Goal: Task Accomplishment & Management: Manage account settings

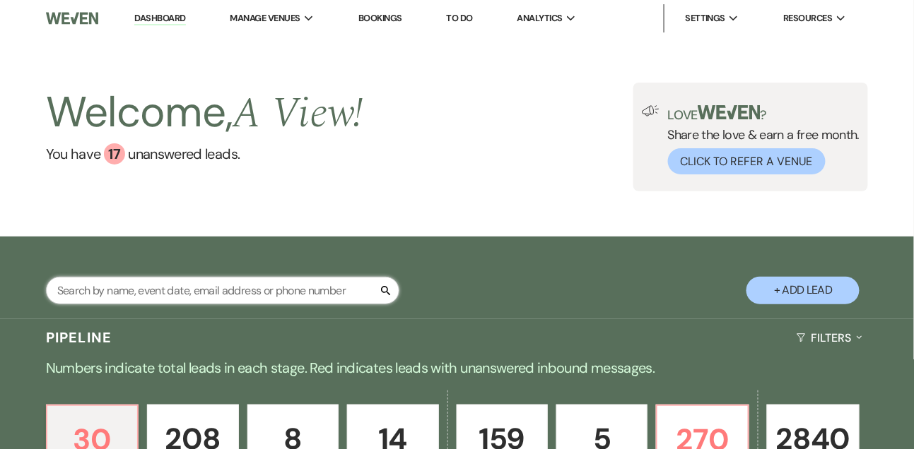
click at [174, 301] on input "text" at bounding box center [222, 291] width 353 height 28
type input "anna riga"
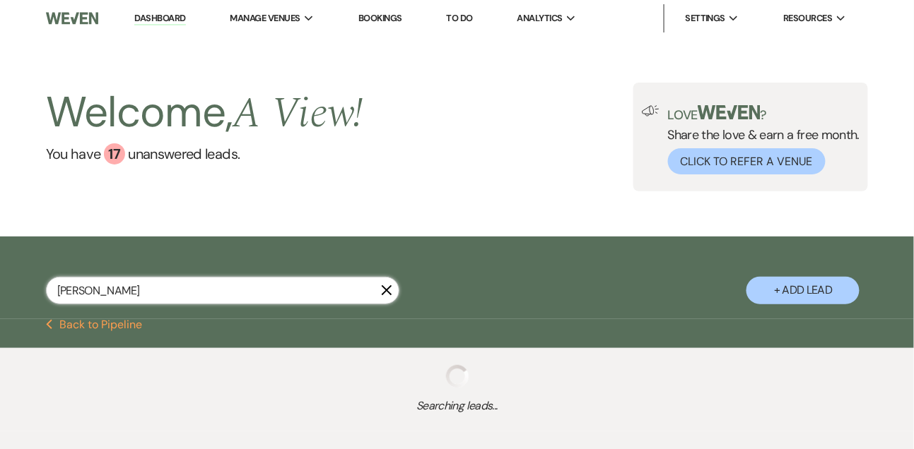
select select "9"
select select "8"
select select "4"
select select "9"
select select "8"
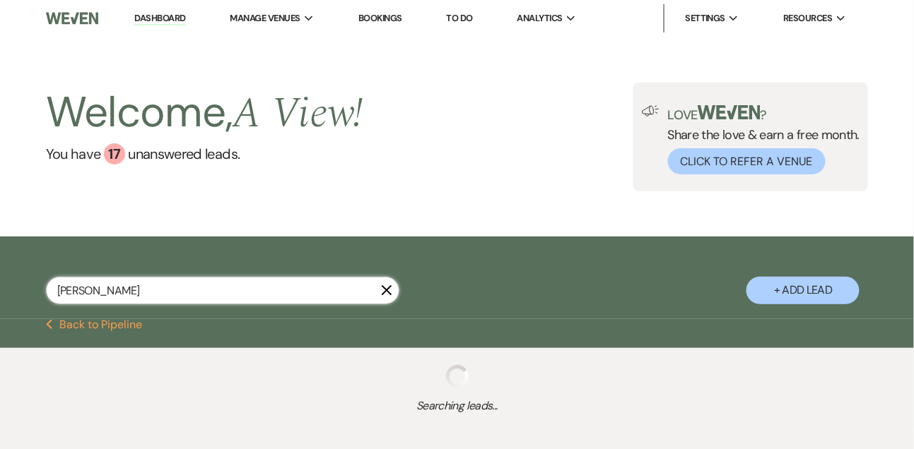
select select "4"
select select "9"
select select "8"
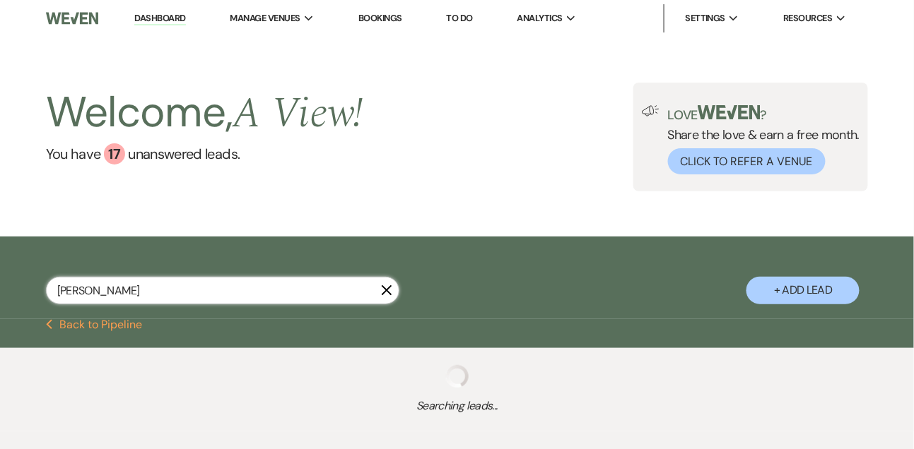
select select "4"
select select "8"
select select "4"
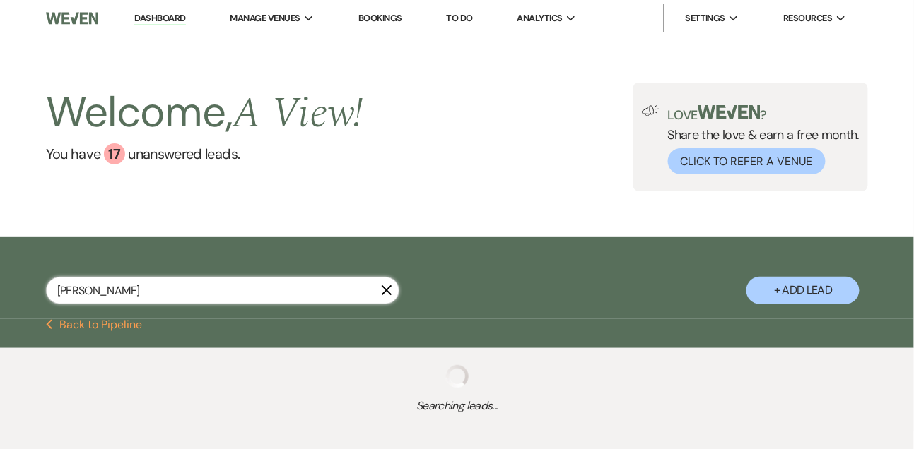
select select "8"
select select "4"
select select "8"
select select "4"
select select "8"
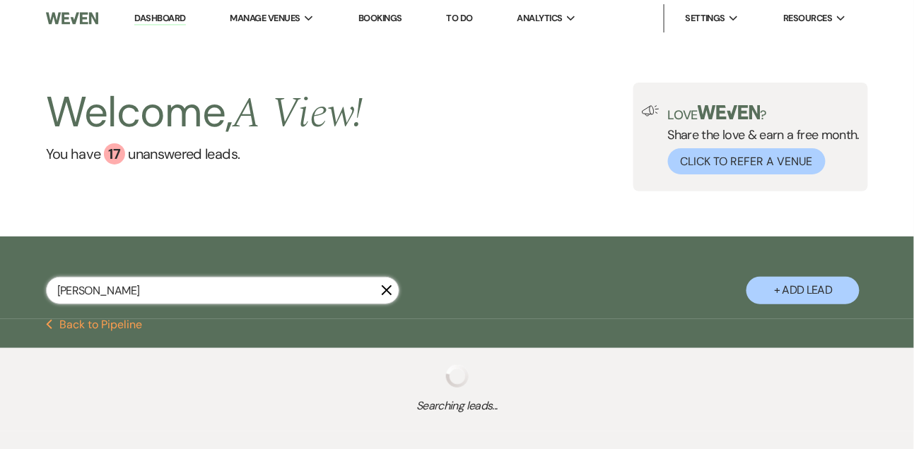
select select "6"
select select "8"
select select "4"
select select "8"
select select "4"
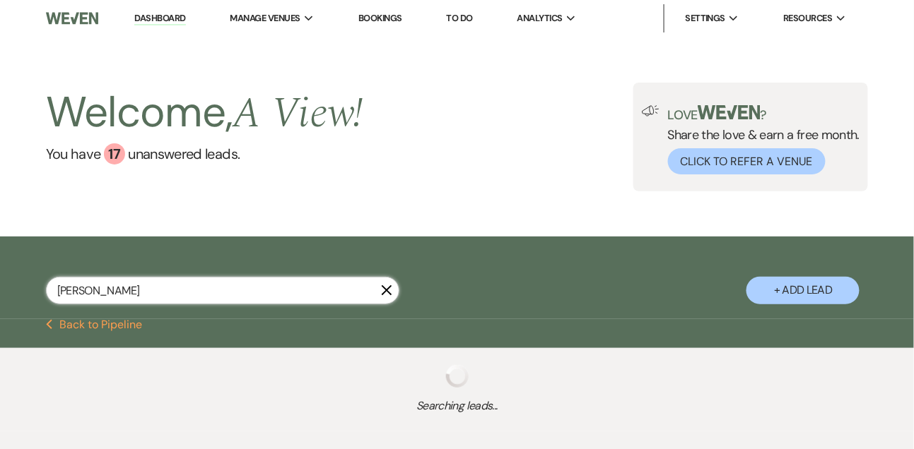
select select "9"
select select "8"
select select "4"
select select "5"
select select "9"
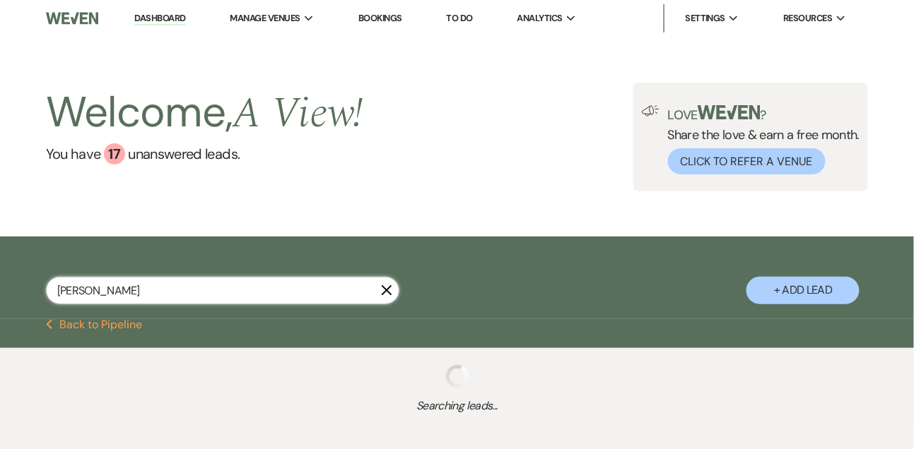
select select "8"
select select "4"
select select "8"
select select "4"
select select "8"
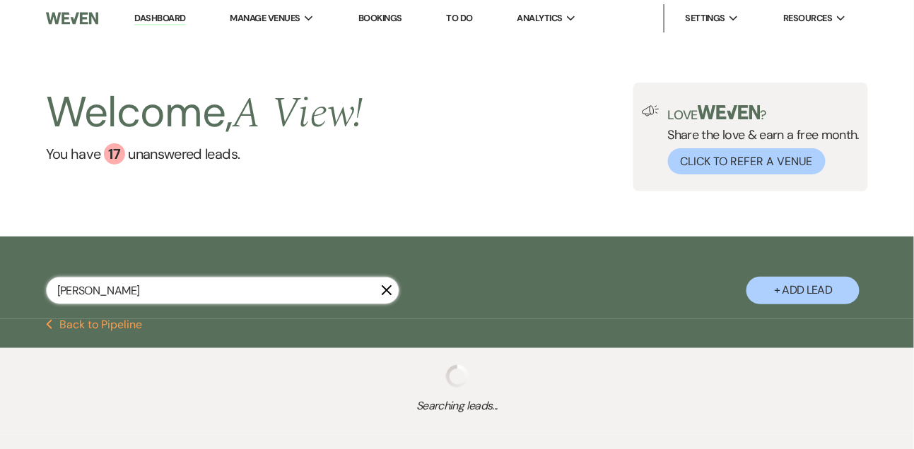
select select "4"
select select "8"
select select "5"
select select "9"
select select "8"
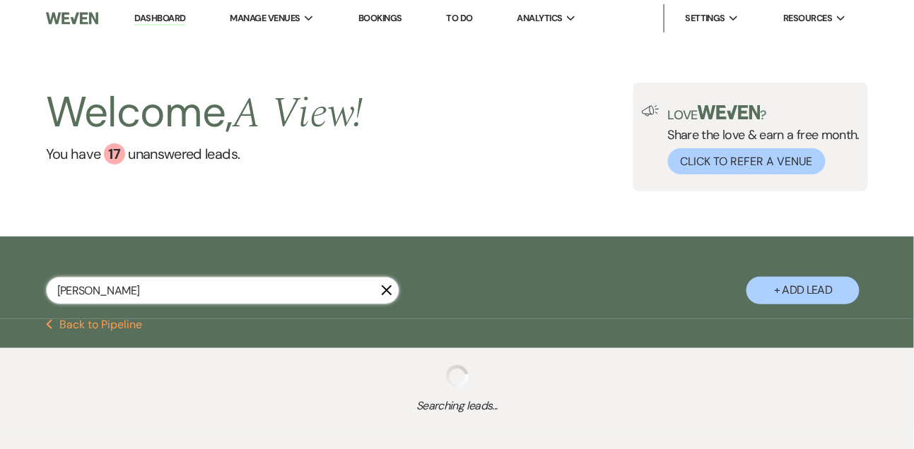
select select "4"
select select "8"
select select "4"
select select "9"
select select "6"
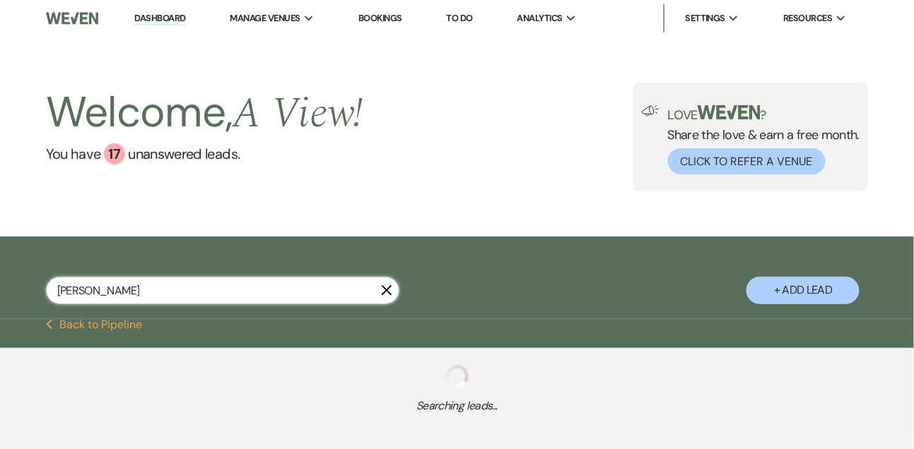
select select "8"
select select "4"
select select "8"
select select "5"
select select "8"
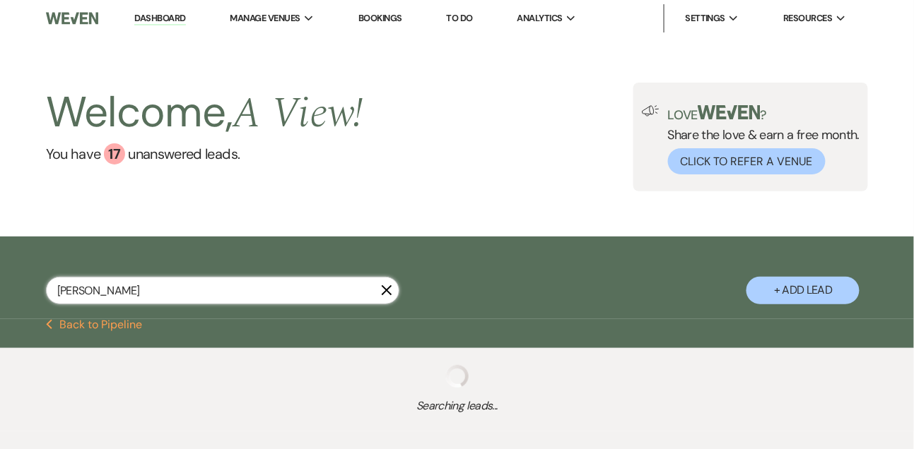
select select "5"
select select "8"
select select "5"
select select "8"
select select "4"
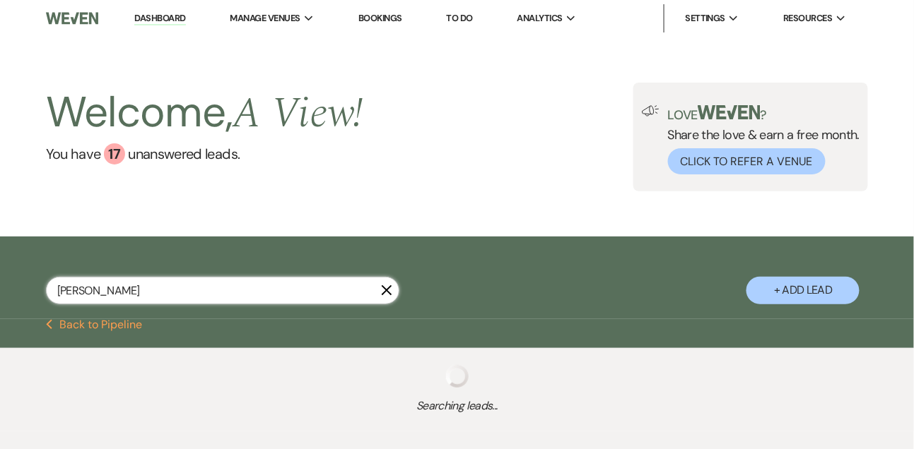
select select "8"
select select "4"
select select "8"
select select "4"
select select "8"
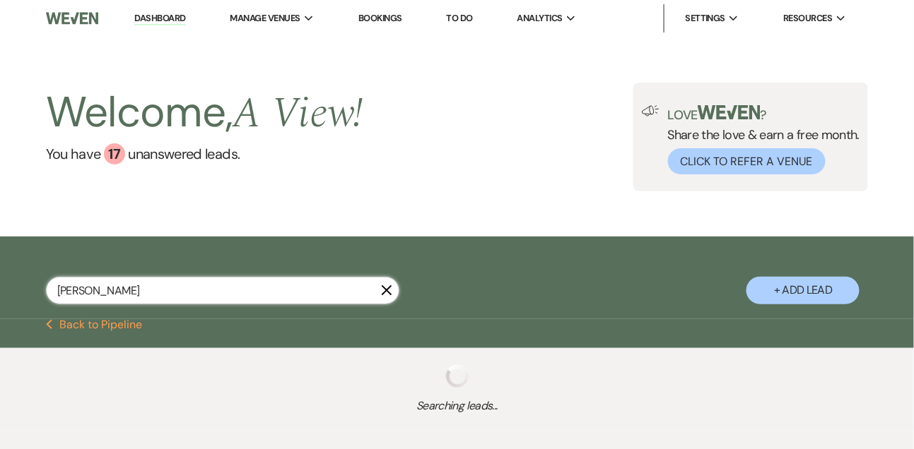
select select "5"
select select "8"
select select "5"
select select "8"
select select "6"
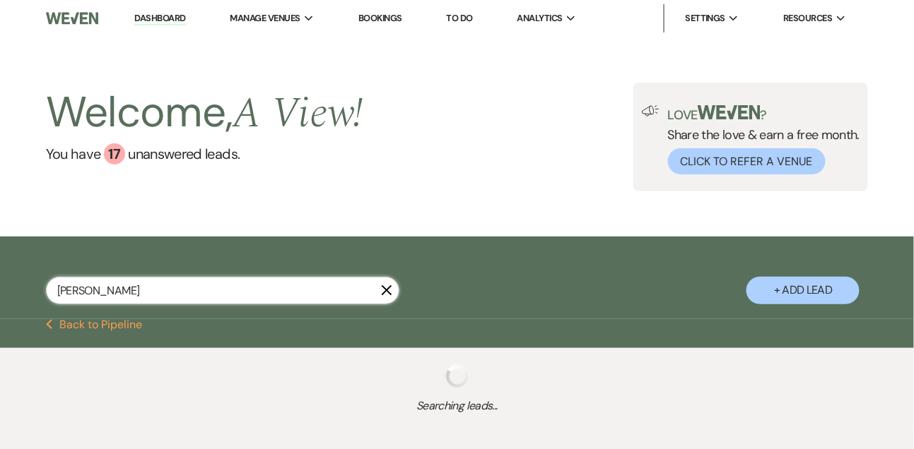
select select "8"
select select "4"
select select "8"
select select "6"
select select "8"
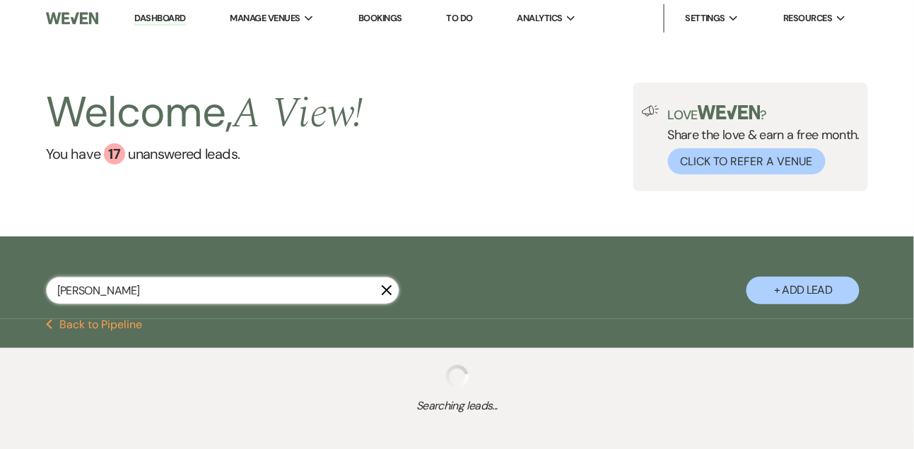
select select "4"
select select "8"
select select "4"
select select "8"
select select "5"
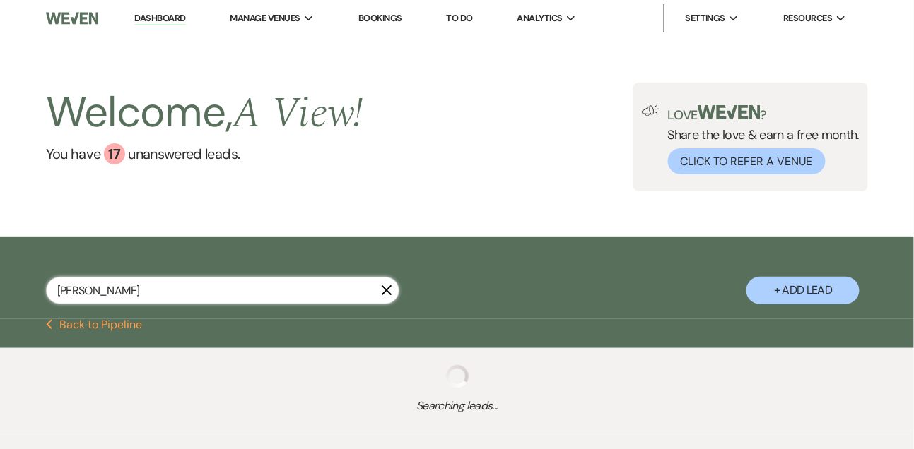
select select "8"
select select "4"
select select "8"
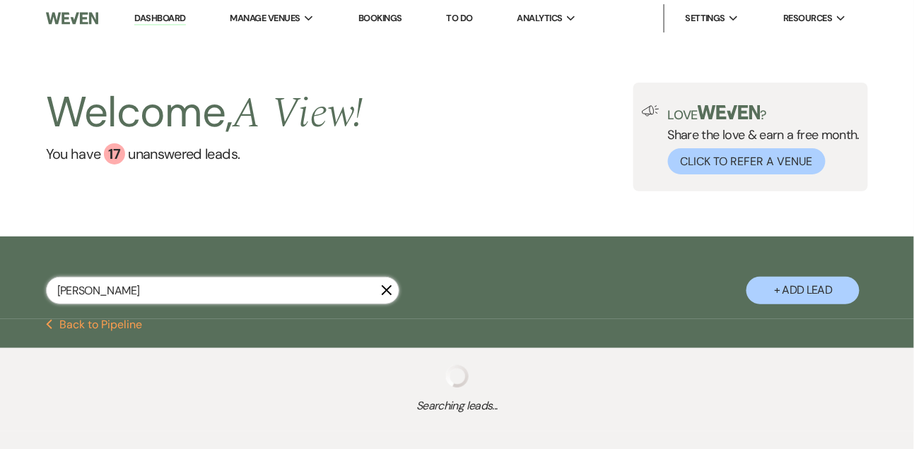
select select "5"
select select "8"
select select "5"
select select "8"
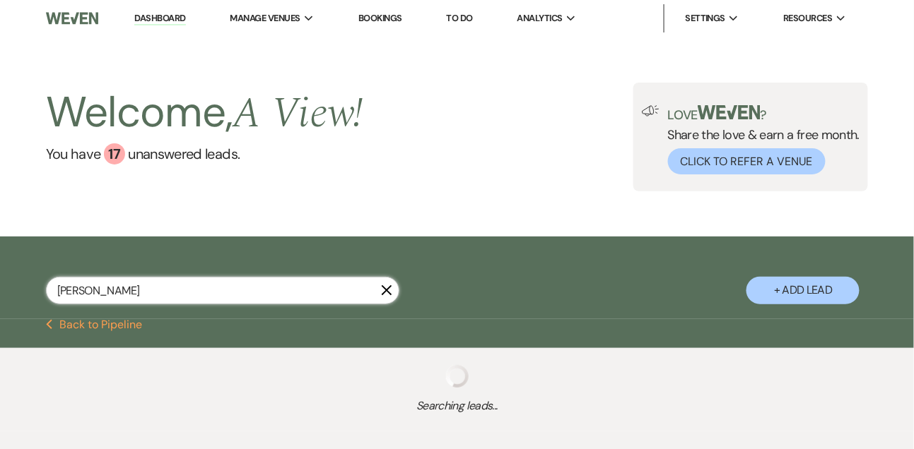
select select "5"
select select "8"
select select "5"
select select "8"
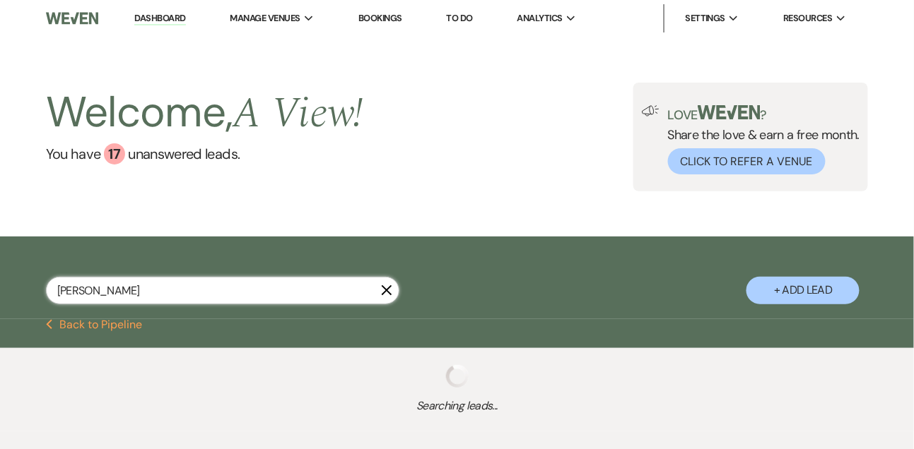
select select "8"
select select "4"
select select "8"
select select "5"
select select "8"
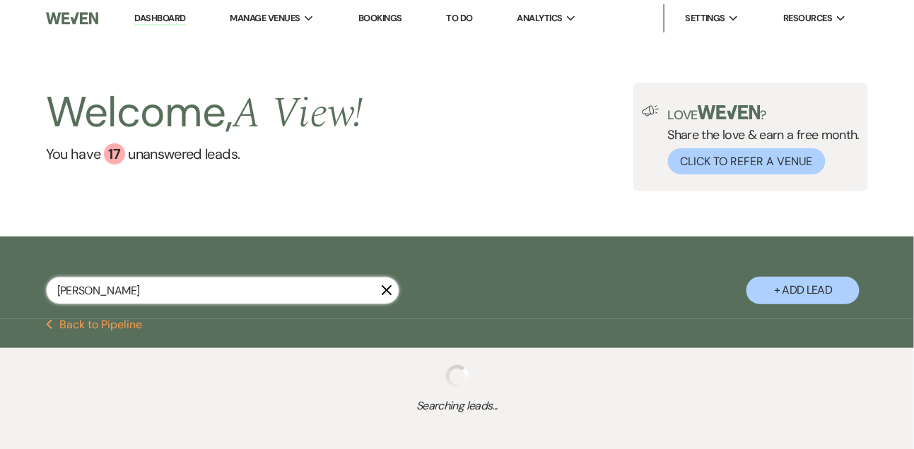
select select "4"
select select "8"
select select "1"
select select "8"
select select "4"
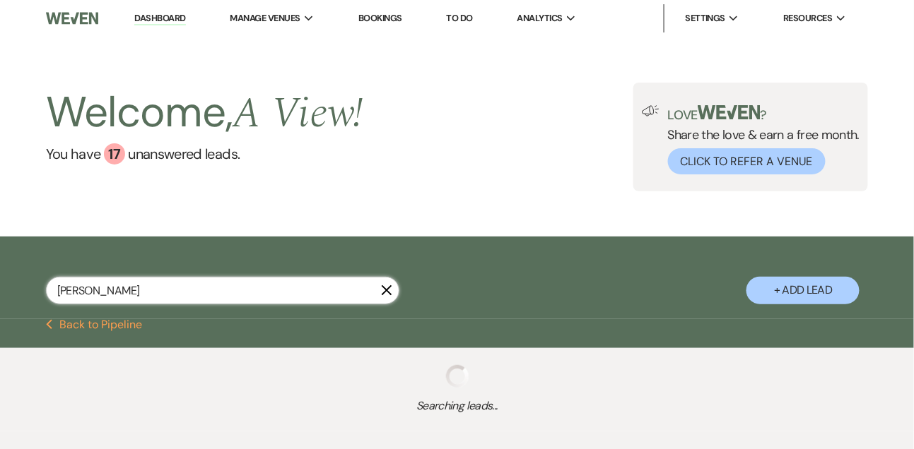
select select "8"
select select "5"
select select "8"
select select "5"
select select "8"
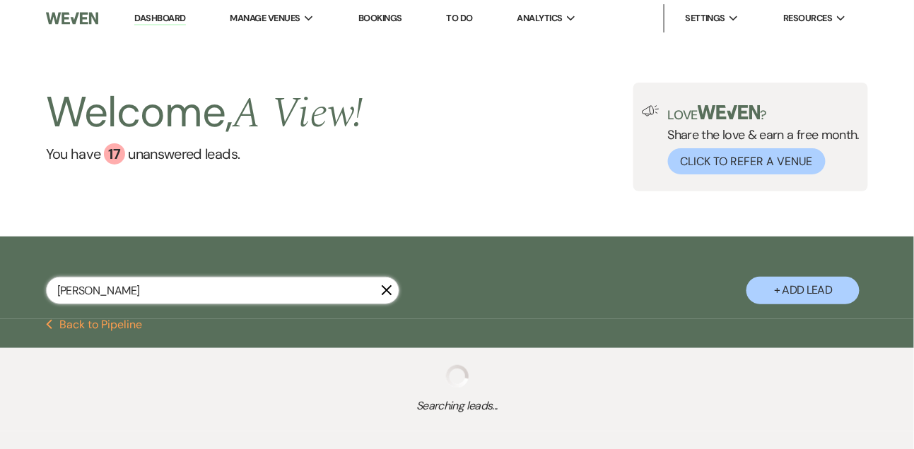
select select "4"
select select "8"
select select "4"
select select "8"
select select "10"
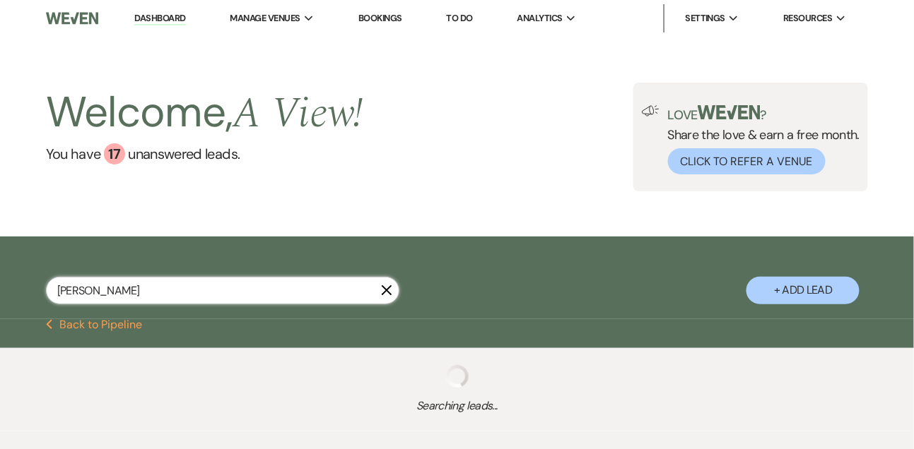
select select "8"
select select "5"
select select "8"
select select "4"
select select "8"
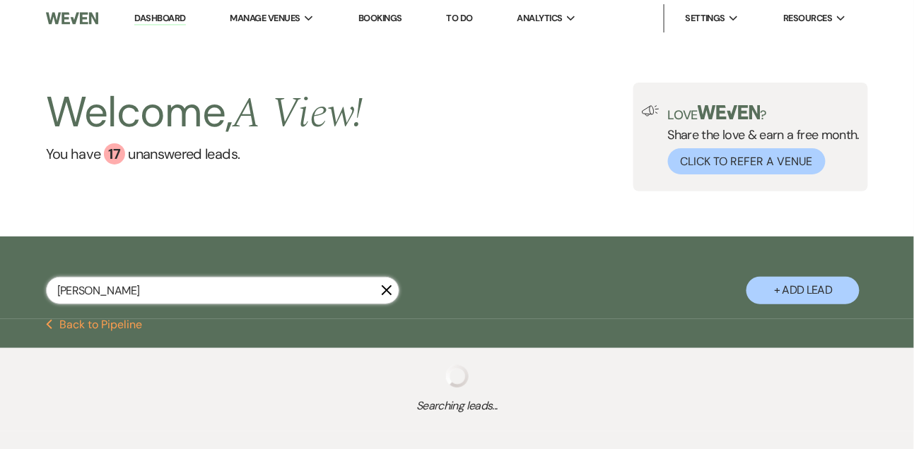
select select "4"
select select "5"
select select "8"
select select "4"
select select "8"
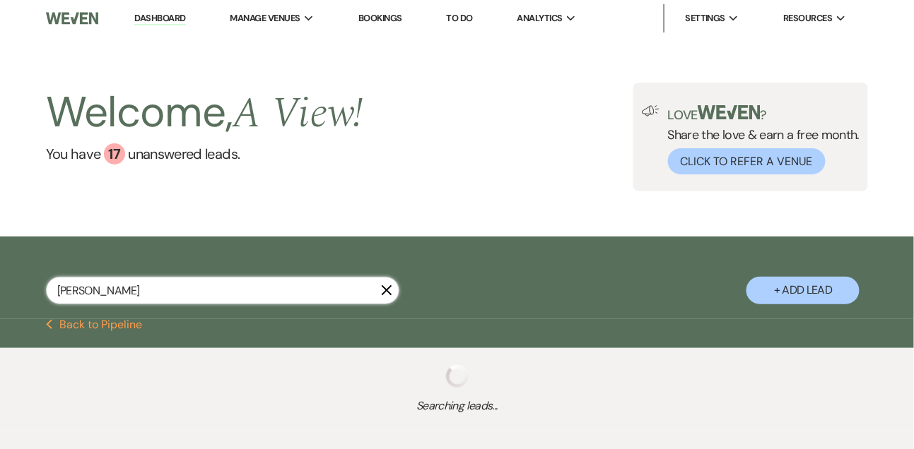
select select "8"
select select "7"
select select "8"
select select "5"
select select "8"
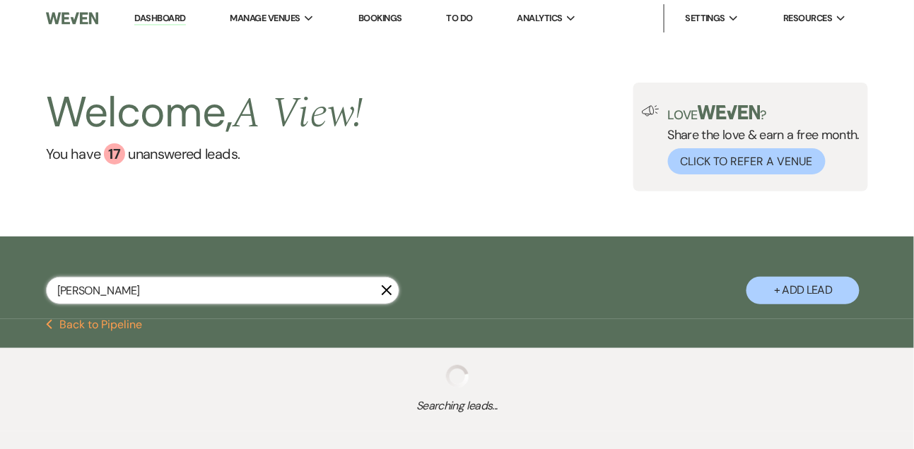
select select "4"
select select "8"
select select "4"
select select "8"
select select "7"
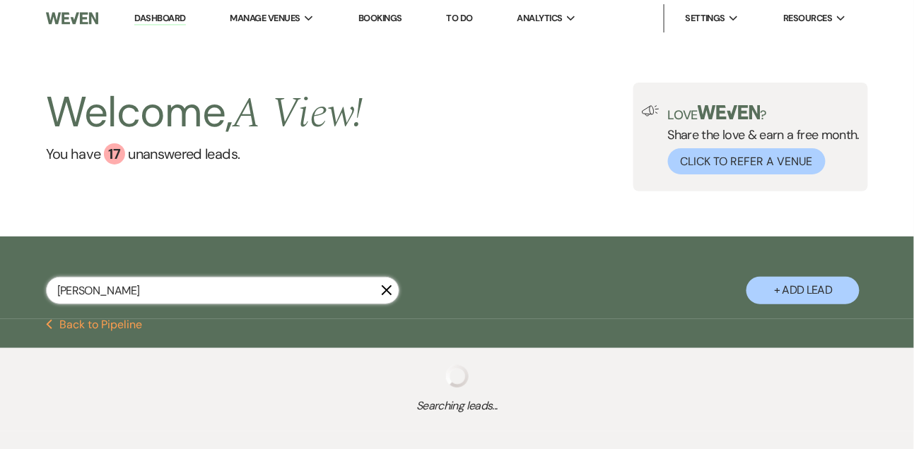
select select "8"
select select "6"
select select "8"
select select "4"
select select "5"
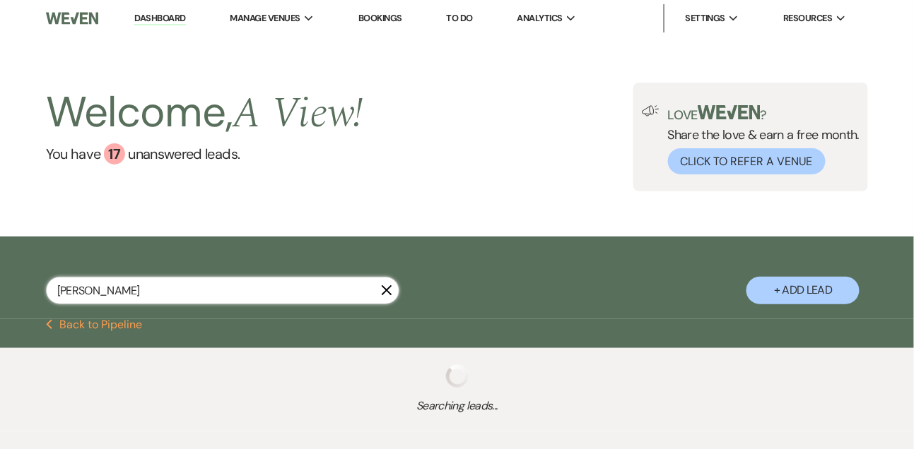
select select "8"
select select "4"
select select "8"
select select "4"
select select "8"
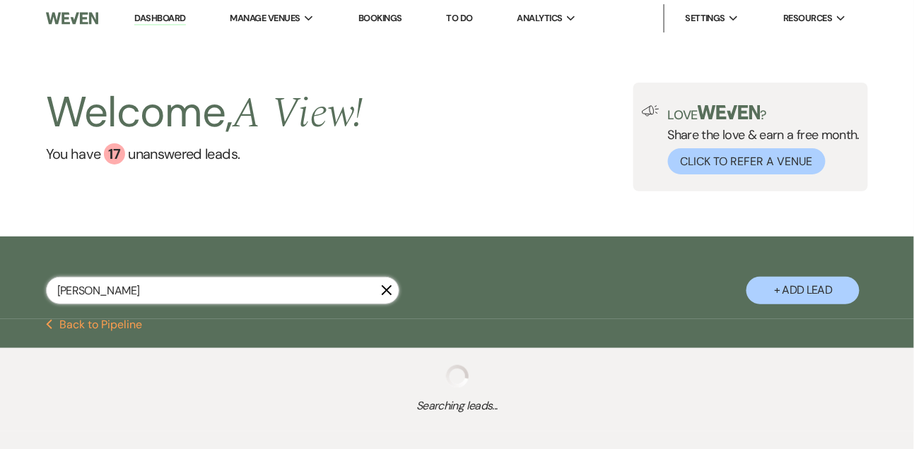
select select "6"
select select "8"
select select "4"
select select "8"
select select "5"
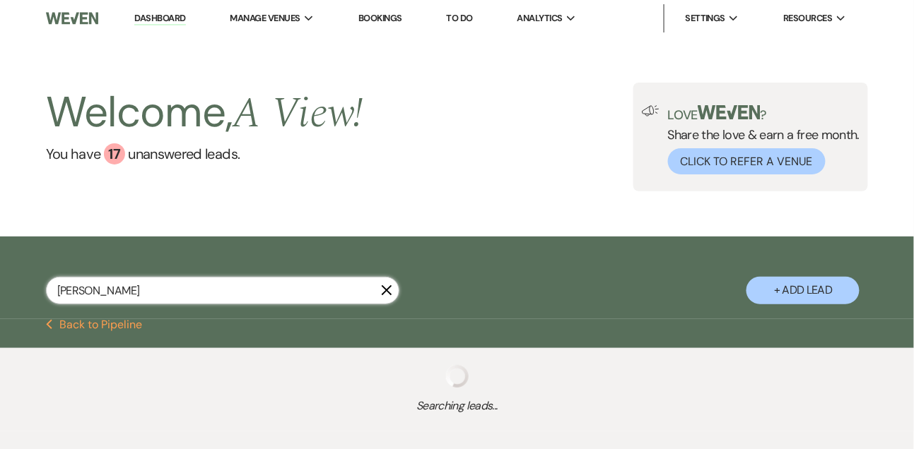
select select "8"
select select "4"
select select "8"
select select "5"
select select "8"
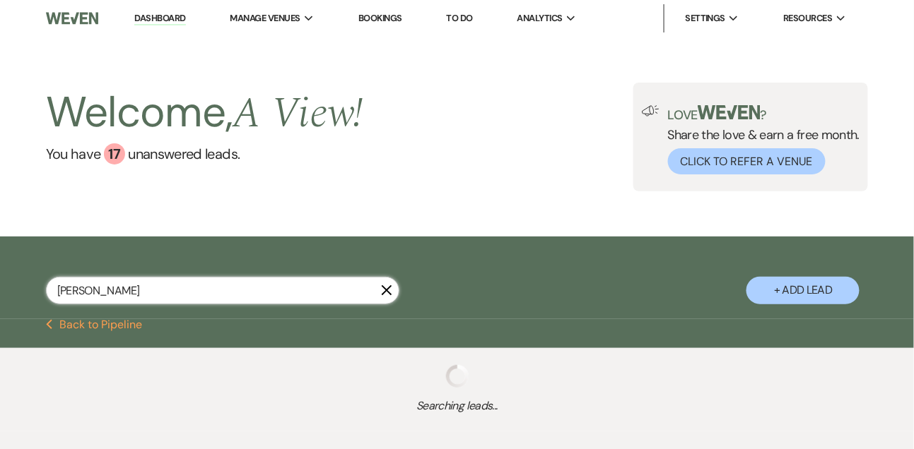
select select "5"
select select "8"
select select "4"
select select "8"
select select "5"
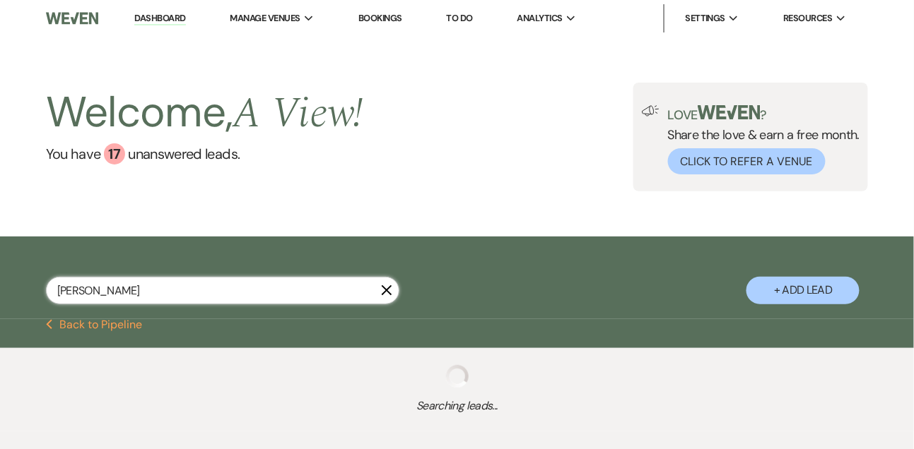
select select "8"
select select "4"
select select "8"
select select "5"
select select "8"
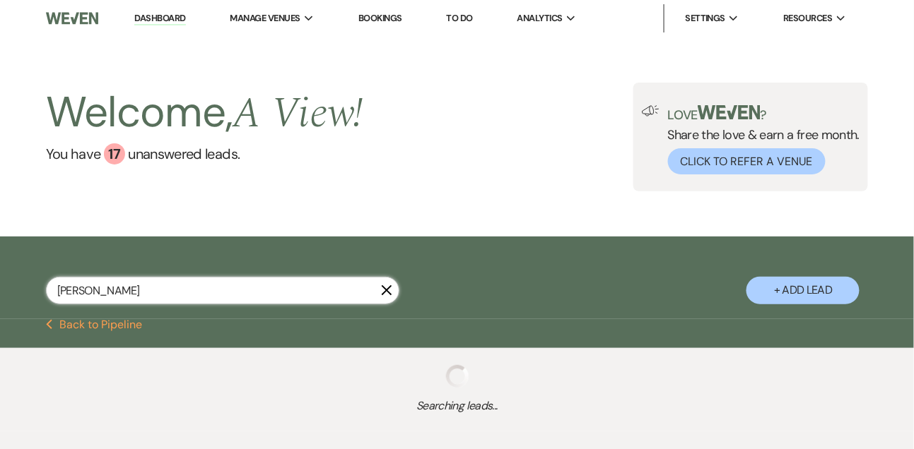
select select "4"
select select "8"
select select "6"
select select "5"
select select "8"
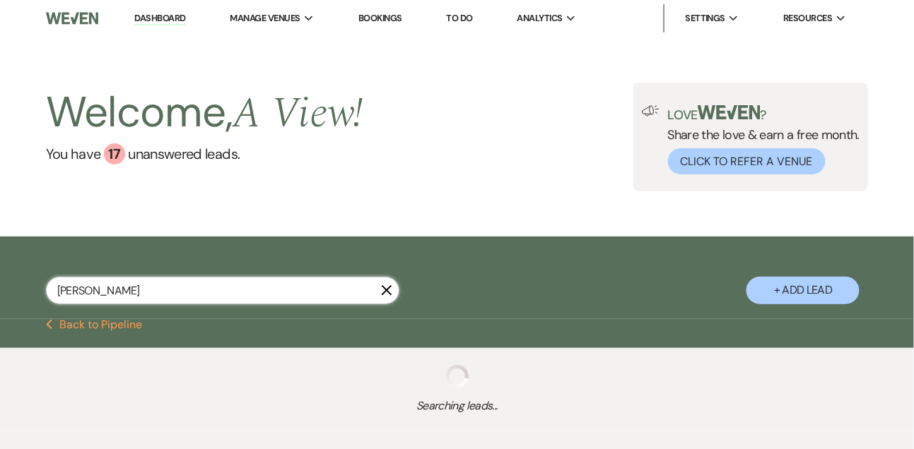
select select "5"
select select "8"
select select "5"
select select "8"
select select "5"
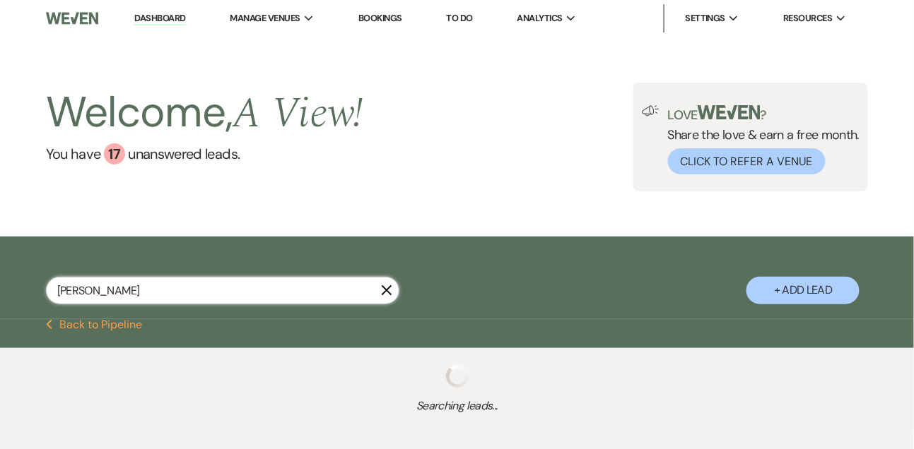
select select "8"
select select "4"
select select "8"
select select "4"
select select "8"
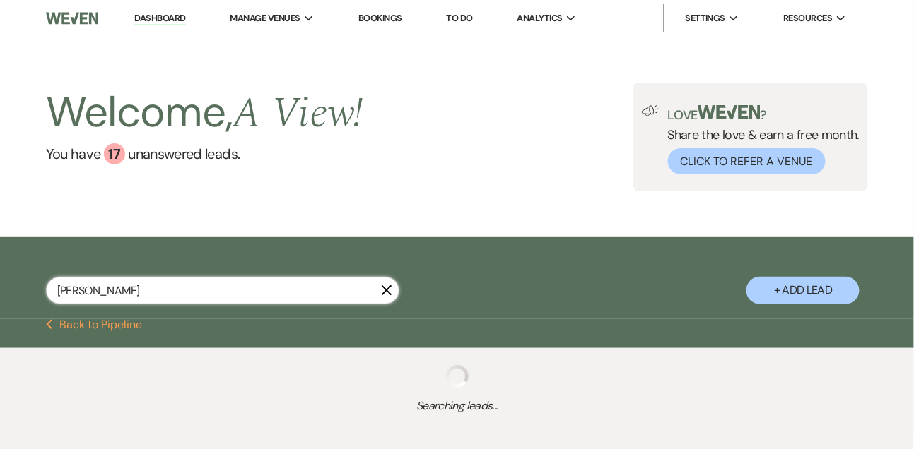
select select "8"
select select "5"
select select "8"
select select "5"
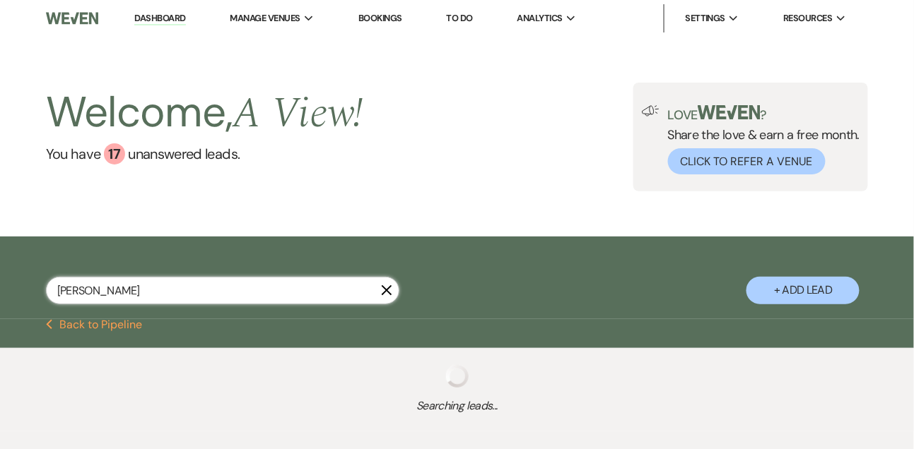
select select "8"
select select "4"
select select "8"
select select "4"
select select "8"
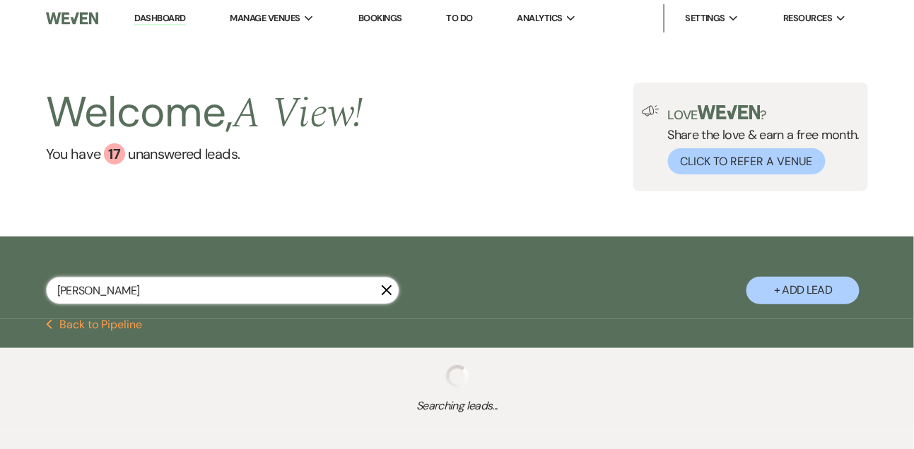
select select "4"
select select "8"
select select "5"
select select "8"
select select "4"
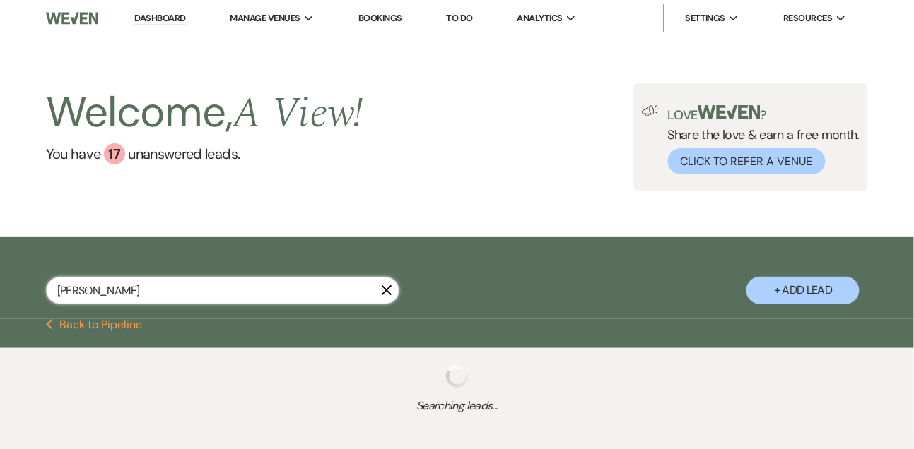
select select "8"
select select "5"
select select "8"
select select "6"
select select "8"
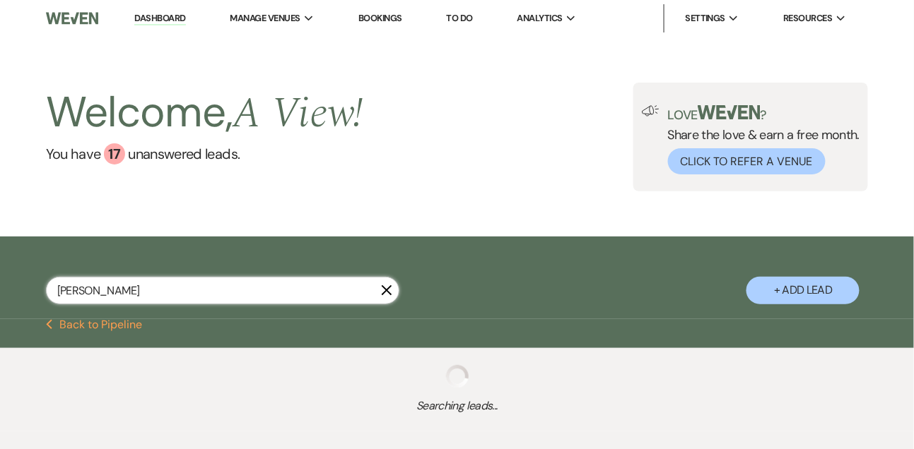
select select "5"
select select "8"
select select "4"
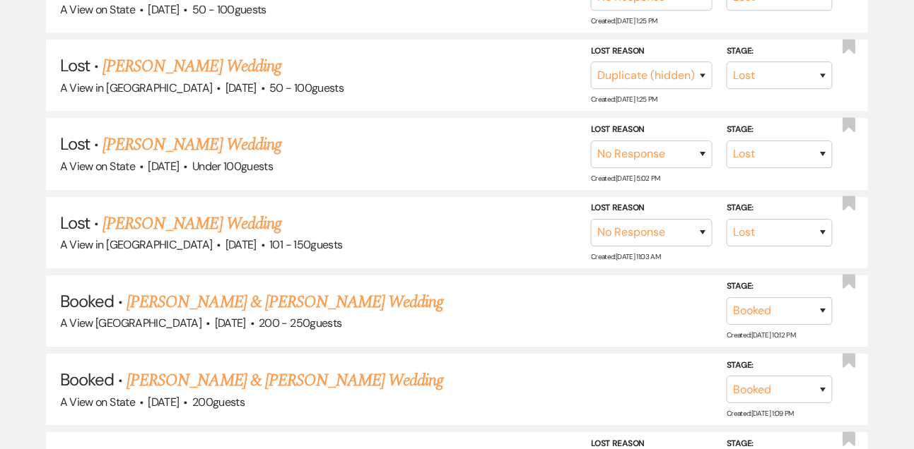
scroll to position [6779, 0]
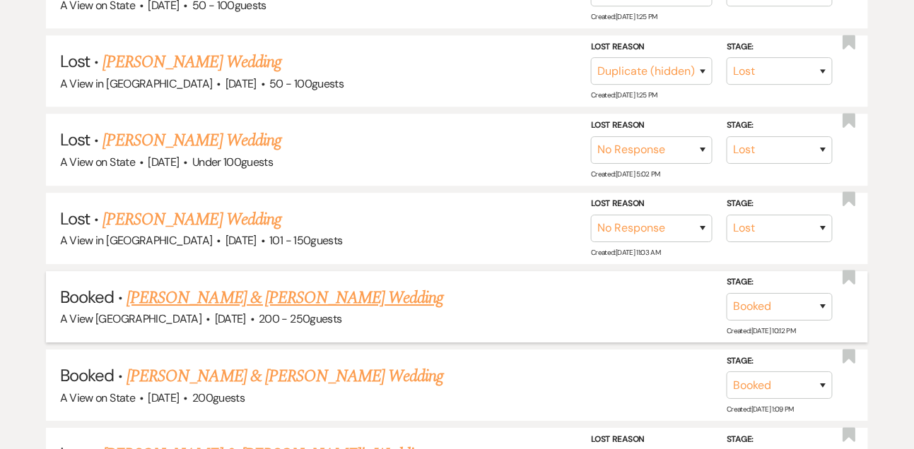
click at [156, 285] on link "Anna Rigatuso & CJ Swoboda's Wedding" at bounding box center [284, 297] width 317 height 25
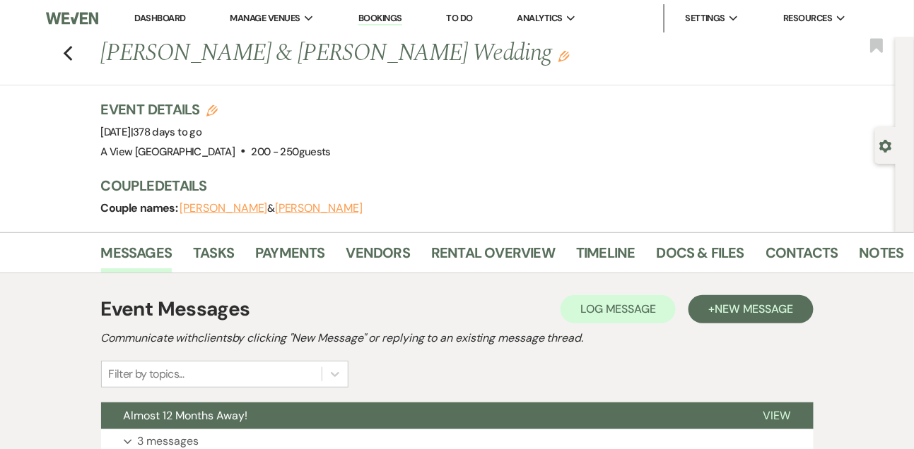
click at [884, 158] on div "Gear Settings" at bounding box center [888, 145] width 27 height 37
click at [884, 151] on icon "Gear" at bounding box center [885, 146] width 13 height 13
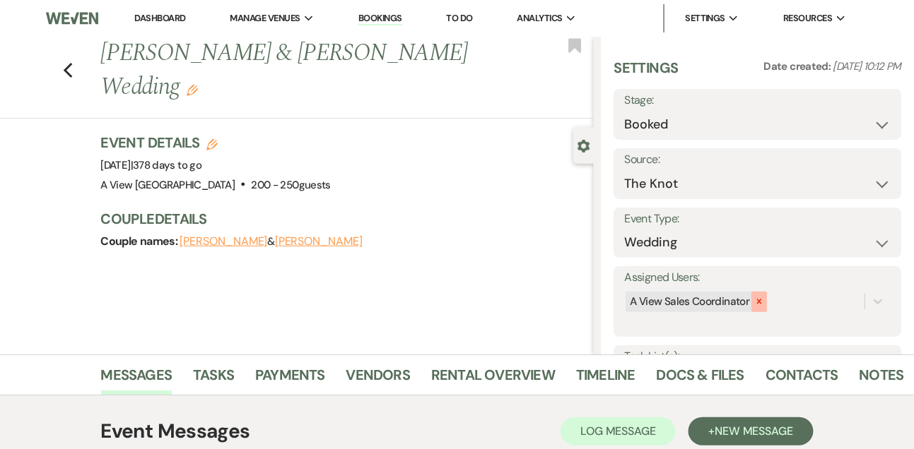
click at [758, 305] on icon at bounding box center [759, 302] width 10 height 10
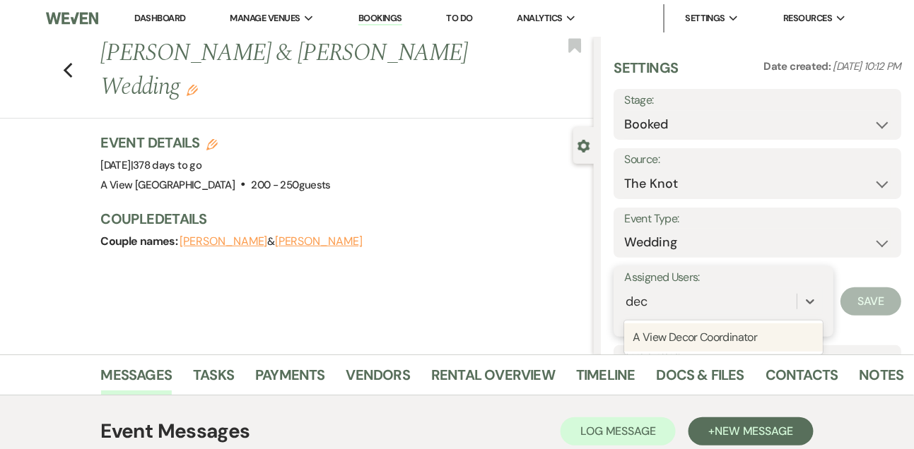
click at [748, 338] on div "A View Decor Coordinator" at bounding box center [723, 338] width 198 height 28
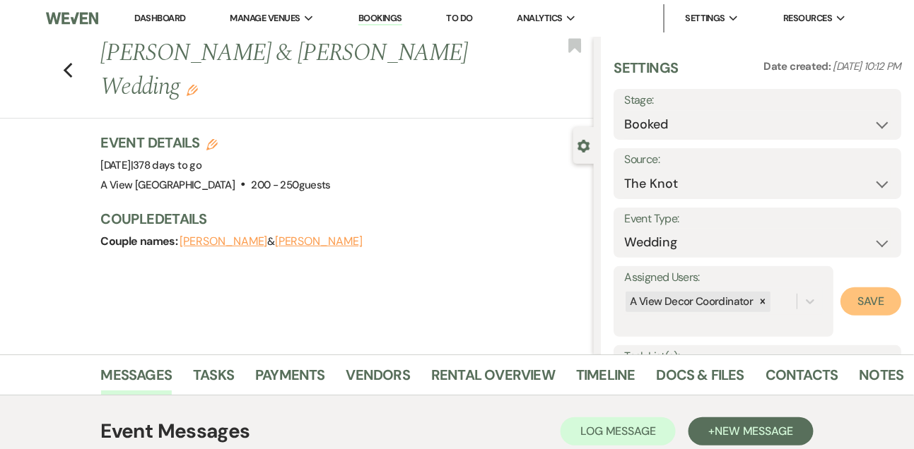
click at [880, 300] on button "Save" at bounding box center [870, 302] width 61 height 28
click at [164, 22] on link "Dashboard" at bounding box center [159, 18] width 51 height 12
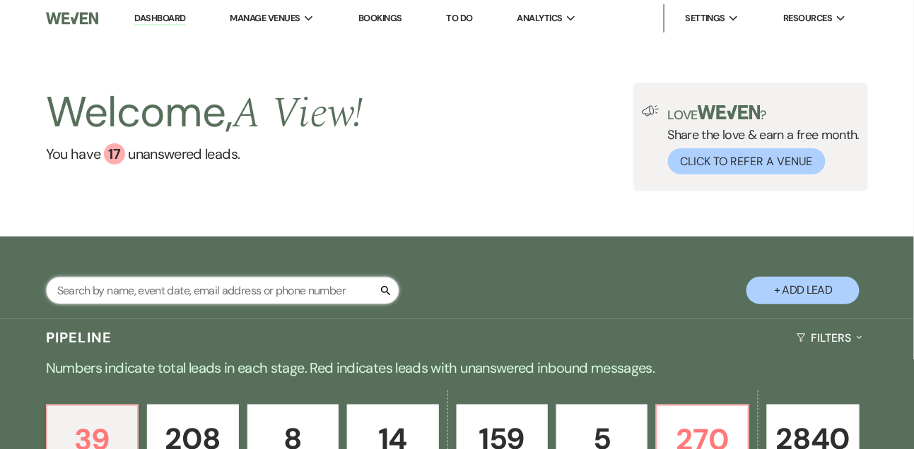
click at [160, 292] on input "text" at bounding box center [222, 291] width 353 height 28
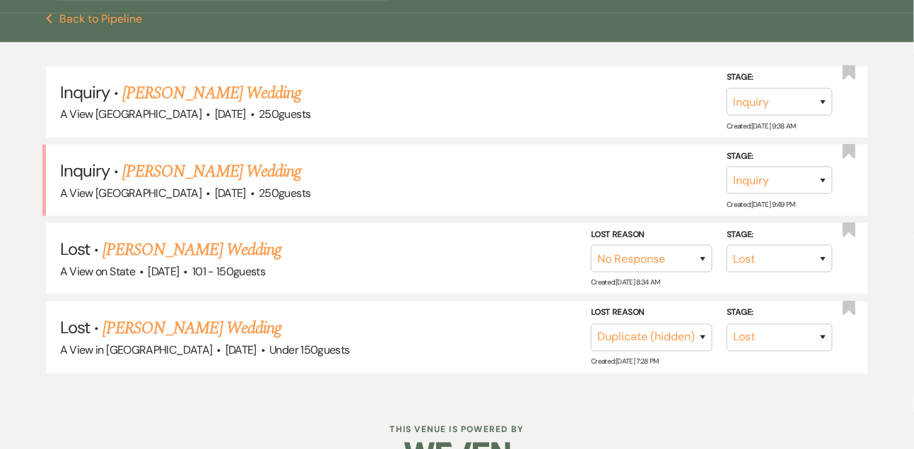
scroll to position [309, 0]
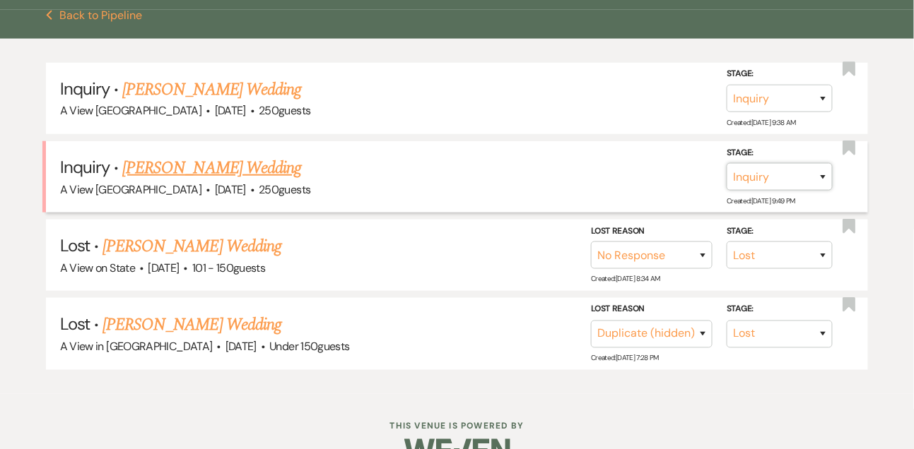
click at [744, 184] on select "Inquiry Follow Up Tour Requested Tour Confirmed Toured Proposal Sent Booked Lost" at bounding box center [779, 177] width 106 height 28
click at [726, 175] on select "Inquiry Follow Up Tour Requested Tour Confirmed Toured Proposal Sent Booked Lost" at bounding box center [779, 177] width 106 height 28
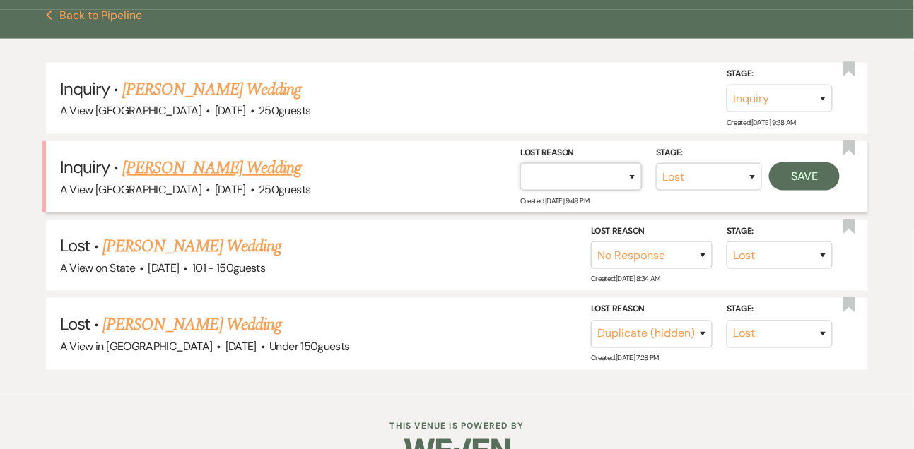
click at [557, 191] on select "Booked Elsewhere Budget Date Unavailable No Response Not a Good Match Capacity …" at bounding box center [581, 177] width 122 height 28
click at [520, 175] on select "Booked Elsewhere Budget Date Unavailable No Response Not a Good Match Capacity …" at bounding box center [581, 177] width 122 height 28
click at [785, 182] on button "Save" at bounding box center [804, 177] width 71 height 28
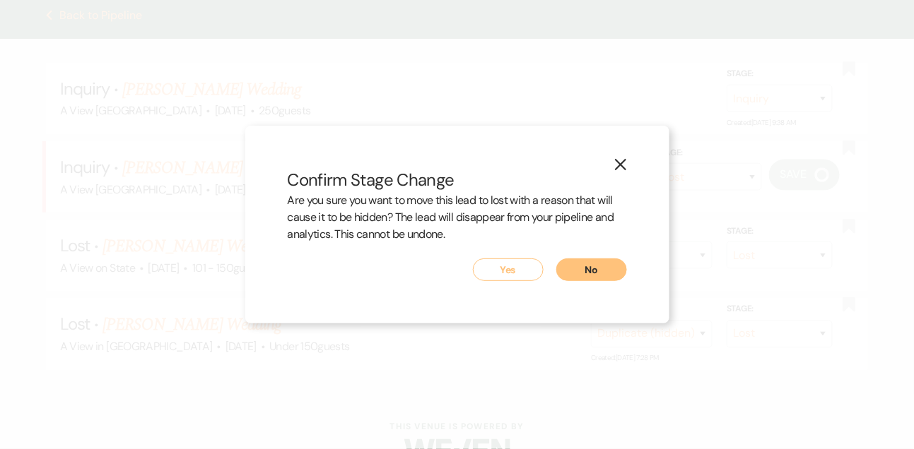
click at [488, 274] on button "Yes" at bounding box center [508, 270] width 71 height 23
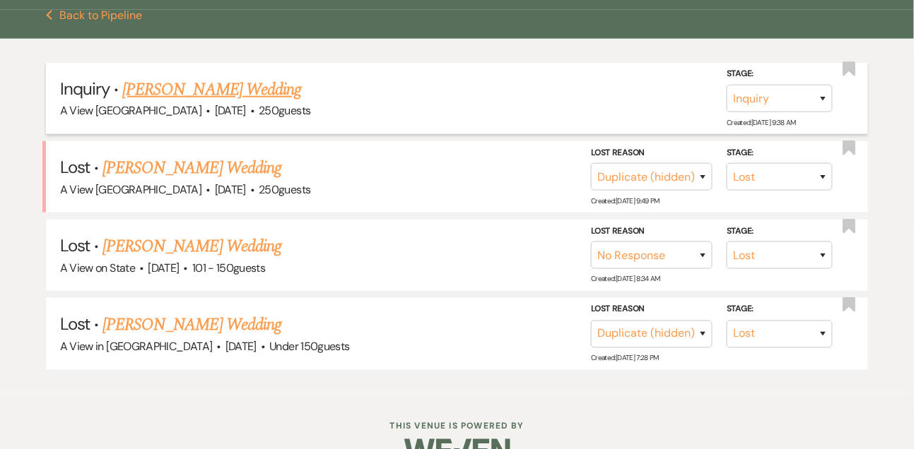
click at [212, 101] on link "Amelia Ivester's Wedding" at bounding box center [211, 89] width 179 height 25
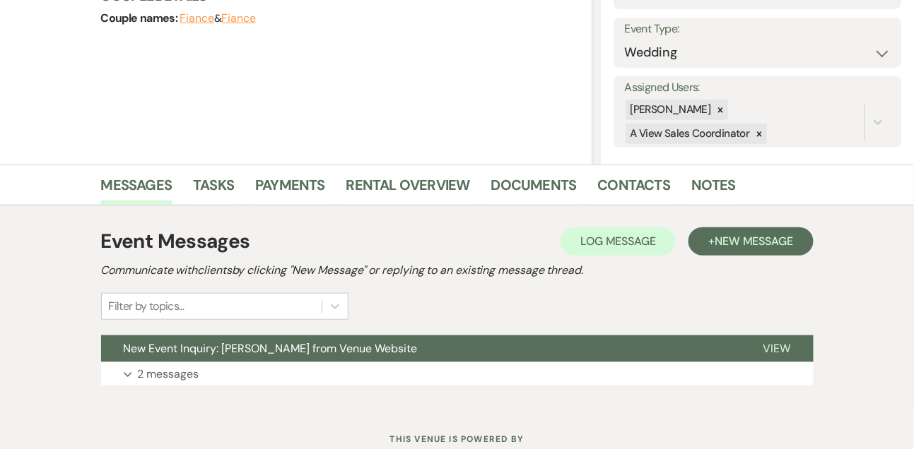
scroll to position [195, 0]
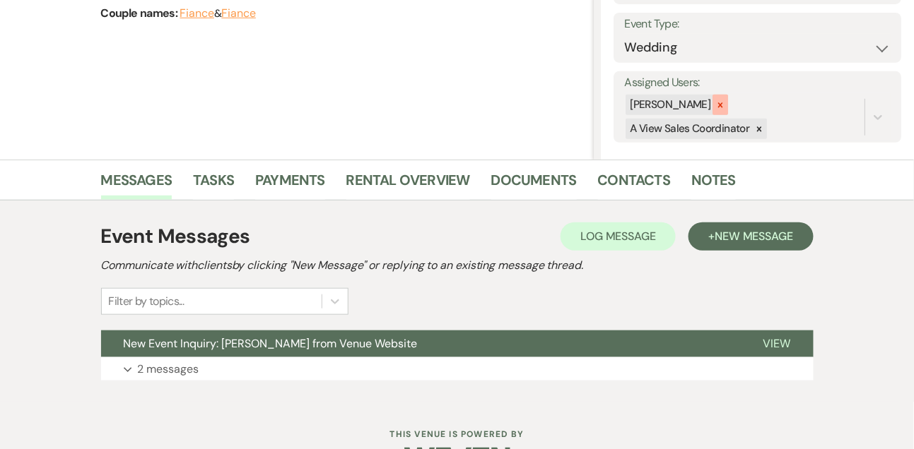
click at [728, 101] on div at bounding box center [720, 105] width 16 height 20
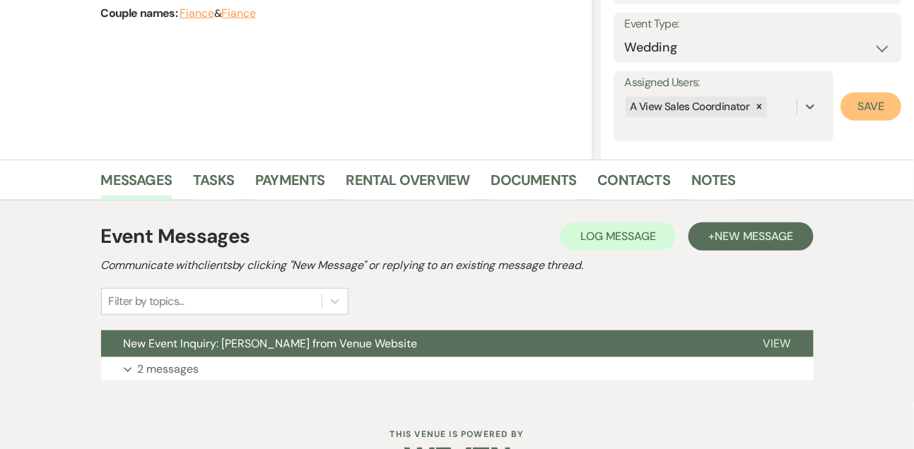
click at [861, 110] on button "Save" at bounding box center [870, 107] width 61 height 28
click at [178, 369] on p "2 messages" at bounding box center [168, 369] width 61 height 18
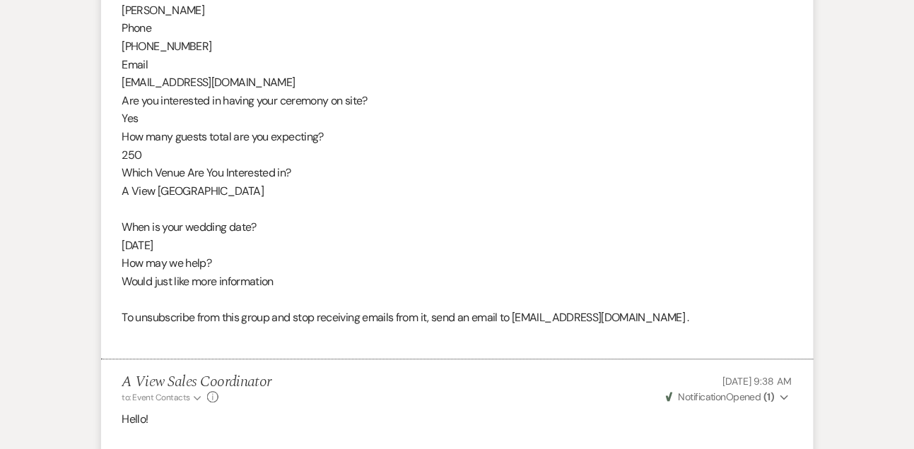
scroll to position [1131, 0]
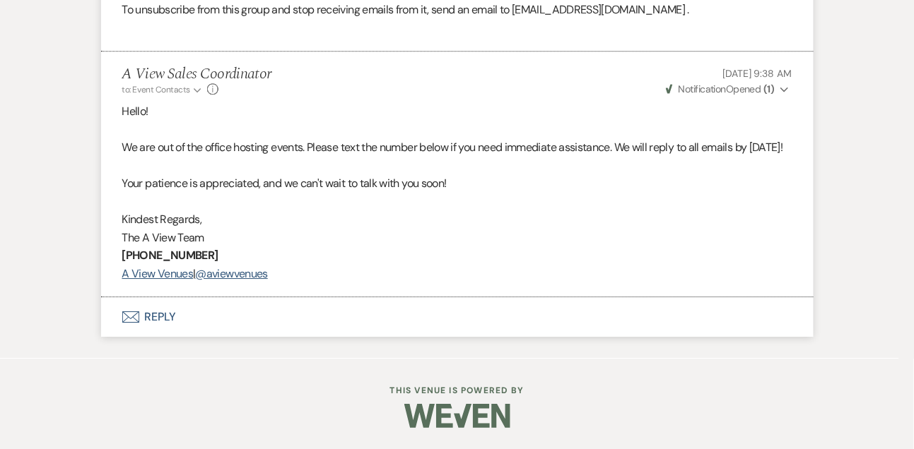
click at [161, 309] on button "Envelope Reply" at bounding box center [457, 317] width 712 height 40
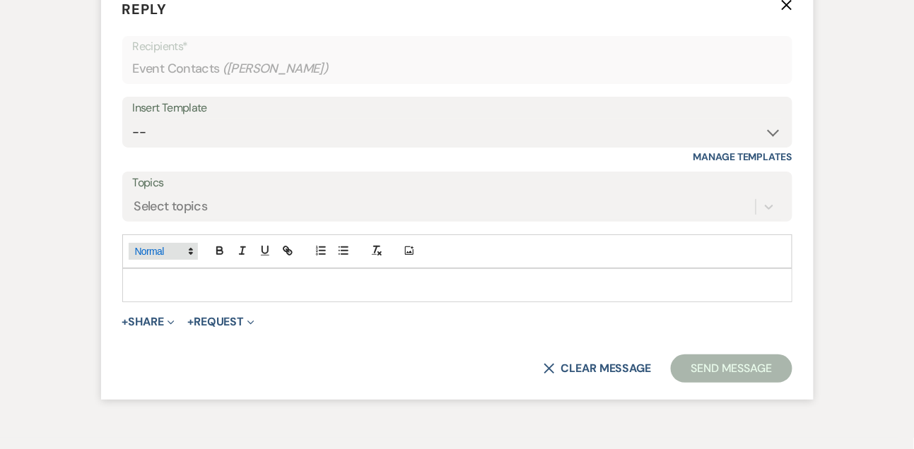
scroll to position [1413, 0]
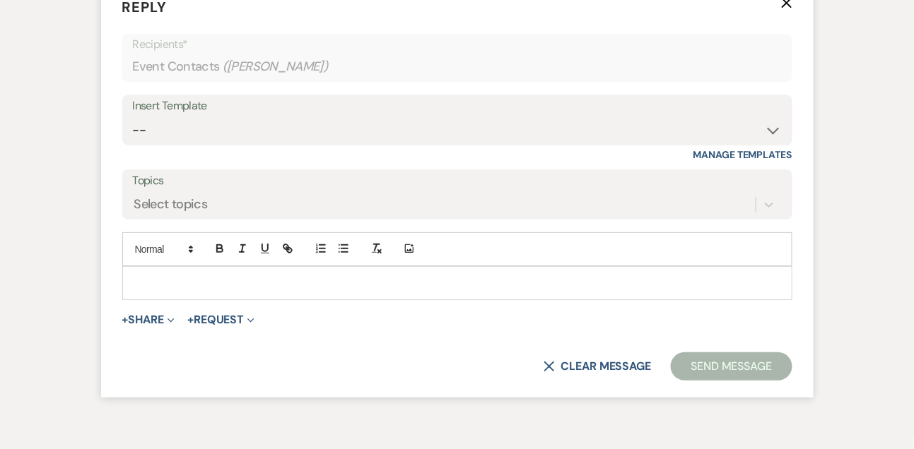
click at [169, 146] on div "Insert Template -- Tour Confirmation Contract (Pre-Booked Leads) Out of office …" at bounding box center [457, 120] width 670 height 51
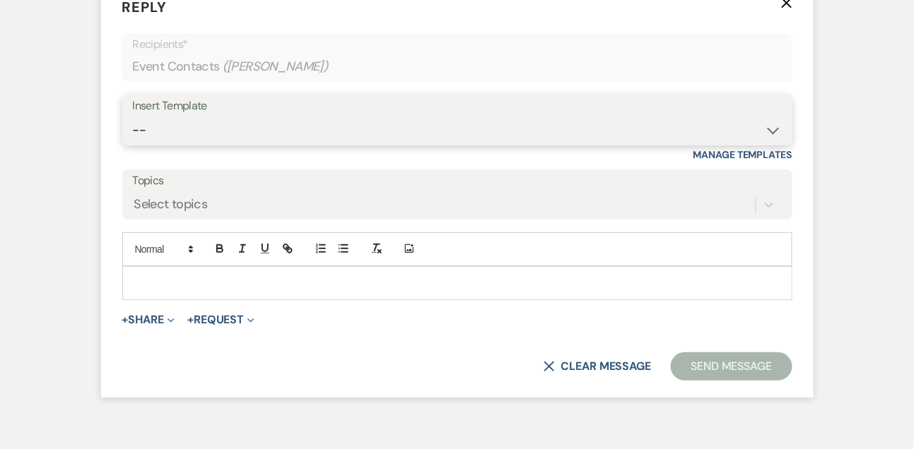
click at [164, 144] on select "-- Tour Confirmation Contract (Pre-Booked Leads) Out of office Inquiry Email Al…" at bounding box center [457, 131] width 649 height 28
click at [133, 144] on select "-- Tour Confirmation Contract (Pre-Booked Leads) Out of office Inquiry Email Al…" at bounding box center [457, 131] width 649 height 28
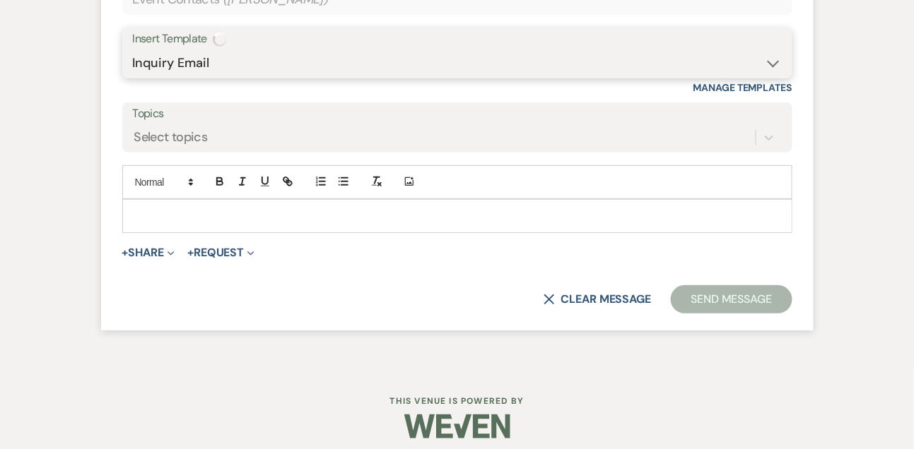
scroll to position [1526, 0]
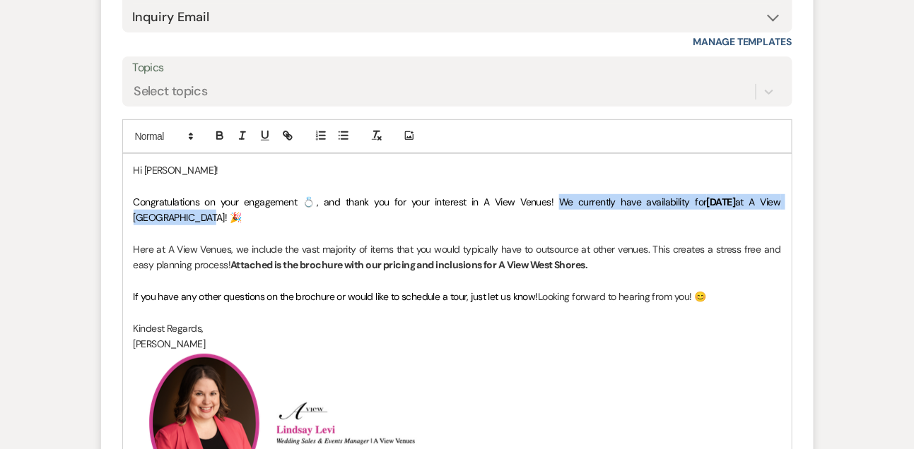
drag, startPoint x: 525, startPoint y: 235, endPoint x: 527, endPoint y: 248, distance: 13.6
click at [527, 226] on p "Congratulations on your engagement 💍, and thank you for your interest in A View…" at bounding box center [457, 210] width 647 height 32
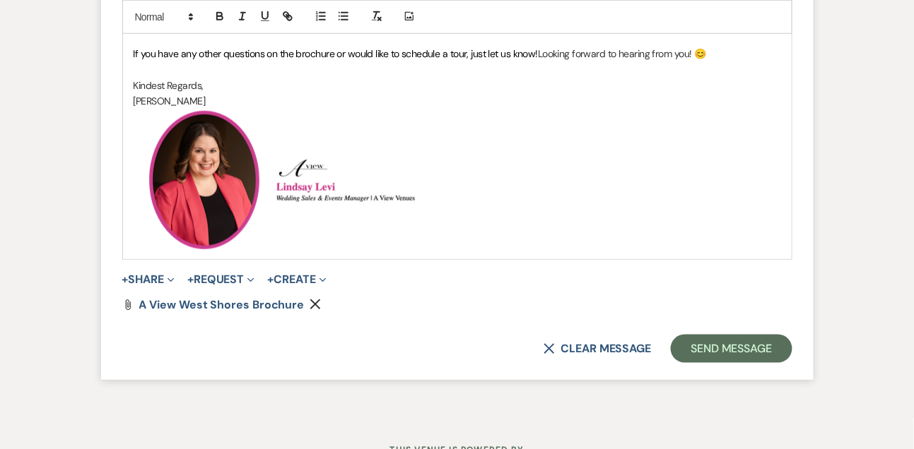
scroll to position [1774, 0]
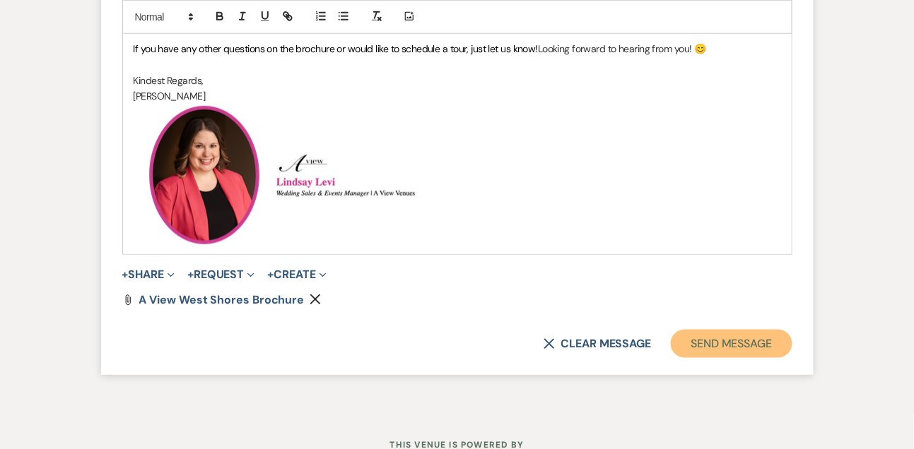
click at [737, 358] on button "Send Message" at bounding box center [731, 344] width 121 height 28
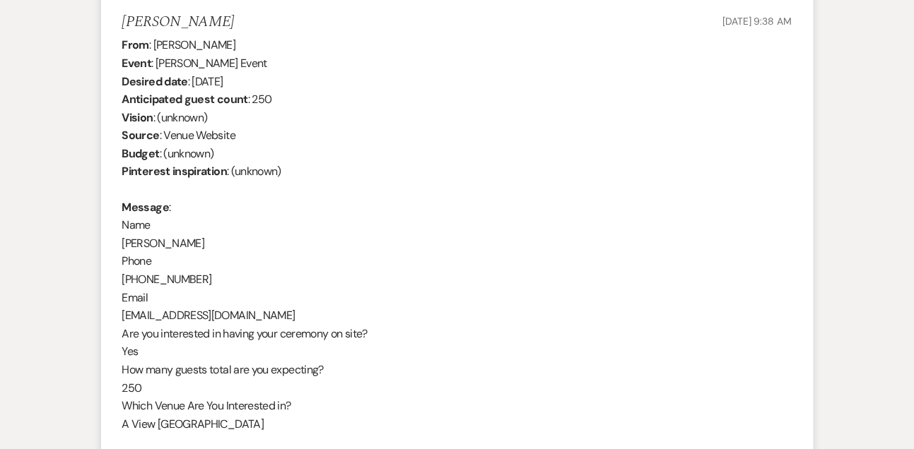
scroll to position [476, 0]
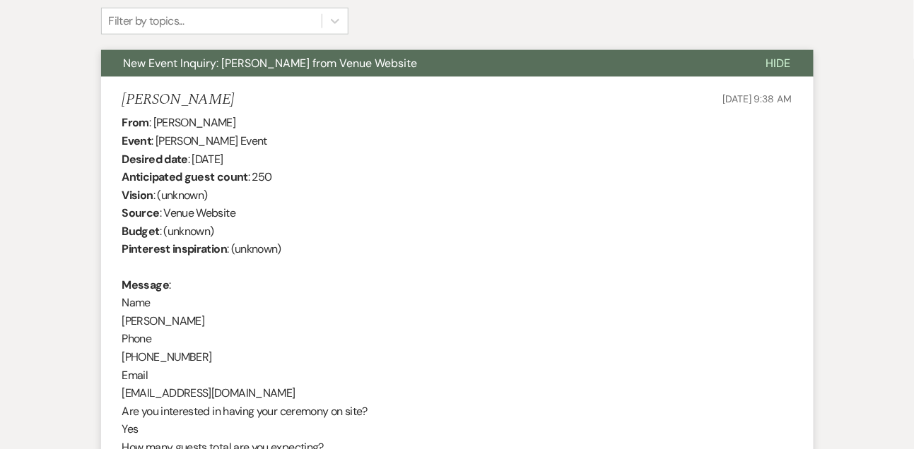
drag, startPoint x: 155, startPoint y: 119, endPoint x: 249, endPoint y: 119, distance: 94.0
click at [249, 119] on div "From : Amelia Ivester Event : Amelia Ivester's Event Desired date : September 1…" at bounding box center [457, 385] width 670 height 543
copy div "Amelia Ivester"
drag, startPoint x: 193, startPoint y: 160, endPoint x: 340, endPoint y: 160, distance: 147.0
click at [340, 160] on div "From : Amelia Ivester Event : Amelia Ivester's Event Desired date : September 1…" at bounding box center [457, 385] width 670 height 543
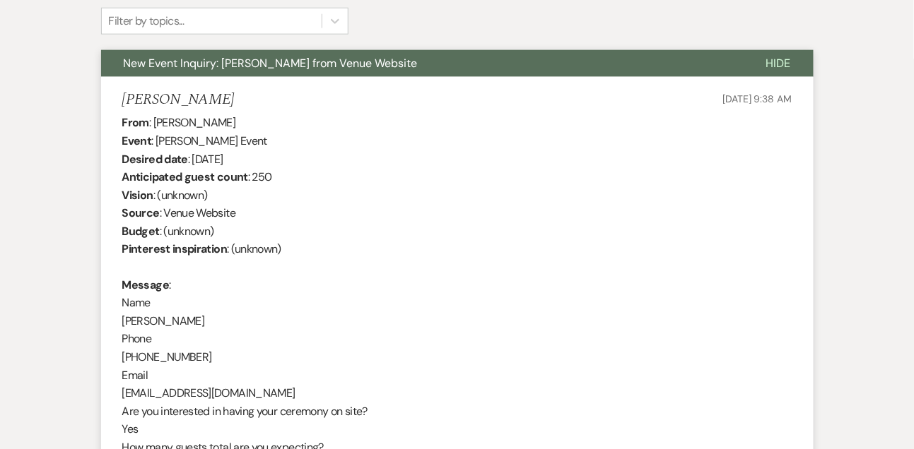
copy div "September 19th 2026"
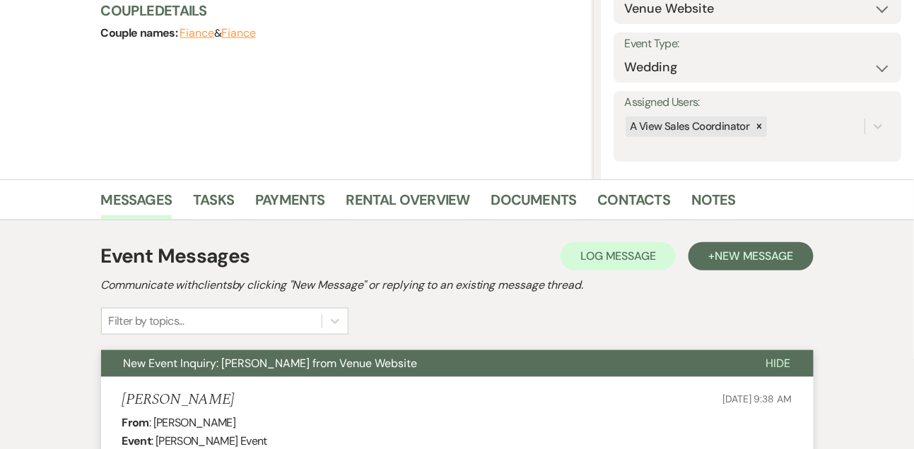
scroll to position [0, 0]
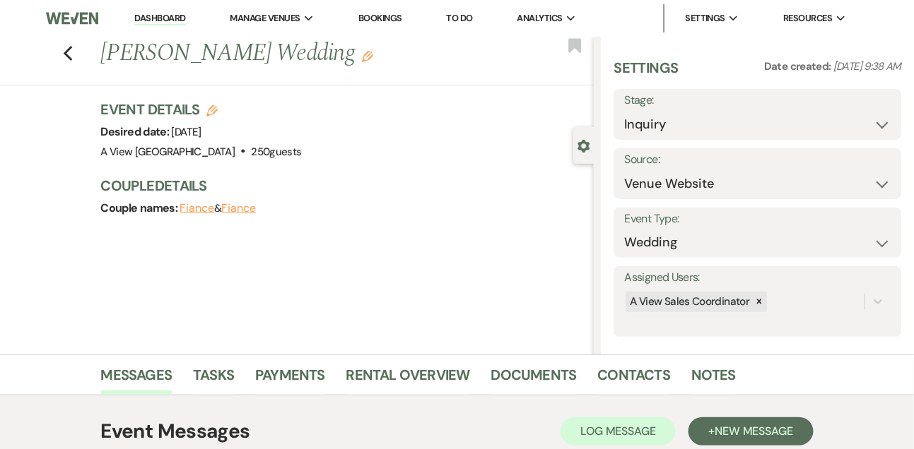
click at [640, 142] on div "Settings Date created: Sep 12, 2025, 9:38 AM Stage: Inquiry Follow Up Tour Requ…" at bounding box center [757, 197] width 288 height 279
click at [639, 127] on select "Inquiry Follow Up Tour Requested Tour Confirmed Toured Proposal Sent Booked Lost" at bounding box center [757, 125] width 266 height 28
click at [624, 111] on select "Inquiry Follow Up Tour Requested Tour Confirmed Toured Proposal Sent Booked Lost" at bounding box center [757, 125] width 266 height 28
click at [866, 118] on button "Save" at bounding box center [871, 114] width 59 height 28
click at [230, 373] on link "Tasks" at bounding box center [213, 379] width 41 height 31
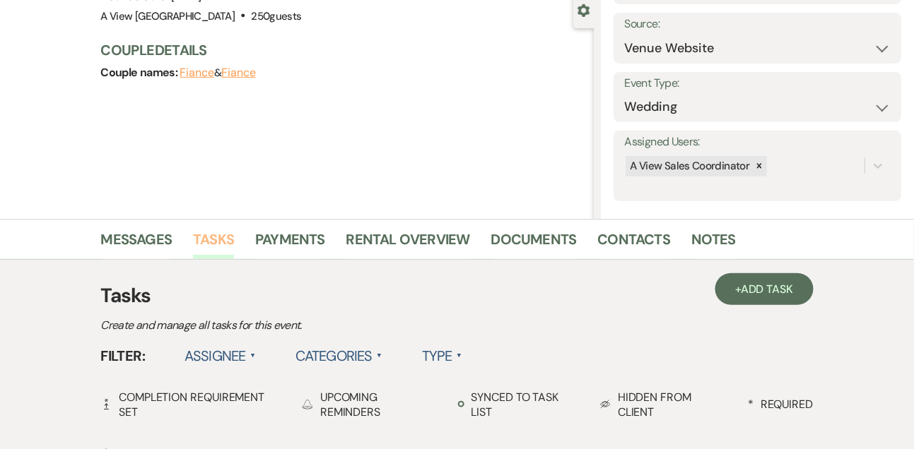
scroll to position [136, 0]
click at [742, 295] on span "Add Task" at bounding box center [767, 288] width 52 height 15
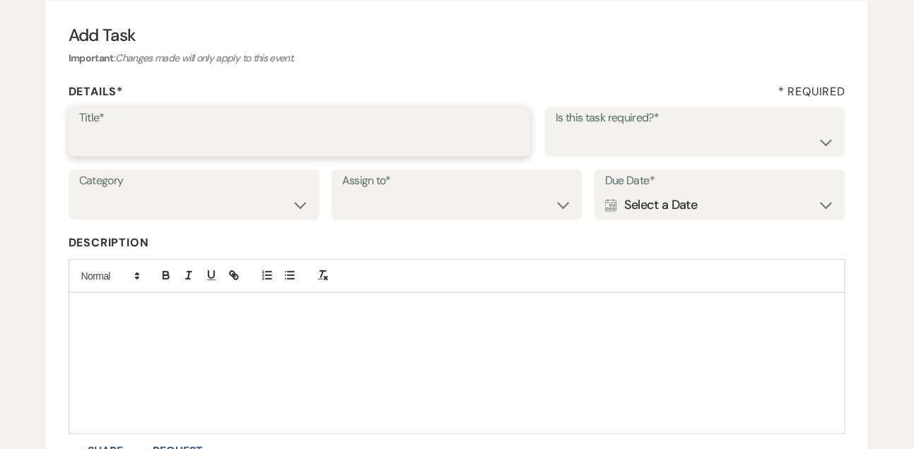
click at [367, 144] on input "Title*" at bounding box center [299, 142] width 441 height 28
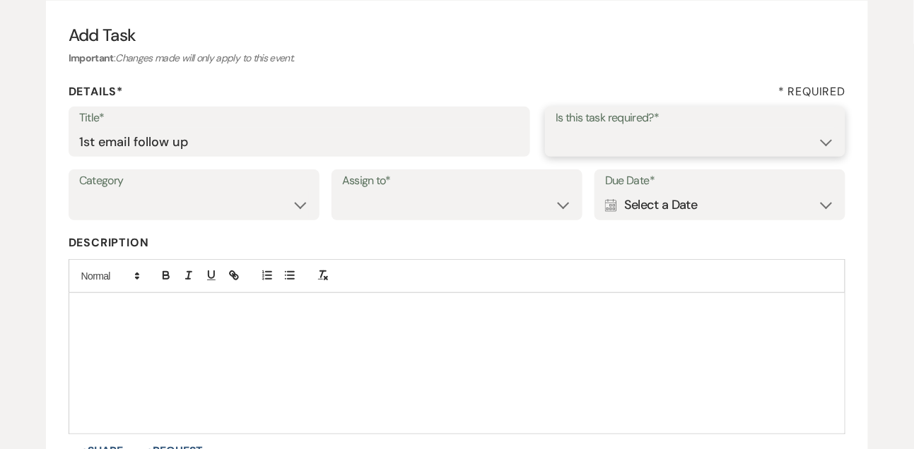
click at [584, 142] on select "Yes No" at bounding box center [694, 142] width 279 height 28
click at [555, 128] on select "Yes No" at bounding box center [694, 142] width 279 height 28
click at [269, 208] on select "Venue Vendors Guests Details Finalize & Share" at bounding box center [194, 205] width 230 height 28
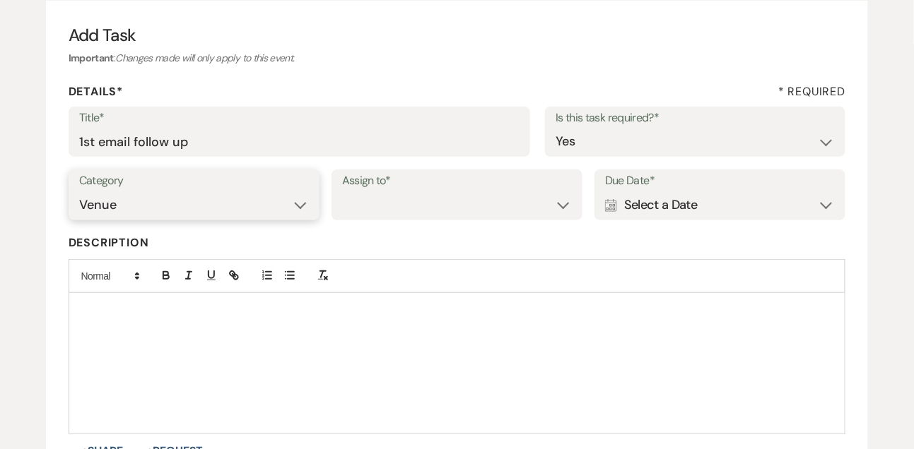
click at [79, 191] on select "Venue Vendors Guests Details Finalize & Share" at bounding box center [194, 205] width 230 height 28
click at [412, 210] on select "Venue Client" at bounding box center [457, 205] width 230 height 28
click at [342, 191] on select "Venue Client" at bounding box center [457, 205] width 230 height 28
click at [637, 213] on div "Calendar Select a Date Expand" at bounding box center [720, 205] width 230 height 28
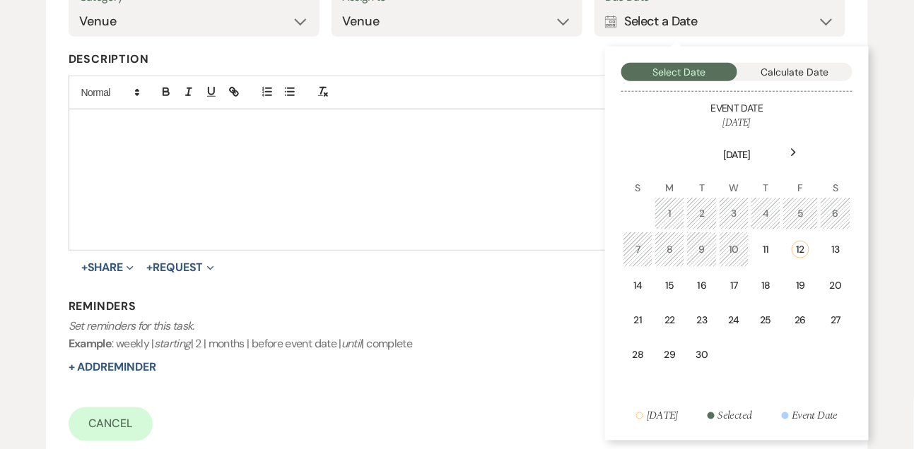
scroll to position [325, 0]
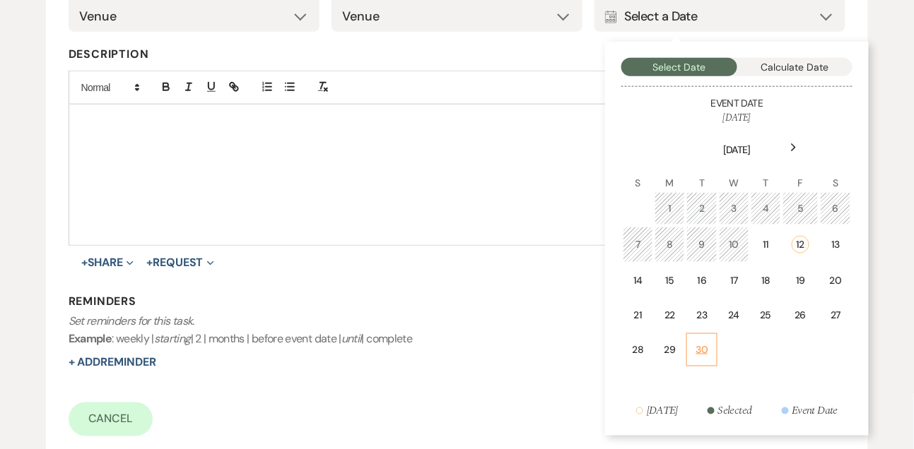
click at [711, 338] on td "30" at bounding box center [701, 350] width 31 height 33
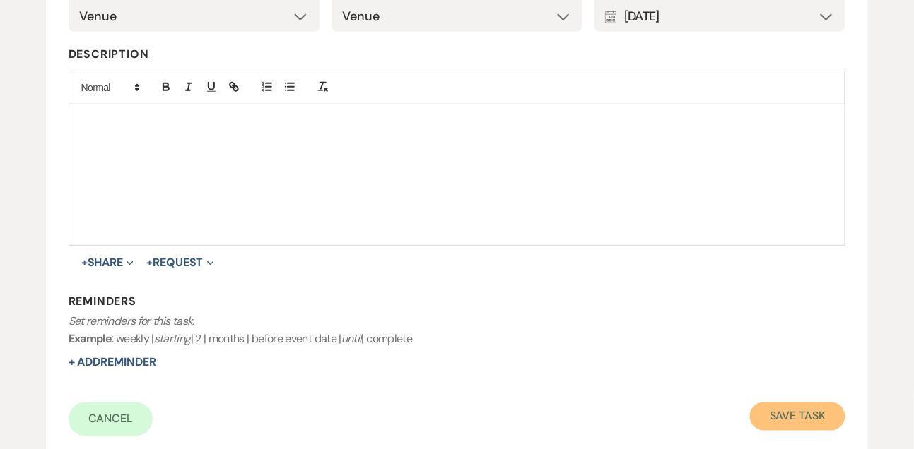
click at [764, 403] on button "Save Task" at bounding box center [797, 417] width 95 height 28
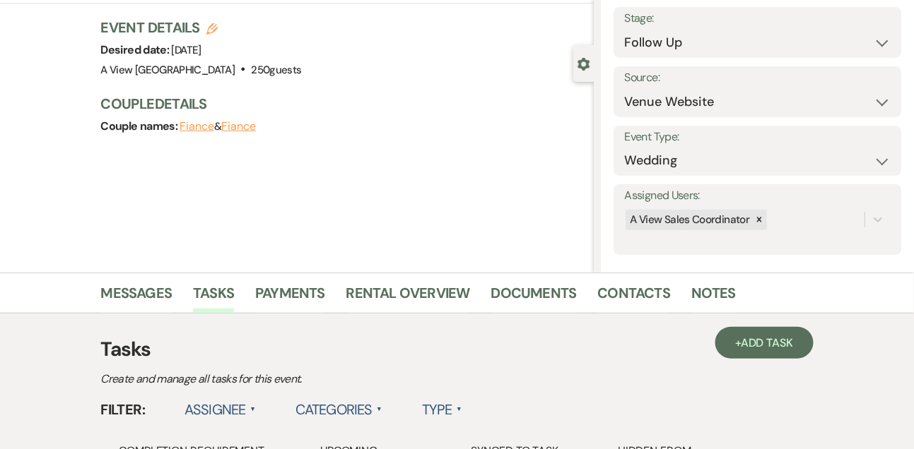
scroll to position [2, 0]
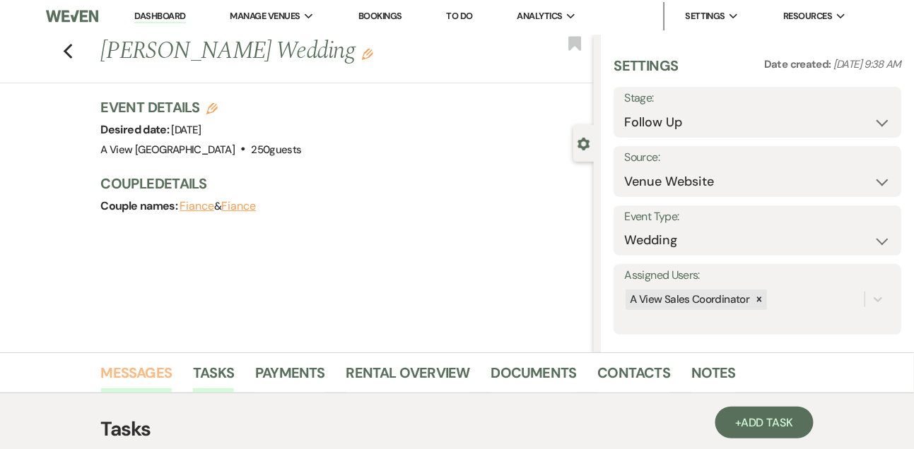
click at [153, 363] on link "Messages" at bounding box center [136, 377] width 71 height 31
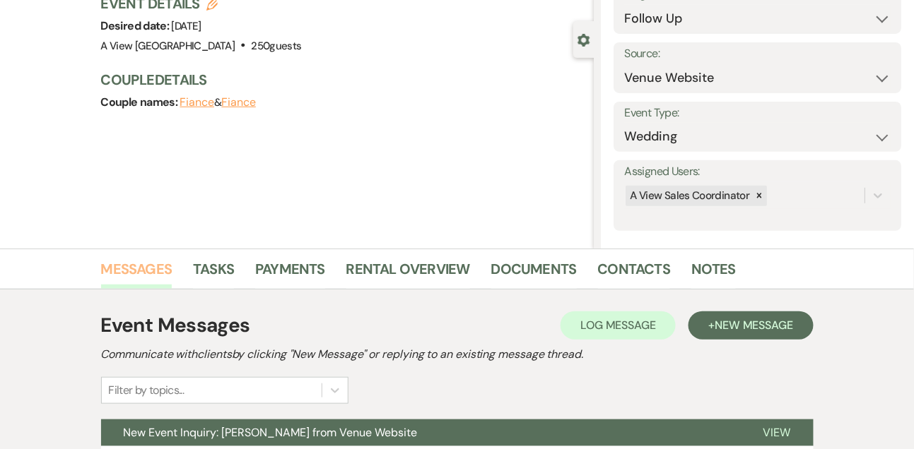
scroll to position [238, 0]
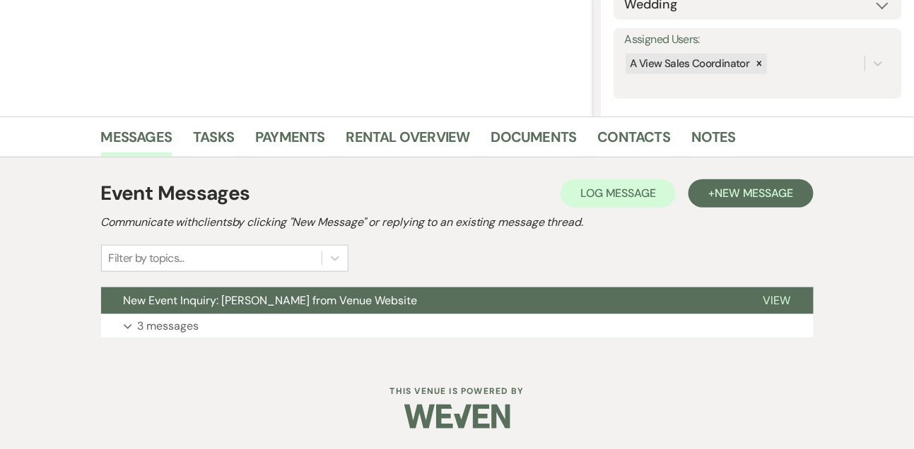
click at [154, 338] on div "Event Messages Log Log Message + New Message Communicate with clients by clicki…" at bounding box center [457, 258] width 712 height 173
click at [154, 335] on button "Expand 3 messages" at bounding box center [457, 326] width 712 height 24
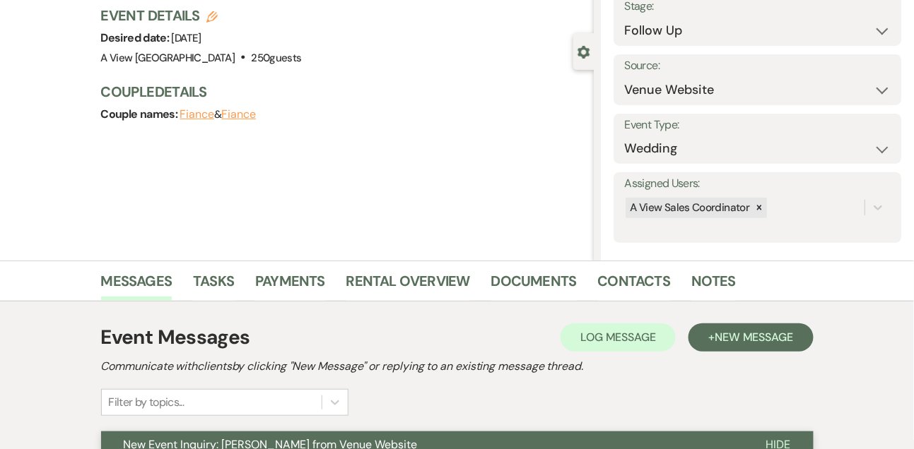
scroll to position [0, 0]
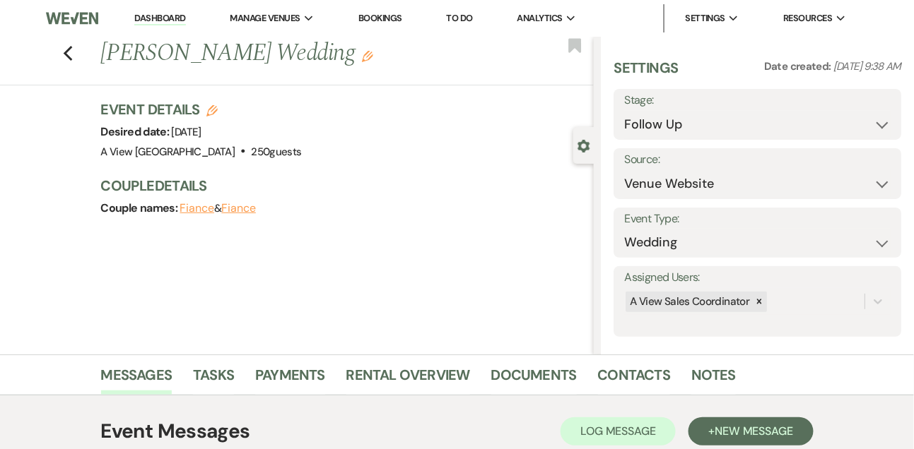
click at [160, 23] on link "Dashboard" at bounding box center [159, 18] width 51 height 13
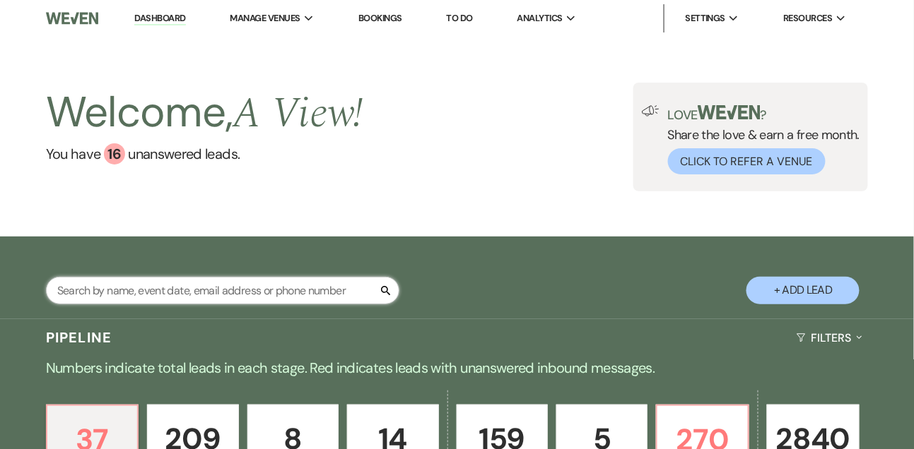
click at [202, 301] on input "text" at bounding box center [222, 291] width 353 height 28
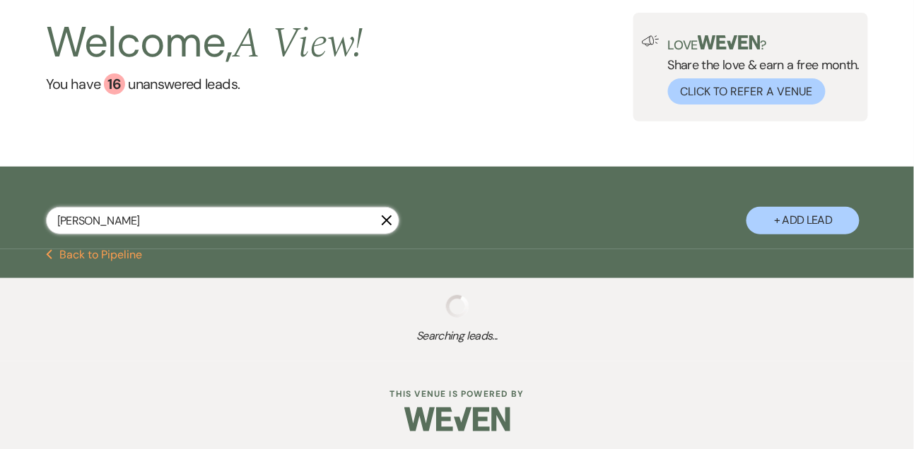
scroll to position [85, 0]
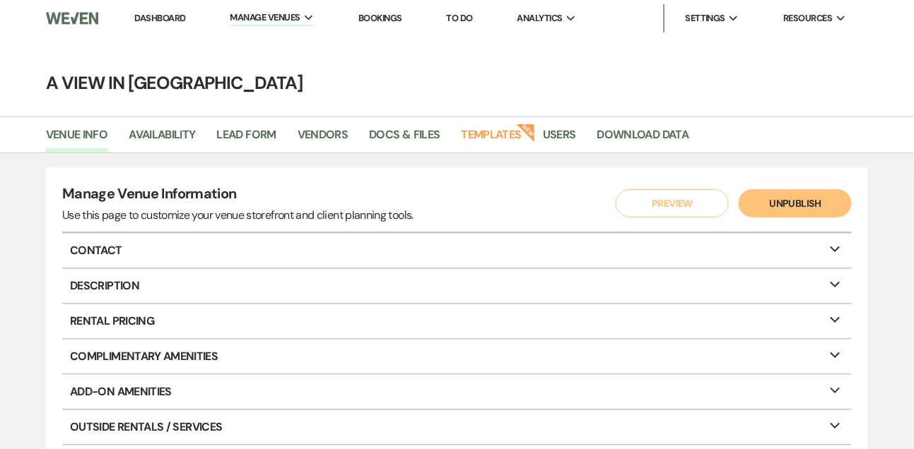
click at [172, 20] on link "Dashboard" at bounding box center [159, 18] width 51 height 12
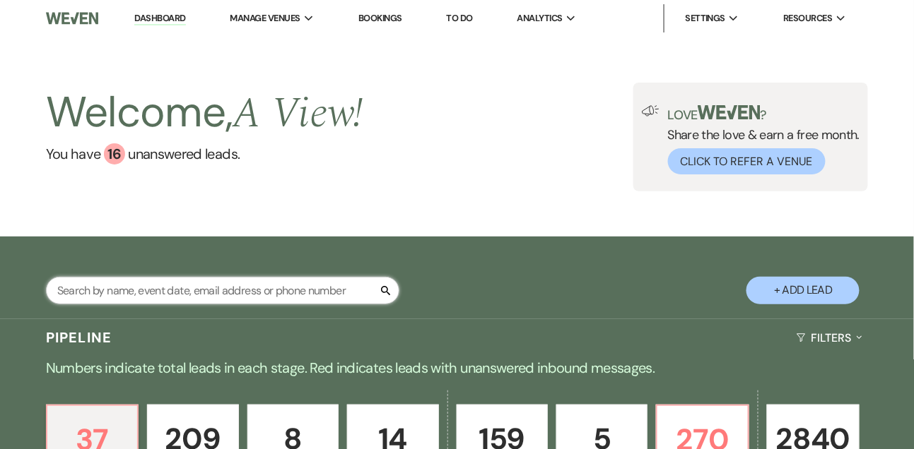
click at [200, 300] on input "text" at bounding box center [222, 291] width 353 height 28
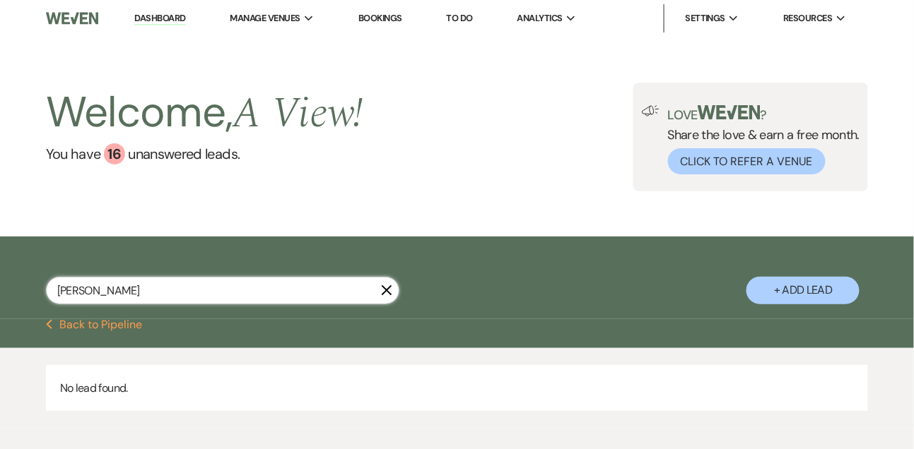
type input "[PERSON_NAME]"
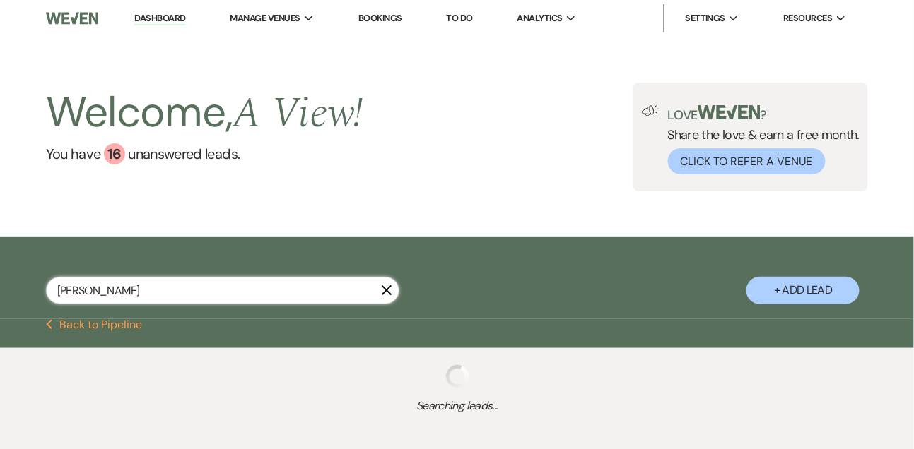
select select "8"
select select "4"
select select "8"
select select "4"
select select "8"
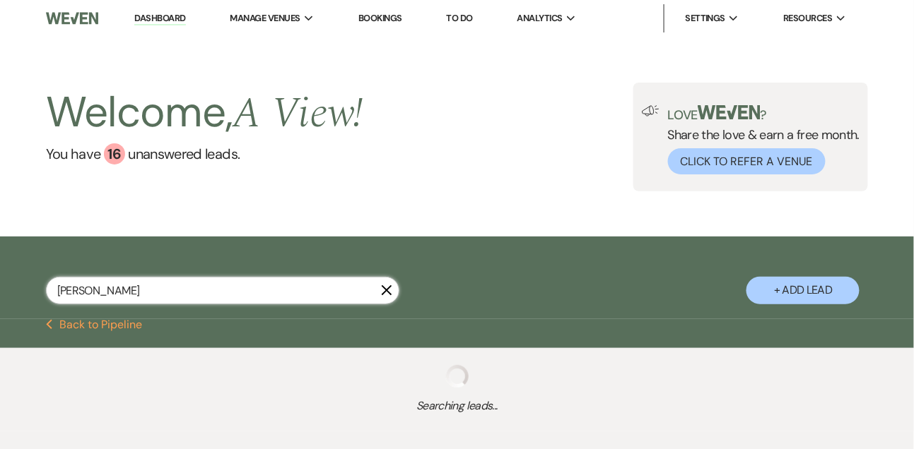
select select "6"
select select "8"
select select "4"
select select "8"
select select "6"
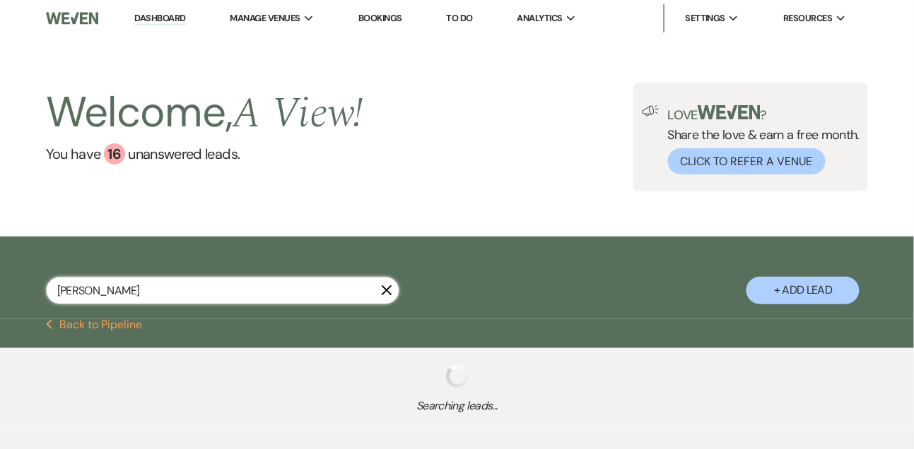
select select "8"
select select "4"
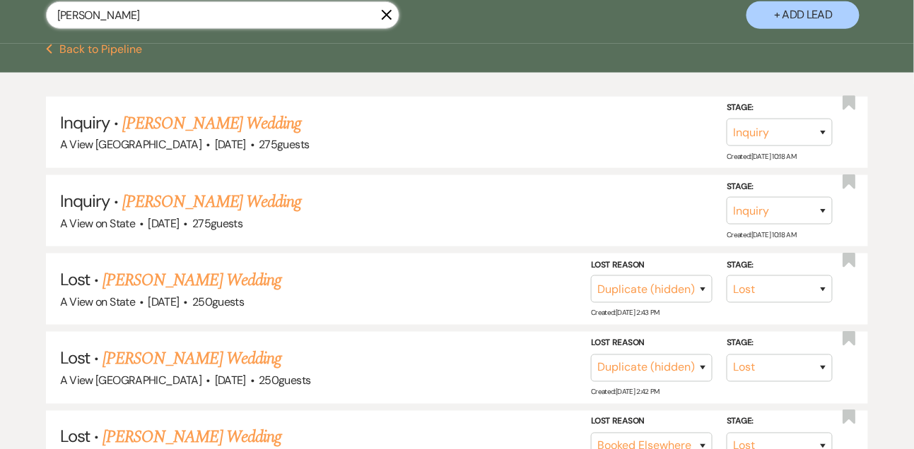
scroll to position [274, 0]
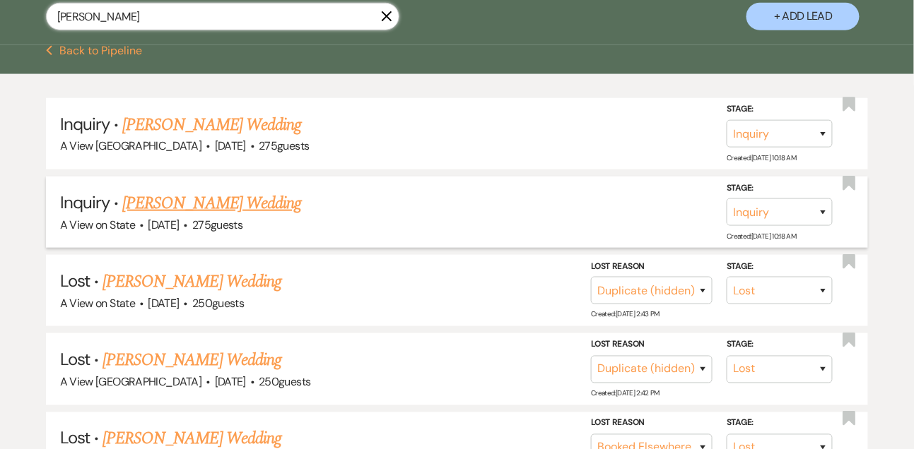
type input "[PERSON_NAME]"
click at [779, 216] on select "Inquiry Follow Up Tour Requested Tour Confirmed Toured Proposal Sent Booked Lost" at bounding box center [779, 213] width 106 height 28
select select "8"
click at [726, 210] on select "Inquiry Follow Up Tour Requested Tour Confirmed Toured Proposal Sent Booked Lost" at bounding box center [779, 213] width 106 height 28
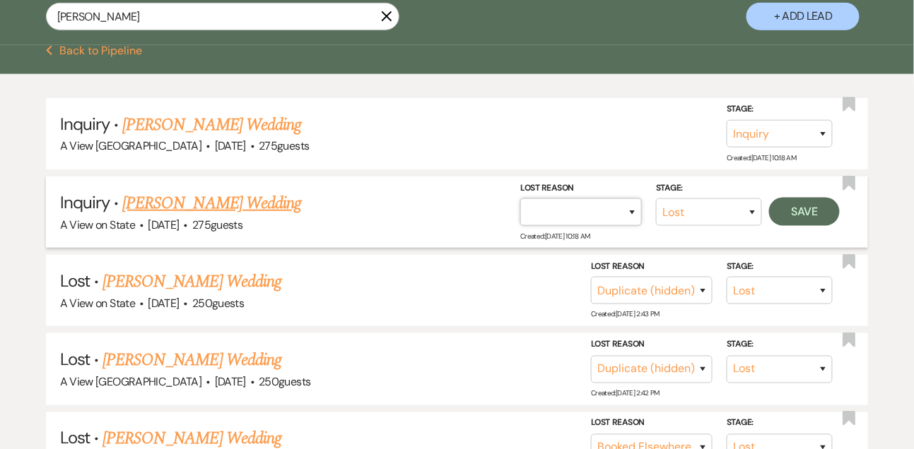
click at [585, 226] on select "Booked Elsewhere Budget Date Unavailable No Response Not a Good Match Capacity …" at bounding box center [581, 213] width 122 height 28
select select "4"
click at [520, 210] on select "Booked Elsewhere Budget Date Unavailable No Response Not a Good Match Capacity …" at bounding box center [581, 213] width 122 height 28
click at [831, 226] on button "Save" at bounding box center [804, 212] width 71 height 28
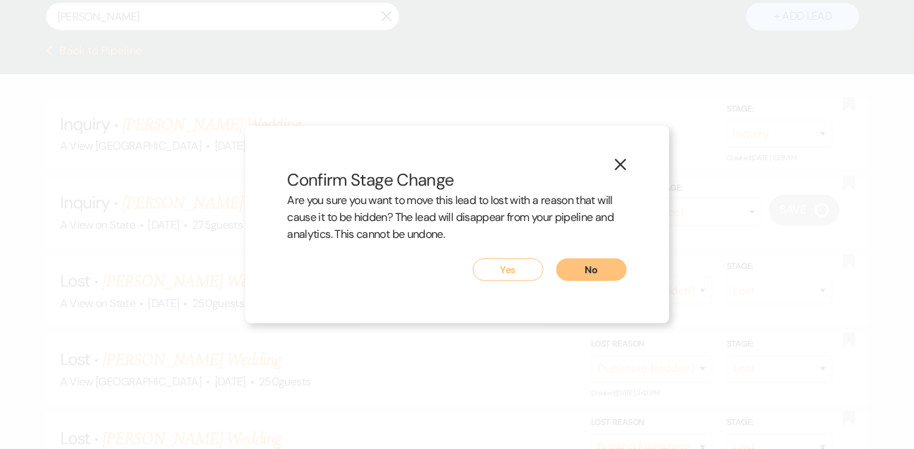
click at [526, 272] on button "Yes" at bounding box center [508, 270] width 71 height 23
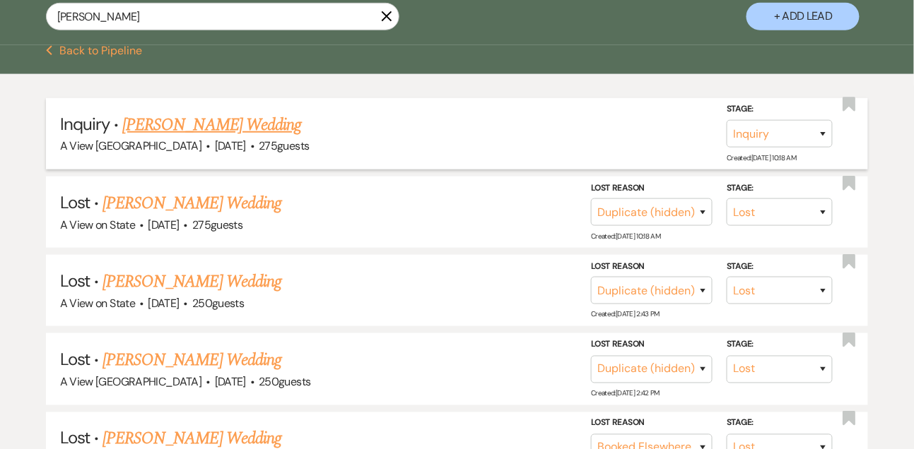
click at [266, 134] on link "[PERSON_NAME] Wedding" at bounding box center [211, 124] width 179 height 25
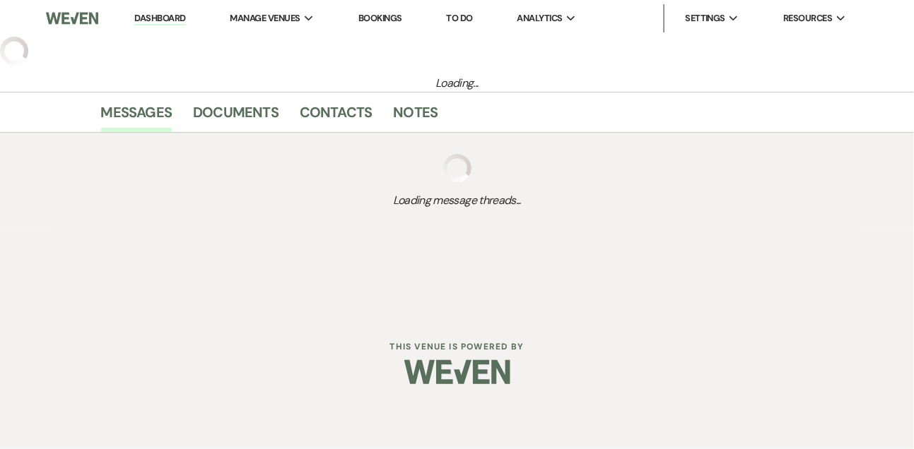
select select "5"
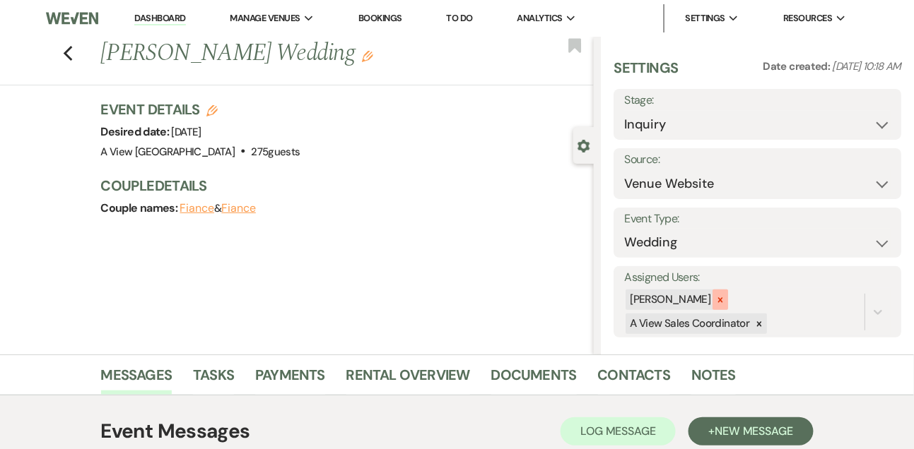
click at [723, 302] on icon at bounding box center [720, 299] width 5 height 5
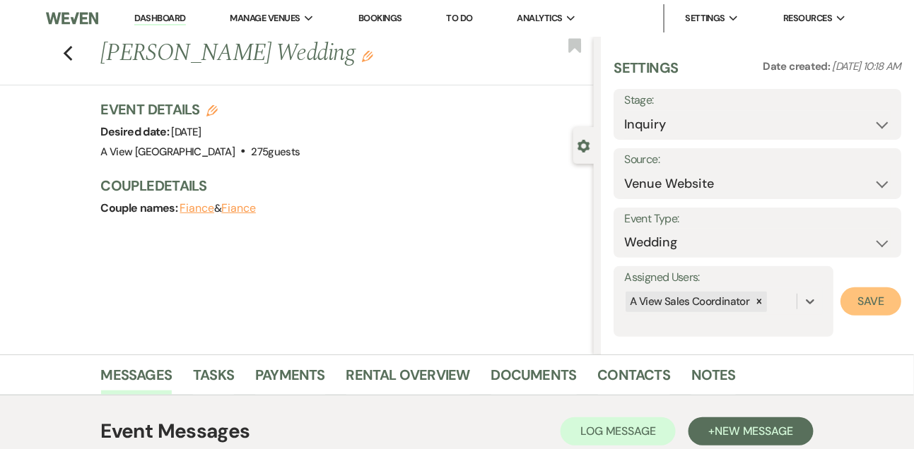
click at [855, 314] on button "Save" at bounding box center [870, 302] width 61 height 28
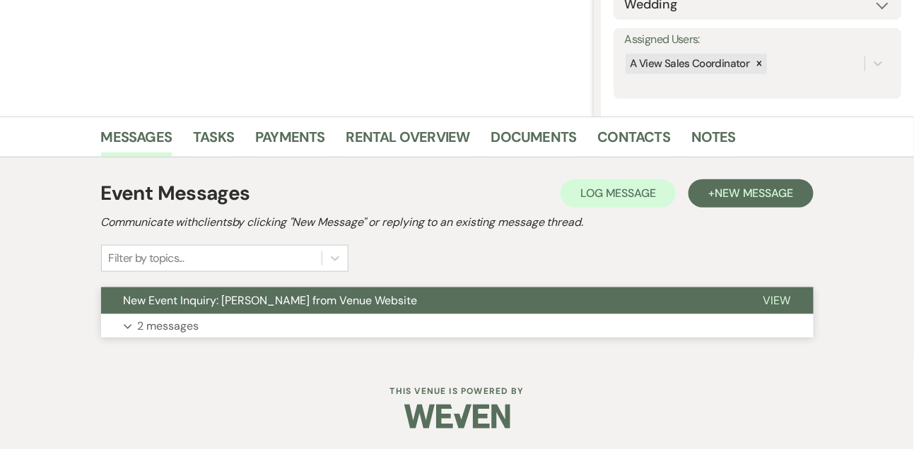
click at [240, 326] on button "Expand 2 messages" at bounding box center [457, 326] width 712 height 24
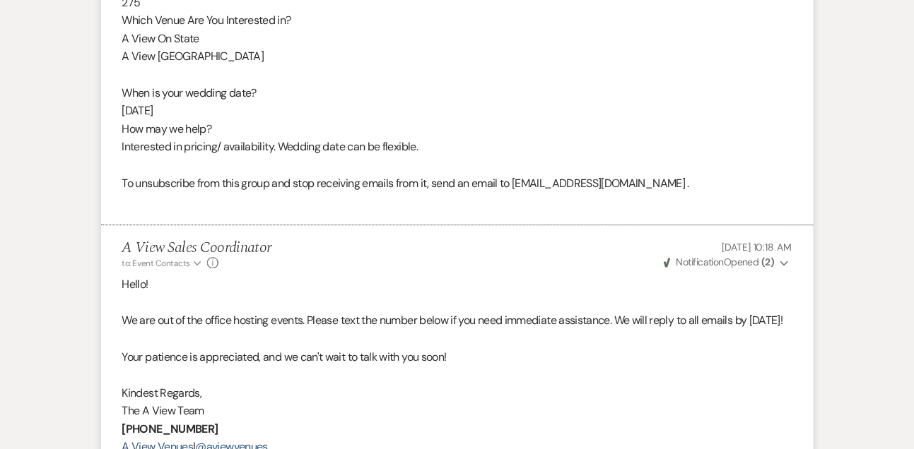
scroll to position [1149, 0]
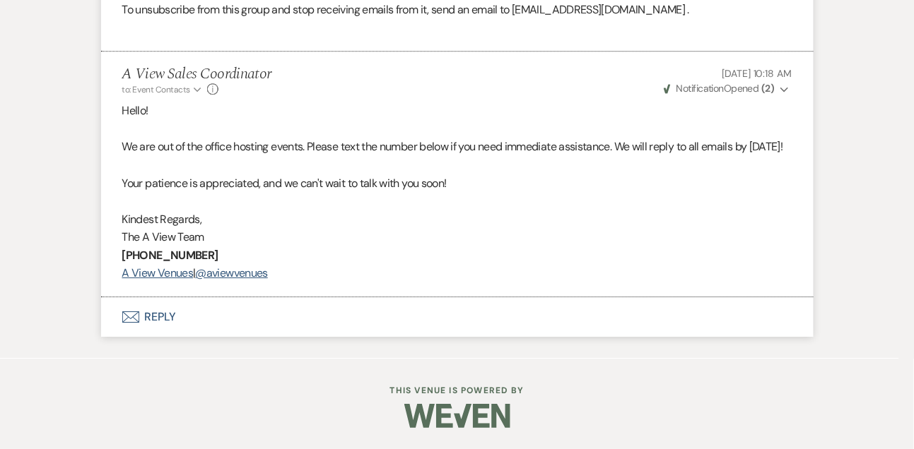
click at [155, 321] on button "Envelope Reply" at bounding box center [457, 317] width 712 height 40
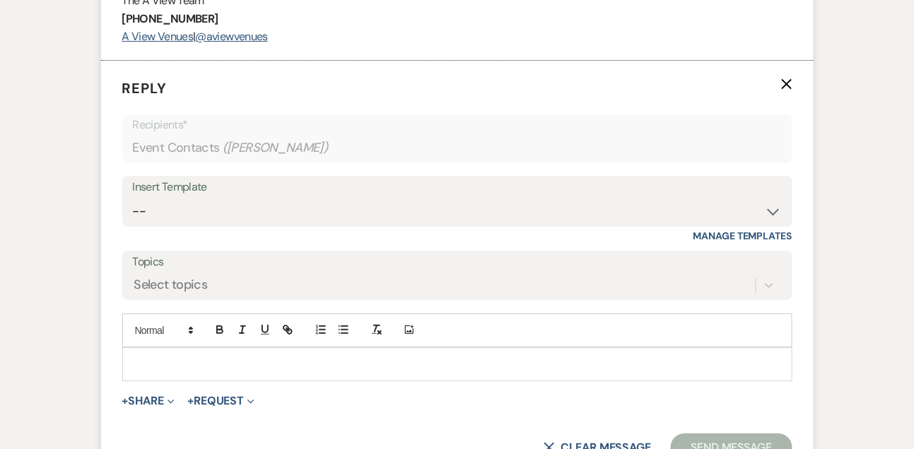
scroll to position [1368, 0]
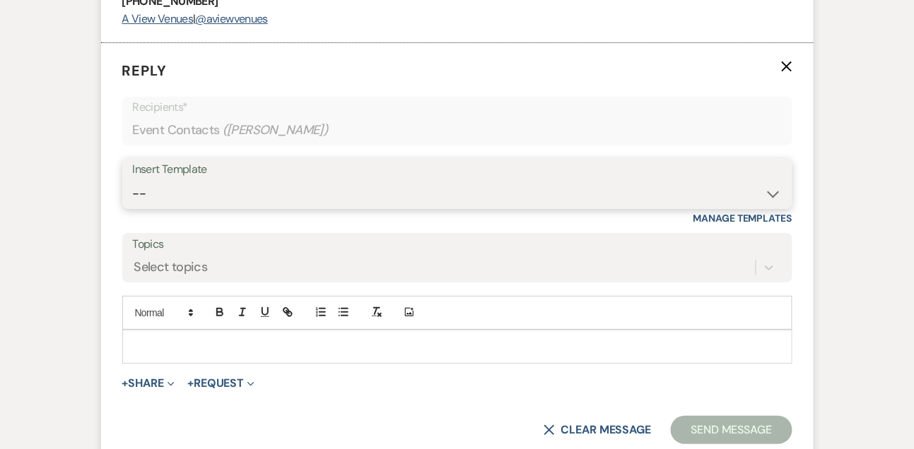
click at [165, 208] on select "-- Tour Confirmation Contract (Pre-Booked Leads) Out of office Inquiry Email Al…" at bounding box center [457, 194] width 649 height 28
select select "3302"
click at [133, 208] on select "-- Tour Confirmation Contract (Pre-Booked Leads) Out of office Inquiry Email Al…" at bounding box center [457, 194] width 649 height 28
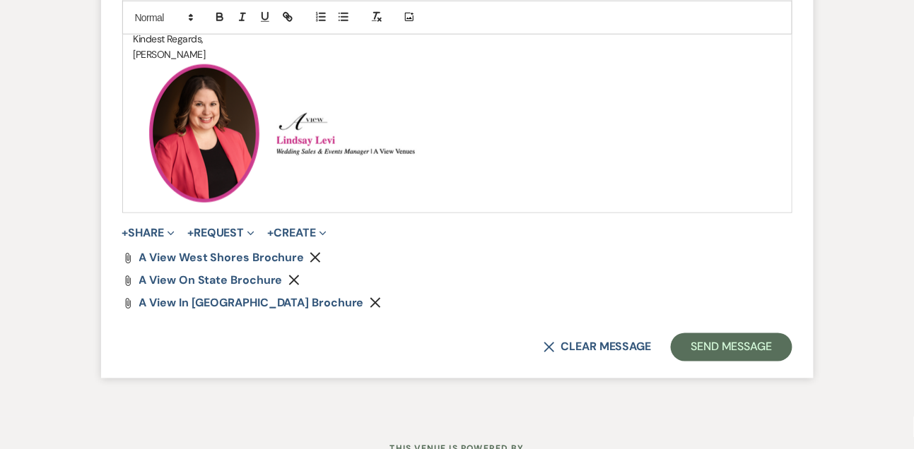
scroll to position [1899, 0]
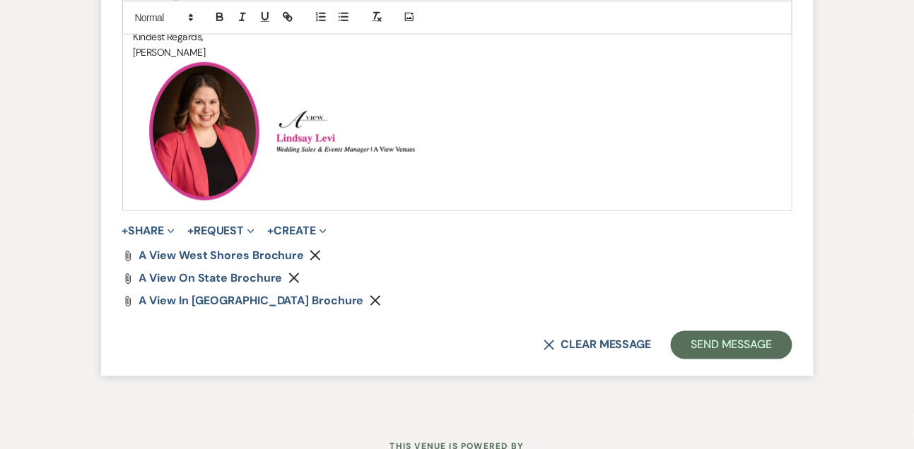
click at [370, 307] on use "button" at bounding box center [375, 301] width 11 height 11
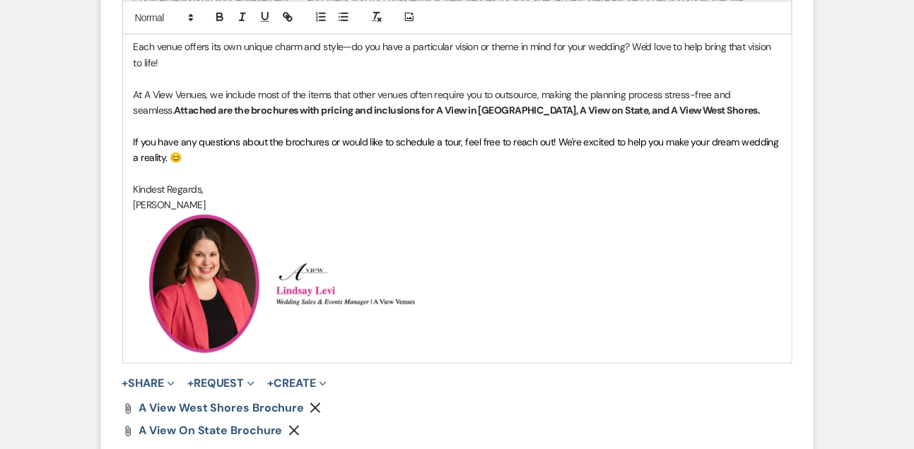
scroll to position [1706, 0]
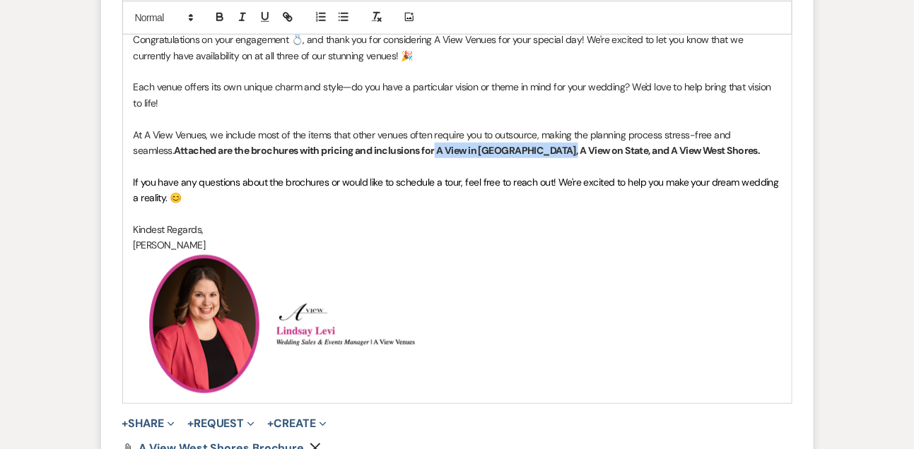
drag, startPoint x: 393, startPoint y: 182, endPoint x: 510, endPoint y: 184, distance: 117.3
click at [510, 157] on strong "Attached are the brochures with pricing and inclusions for A View in [GEOGRAPHI…" at bounding box center [467, 150] width 586 height 13
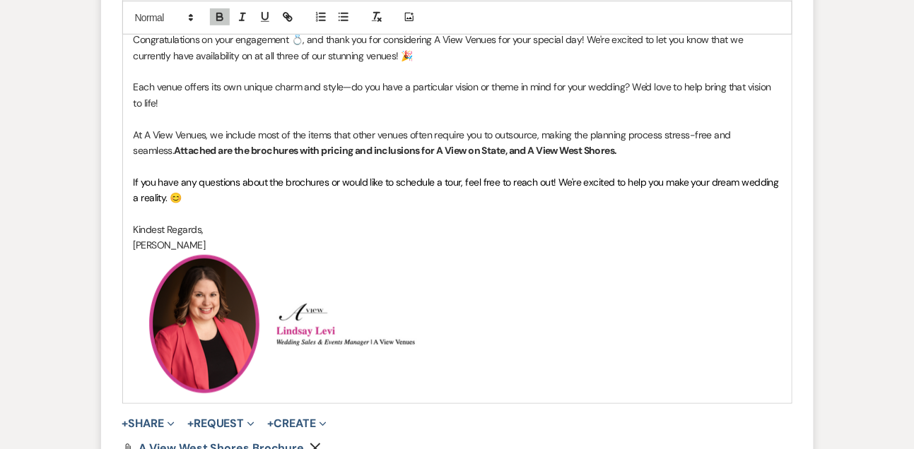
click at [467, 157] on strong "Attached are the brochures with pricing and inclusions for A View on State, and…" at bounding box center [395, 150] width 443 height 13
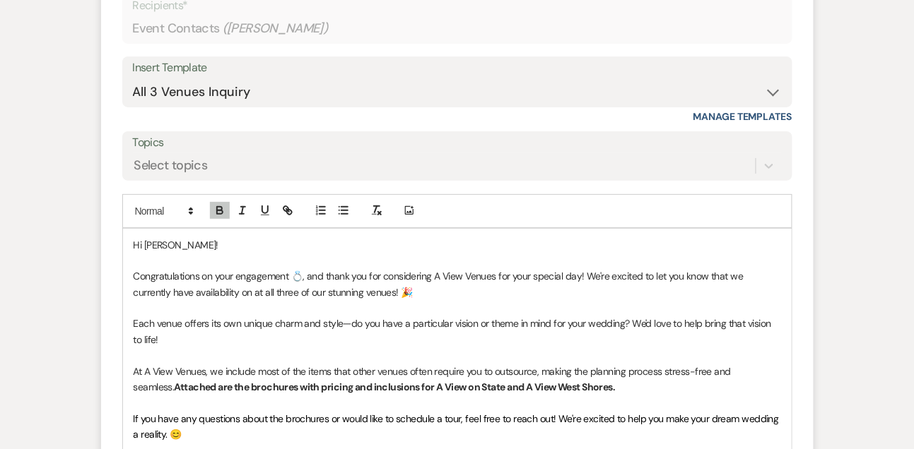
scroll to position [1550, 0]
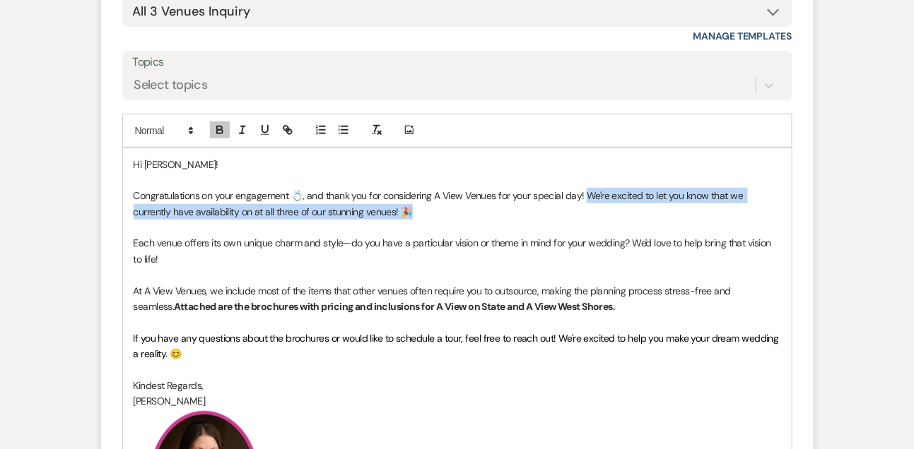
drag, startPoint x: 584, startPoint y: 230, endPoint x: 591, endPoint y: 241, distance: 13.0
click at [591, 220] on p "Congratulations on your engagement 💍, and thank you for considering A View Venu…" at bounding box center [457, 204] width 647 height 32
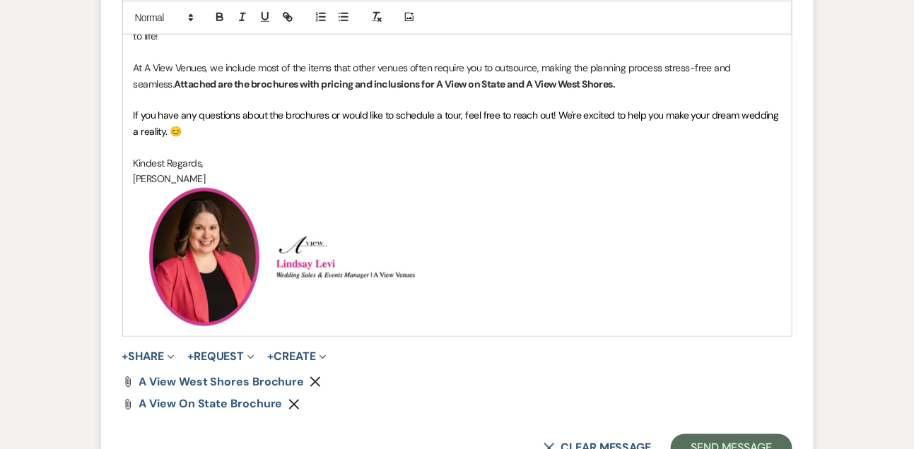
scroll to position [1824, 0]
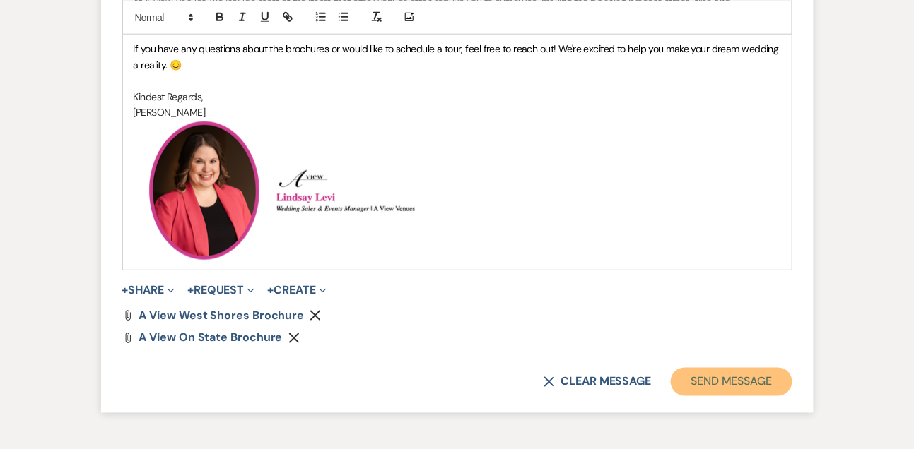
click at [731, 396] on button "Send Message" at bounding box center [731, 382] width 121 height 28
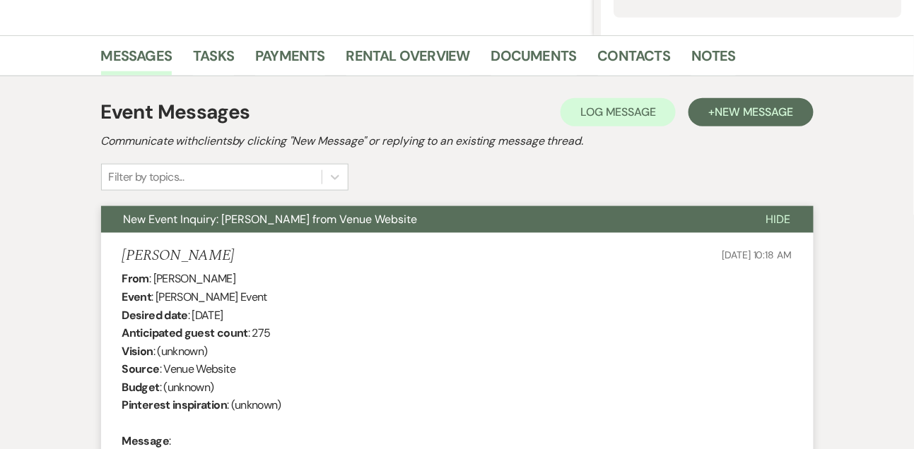
scroll to position [450, 0]
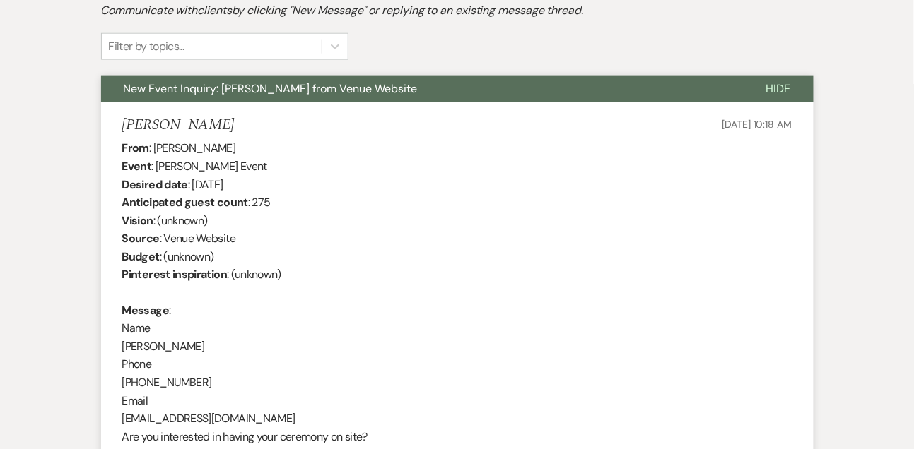
drag, startPoint x: 155, startPoint y: 147, endPoint x: 267, endPoint y: 148, distance: 111.7
click at [267, 148] on div "From : [PERSON_NAME] Event : [PERSON_NAME] Event Desired date : [DATE] Anticipa…" at bounding box center [457, 419] width 670 height 560
copy div "[PERSON_NAME]"
drag, startPoint x: 193, startPoint y: 179, endPoint x: 315, endPoint y: 179, distance: 122.2
click at [315, 179] on div "From : [PERSON_NAME] Event : [PERSON_NAME] Event Desired date : [DATE] Anticipa…" at bounding box center [457, 419] width 670 height 560
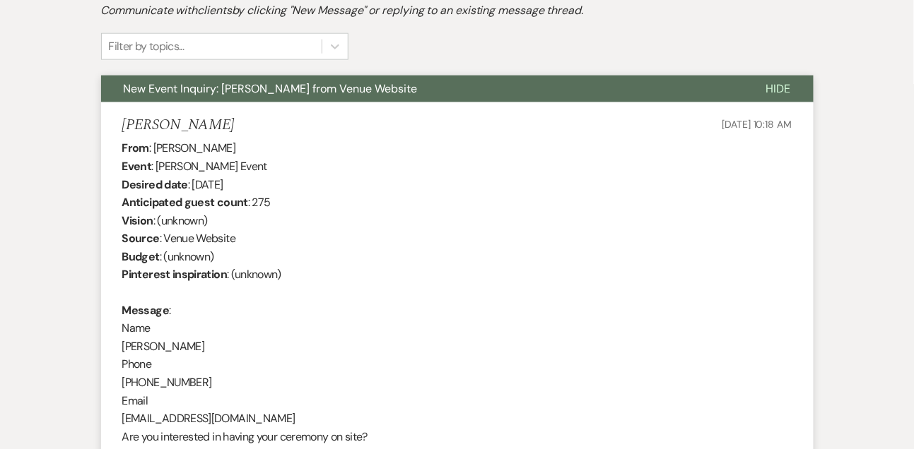
copy div "[DATE]"
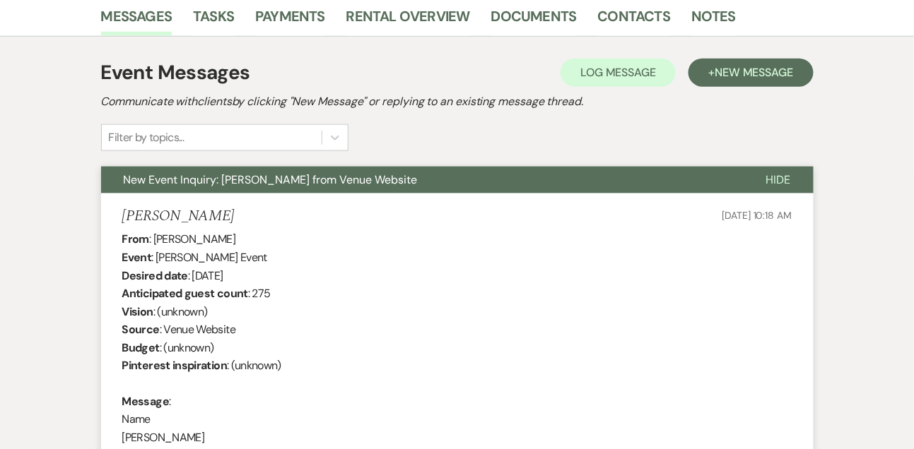
scroll to position [0, 0]
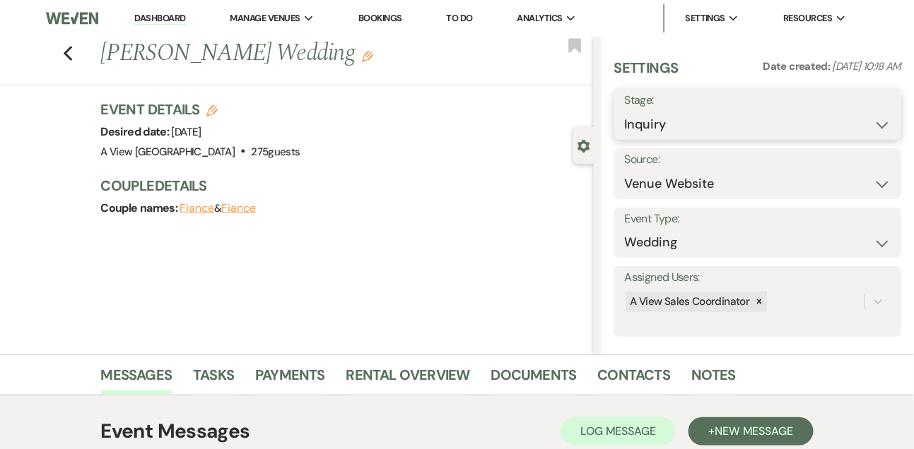
click at [663, 128] on select "Inquiry Follow Up Tour Requested Tour Confirmed Toured Proposal Sent Booked Lost" at bounding box center [757, 125] width 266 height 28
select select "9"
click at [624, 111] on select "Inquiry Follow Up Tour Requested Tour Confirmed Toured Proposal Sent Booked Lost" at bounding box center [757, 125] width 266 height 28
click at [872, 114] on button "Save" at bounding box center [871, 114] width 59 height 28
click at [222, 370] on link "Tasks" at bounding box center [213, 379] width 41 height 31
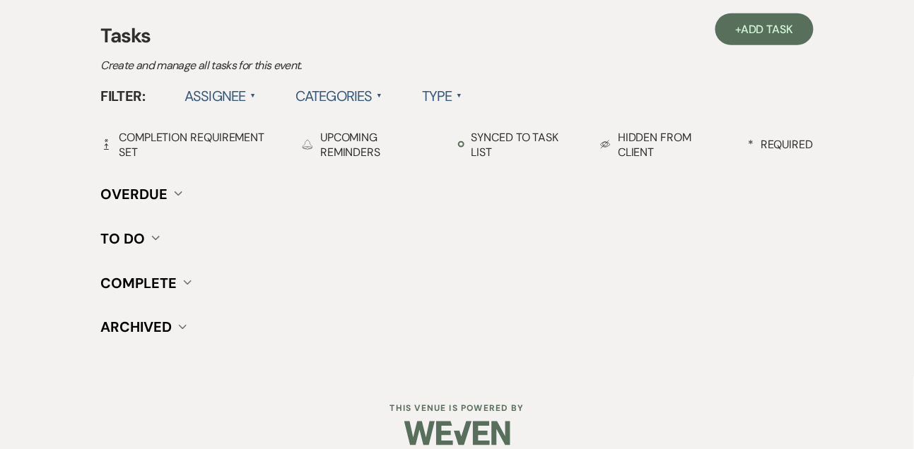
scroll to position [413, 0]
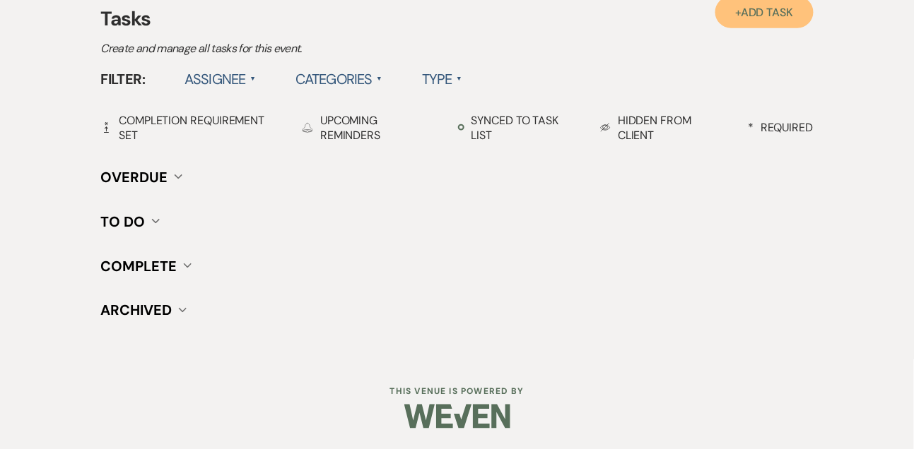
click at [760, 13] on span "Add Task" at bounding box center [767, 12] width 52 height 15
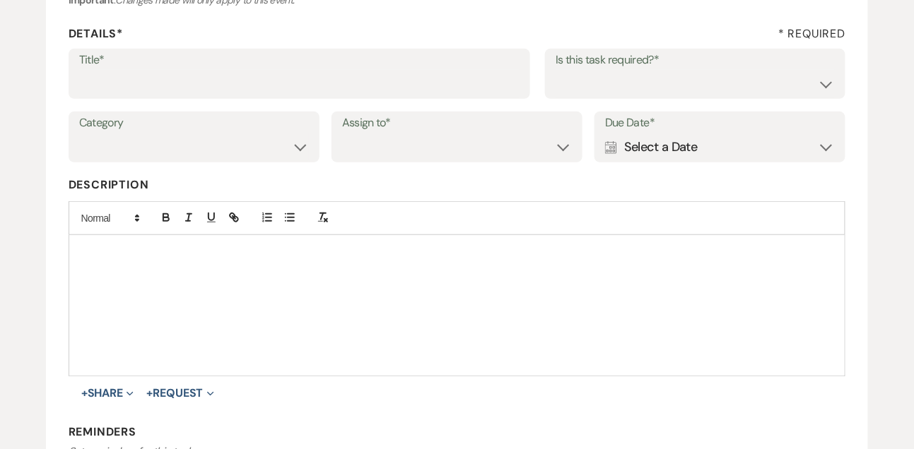
scroll to position [112, 0]
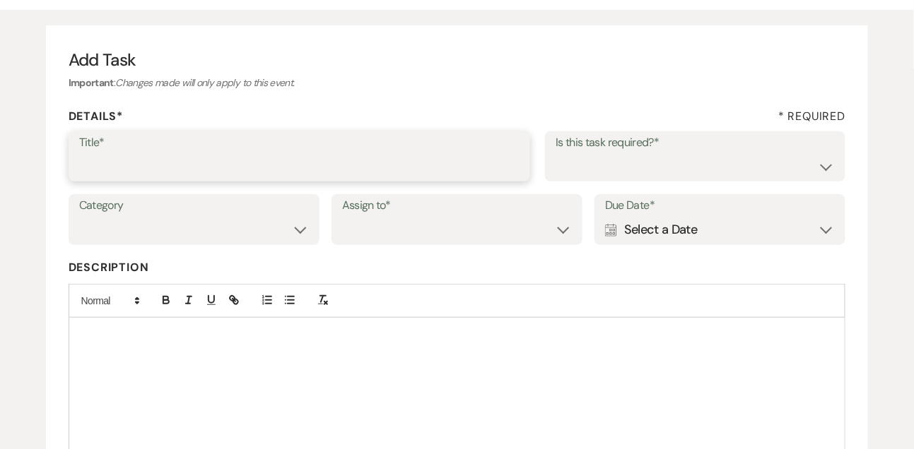
click at [368, 163] on input "Title*" at bounding box center [299, 167] width 441 height 28
type input "1st email follow up"
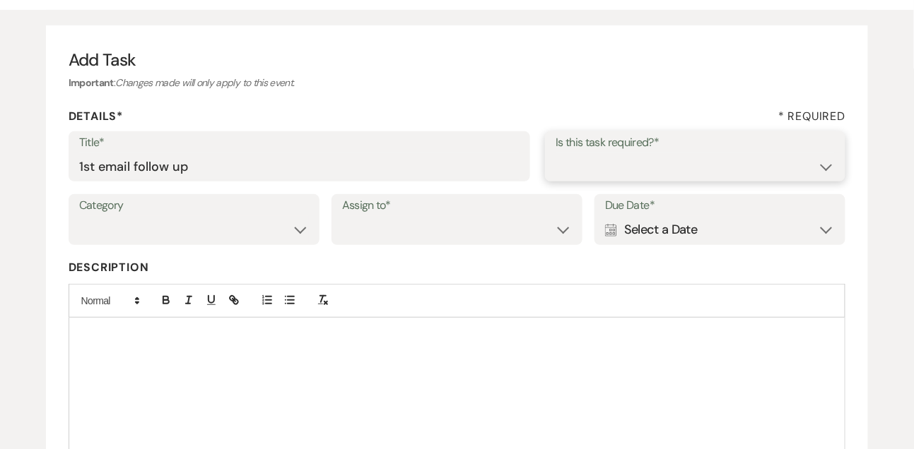
click at [642, 172] on select "Yes No" at bounding box center [694, 167] width 279 height 28
select select "true"
click at [555, 153] on select "Yes No" at bounding box center [694, 167] width 279 height 28
click at [230, 223] on select "Venue Vendors Guests Details Finalize & Share" at bounding box center [194, 230] width 230 height 28
select select "31"
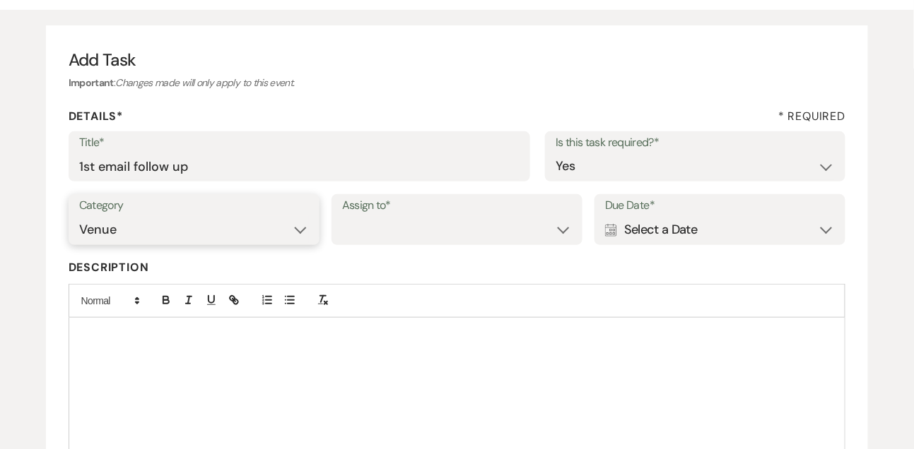
click at [79, 216] on select "Venue Vendors Guests Details Finalize & Share" at bounding box center [194, 230] width 230 height 28
click at [393, 237] on select "Venue Client" at bounding box center [457, 230] width 230 height 28
select select "venueHost"
click at [342, 216] on select "Venue Client" at bounding box center [457, 230] width 230 height 28
click at [683, 237] on div "Calendar Select a Date Expand" at bounding box center [720, 230] width 230 height 28
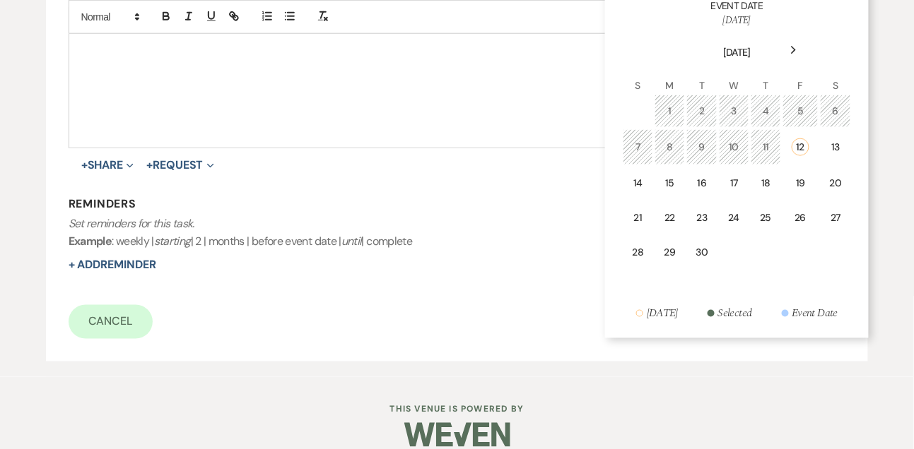
scroll to position [425, 0]
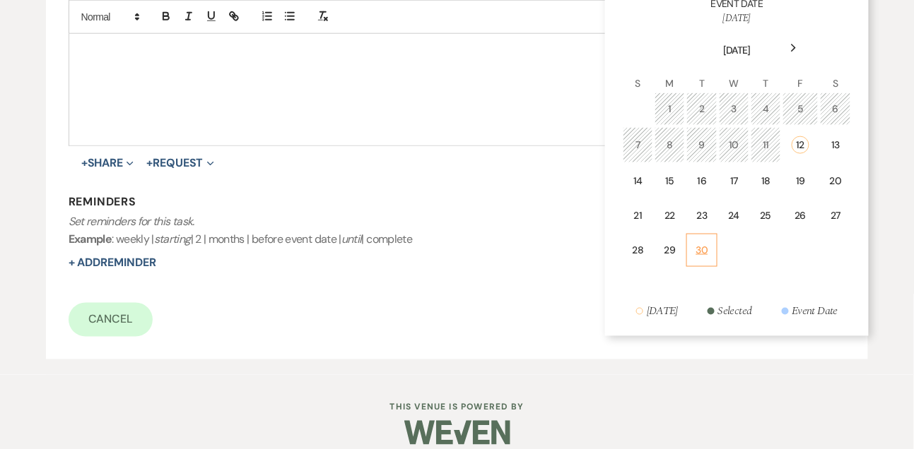
click at [701, 253] on div "30" at bounding box center [701, 250] width 13 height 15
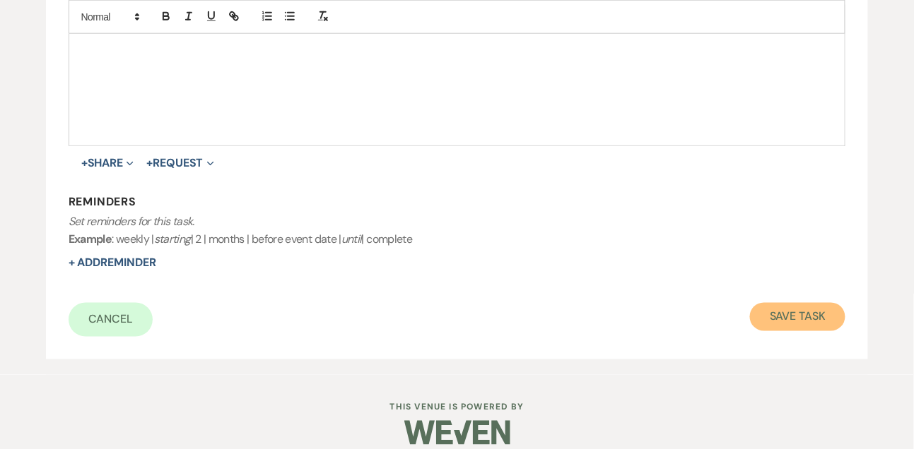
click at [777, 309] on button "Save Task" at bounding box center [797, 317] width 95 height 28
select select "9"
select select "5"
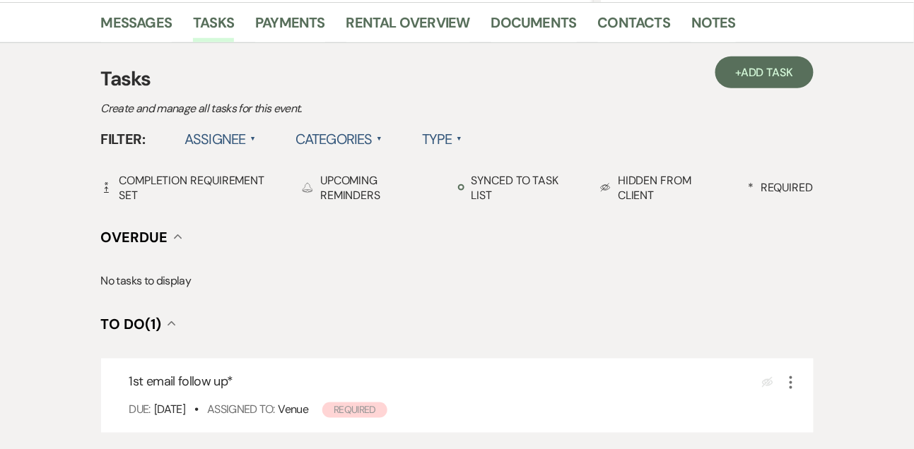
scroll to position [227, 0]
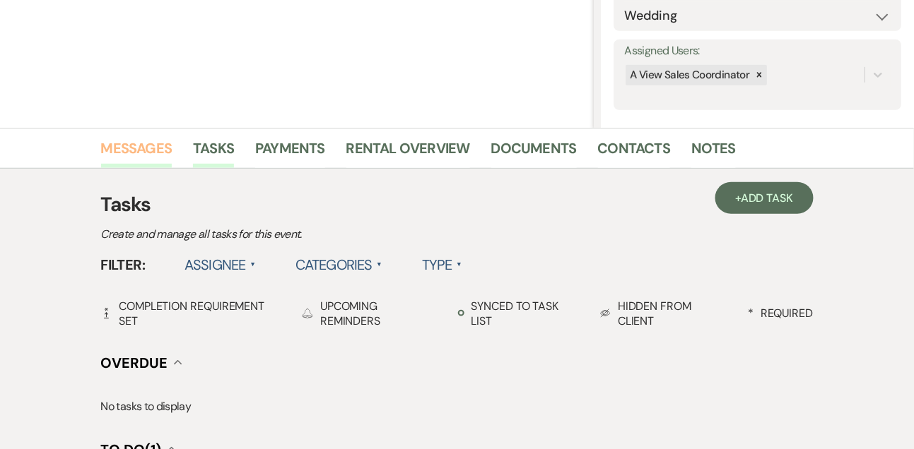
click at [147, 146] on link "Messages" at bounding box center [136, 152] width 71 height 31
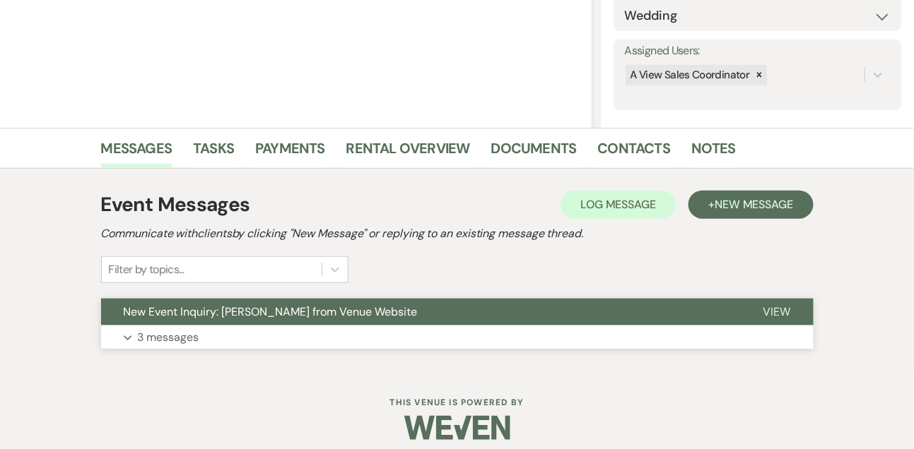
click at [188, 338] on p "3 messages" at bounding box center [168, 338] width 61 height 18
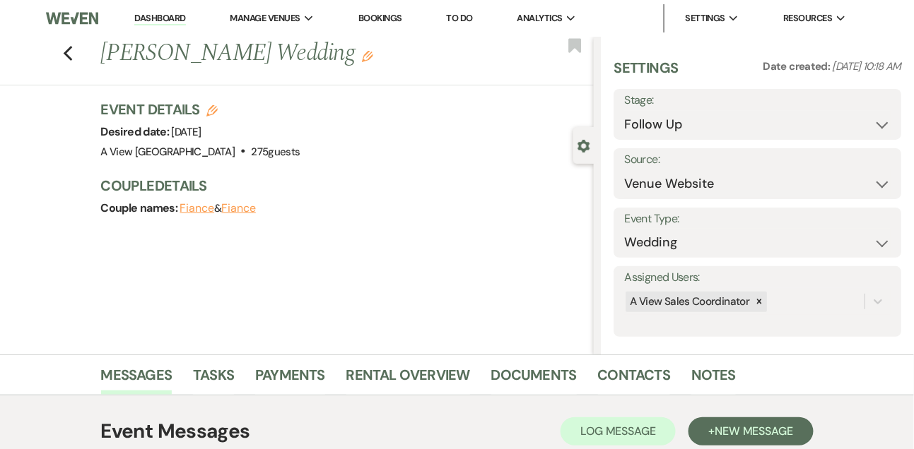
click at [170, 16] on link "Dashboard" at bounding box center [159, 18] width 51 height 13
select select "9"
select select "8"
select select "4"
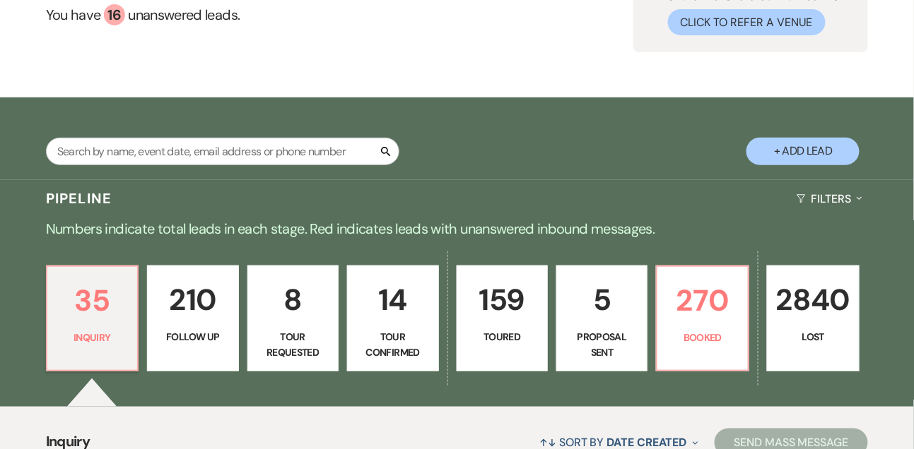
scroll to position [99, 0]
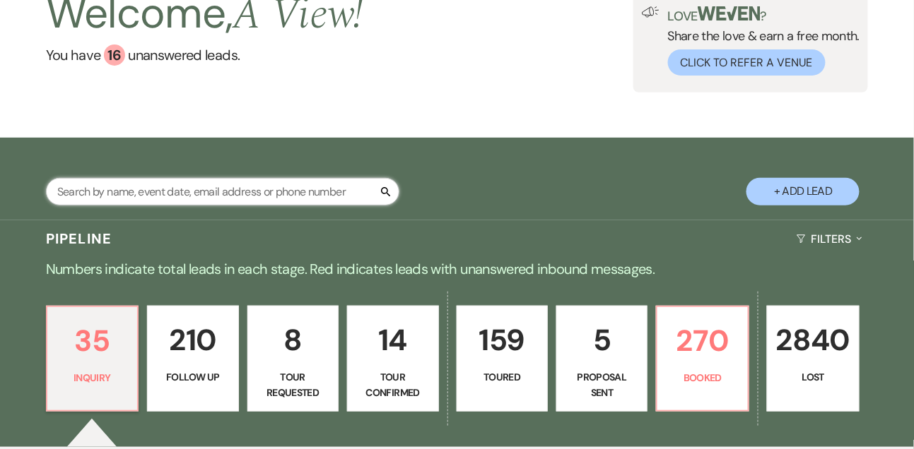
click at [168, 206] on input "text" at bounding box center [222, 192] width 353 height 28
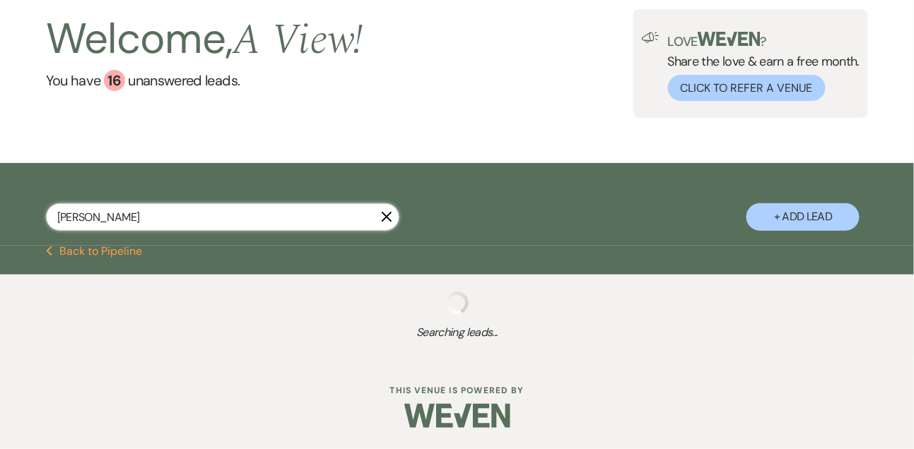
scroll to position [99, 0]
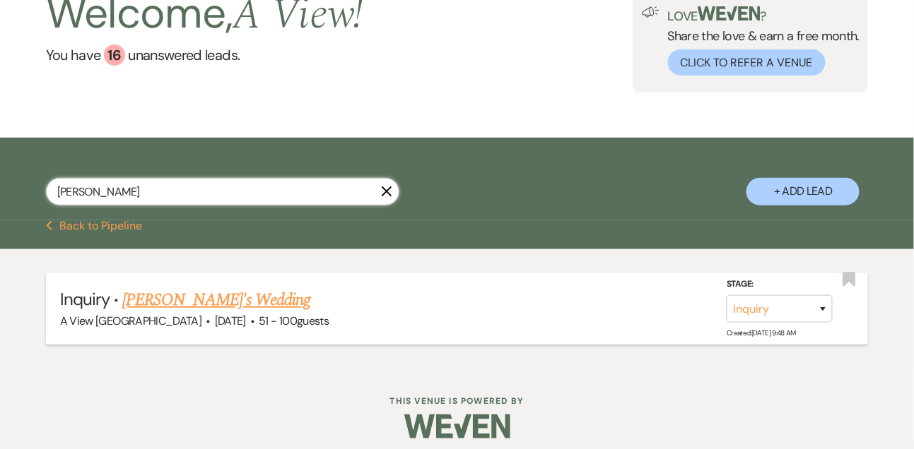
type input "[PERSON_NAME]"
click at [164, 306] on link "[PERSON_NAME]'s Wedding" at bounding box center [216, 300] width 188 height 25
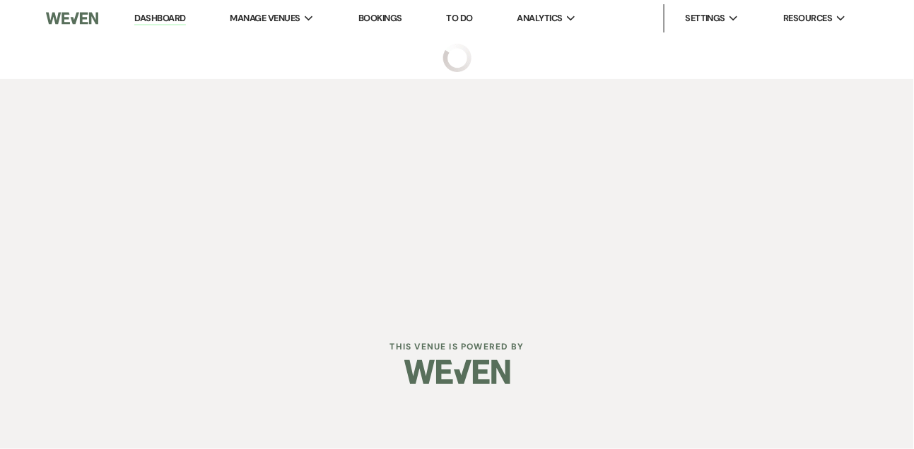
select select "2"
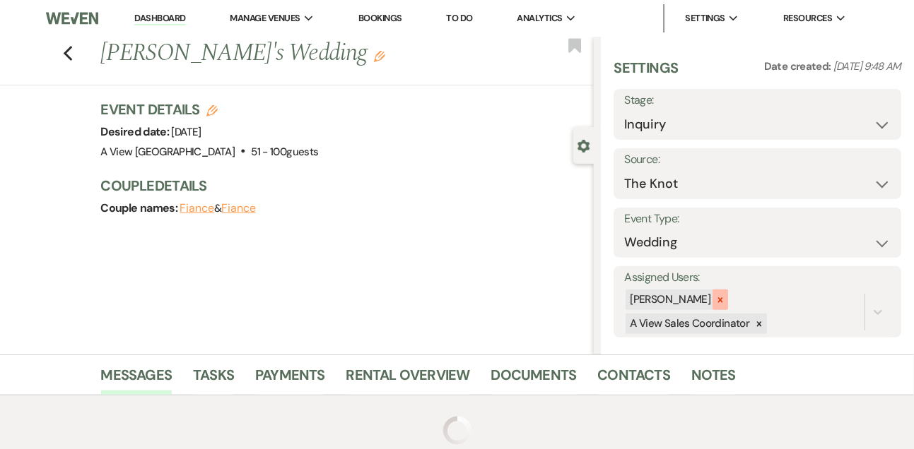
click at [725, 300] on icon at bounding box center [720, 300] width 10 height 10
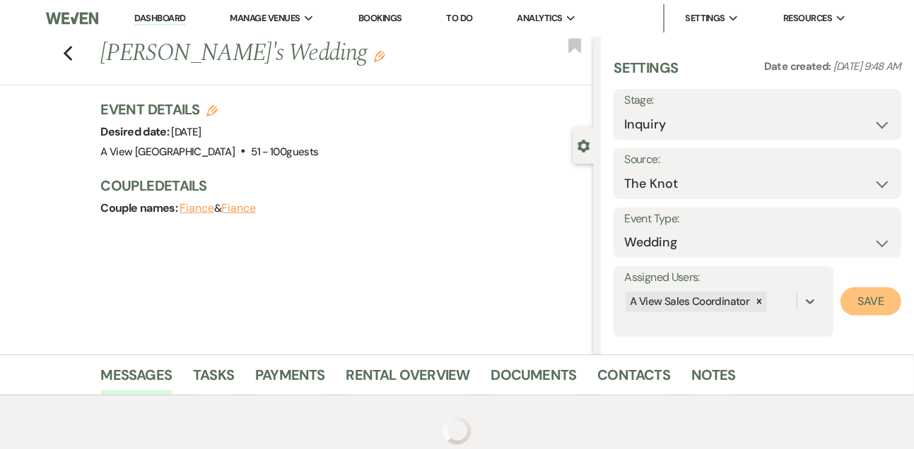
click at [866, 302] on button "Save" at bounding box center [870, 302] width 61 height 28
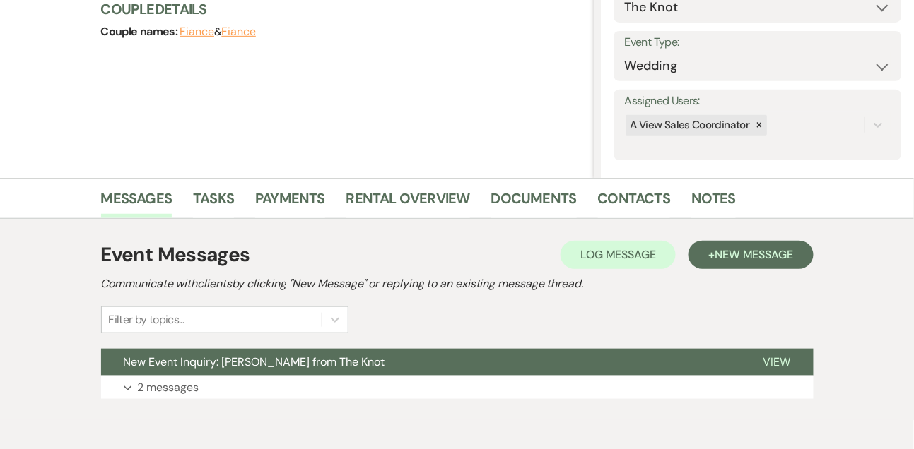
scroll to position [238, 0]
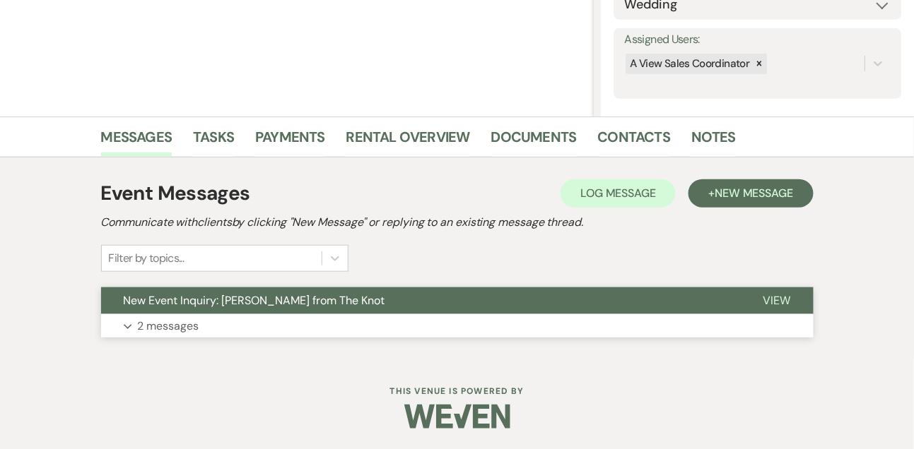
click at [196, 331] on p "2 messages" at bounding box center [168, 326] width 61 height 18
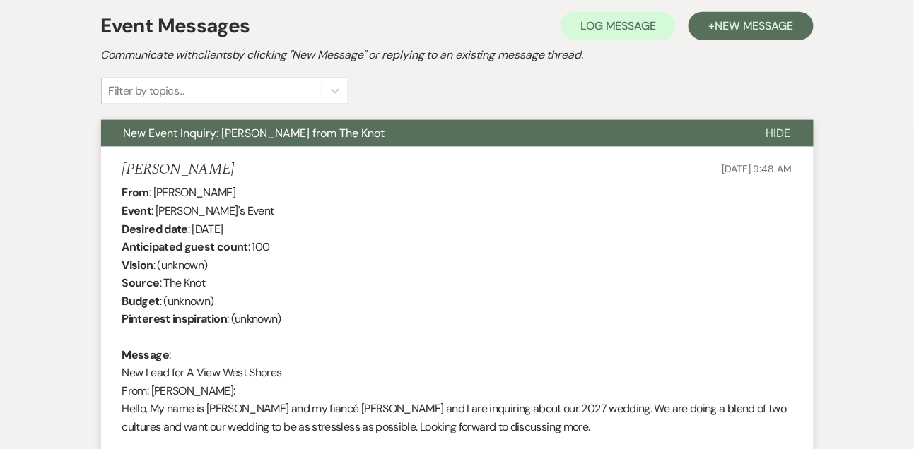
scroll to position [634, 0]
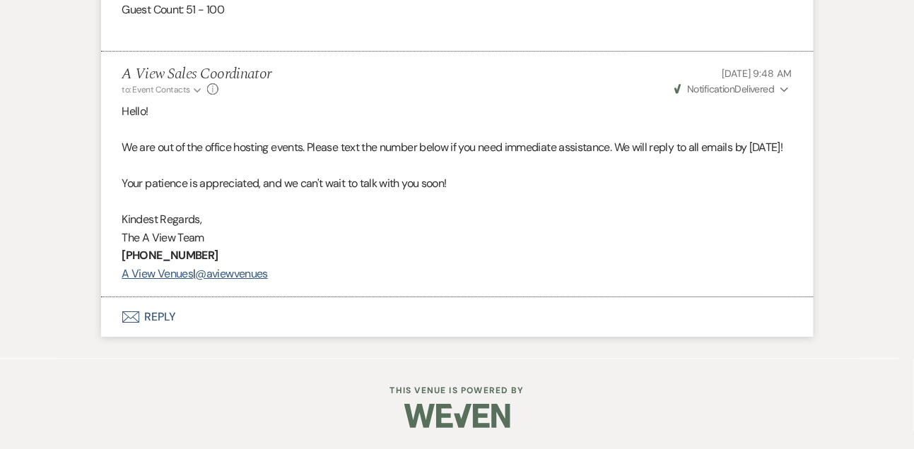
click at [165, 314] on button "Envelope Reply" at bounding box center [457, 317] width 712 height 40
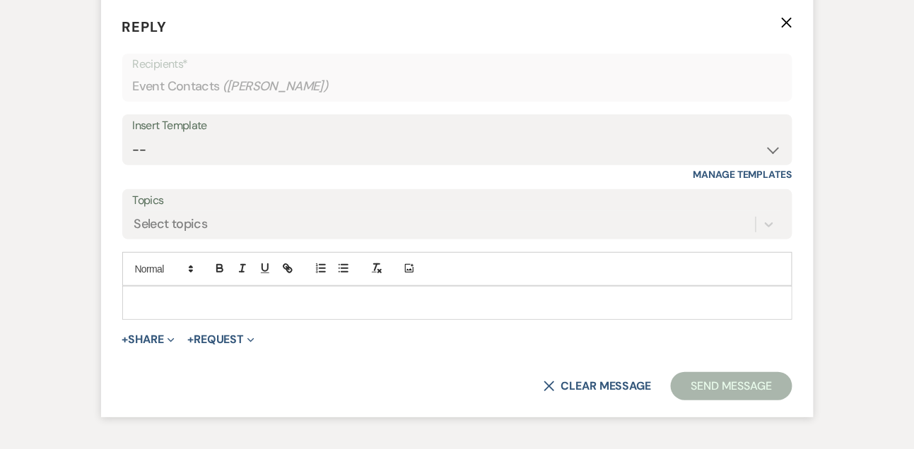
scroll to position [1485, 0]
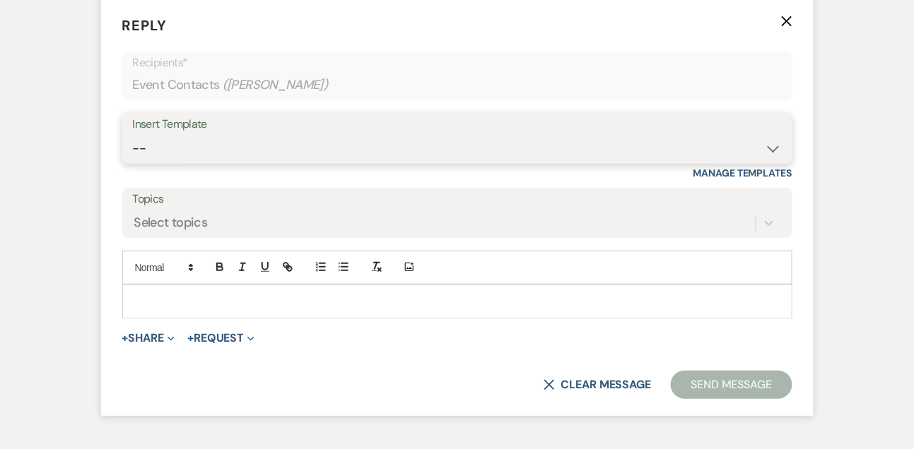
click at [145, 163] on select "-- Tour Confirmation Contract (Pre-Booked Leads) Out of office Inquiry Email Al…" at bounding box center [457, 149] width 649 height 28
select select "3301"
click at [133, 152] on select "-- Tour Confirmation Contract (Pre-Booked Leads) Out of office Inquiry Email Al…" at bounding box center [457, 149] width 649 height 28
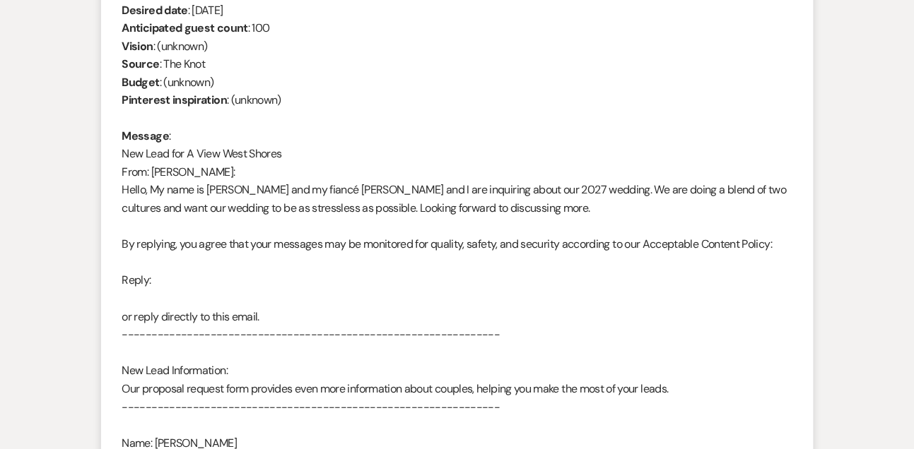
scroll to position [621, 0]
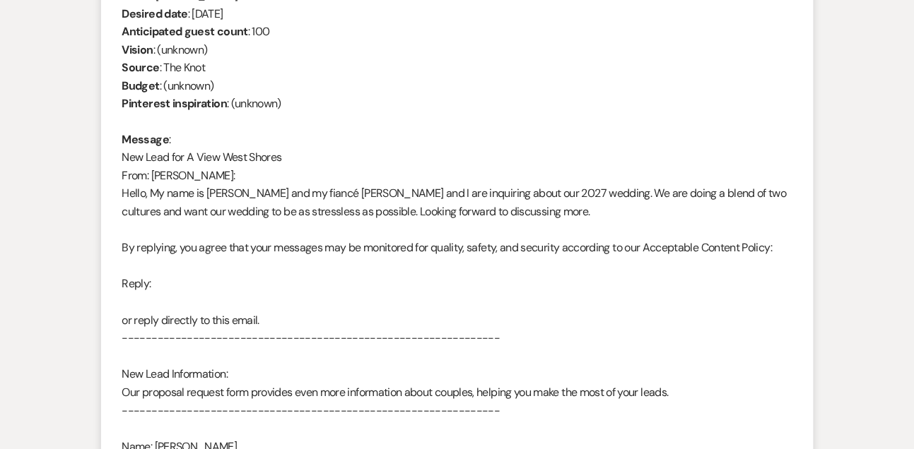
click at [156, 204] on div "From : [PERSON_NAME] Event : [PERSON_NAME]'s Event Desired date : [DATE] Antici…" at bounding box center [457, 284] width 670 height 633
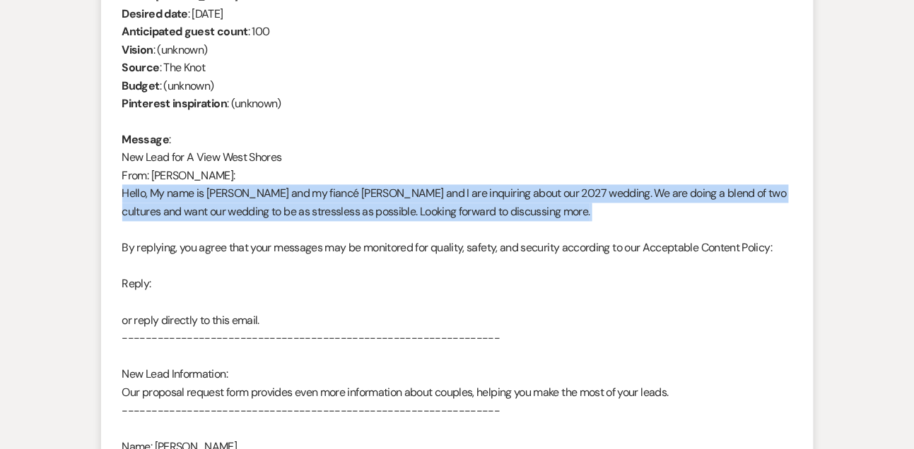
click at [156, 204] on div "From : [PERSON_NAME] Event : [PERSON_NAME]'s Event Desired date : [DATE] Antici…" at bounding box center [457, 284] width 670 height 633
copy div "Hello, My name is [PERSON_NAME] and my fiancé [PERSON_NAME] and I are inquiring…"
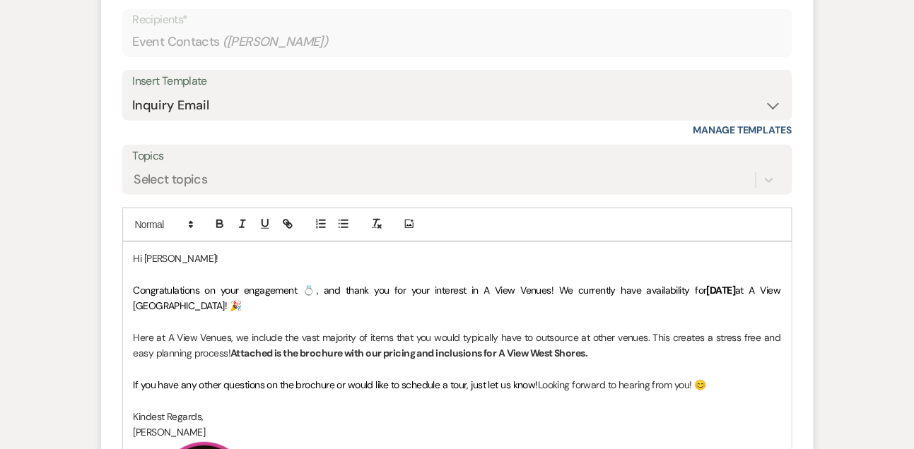
scroll to position [1597, 0]
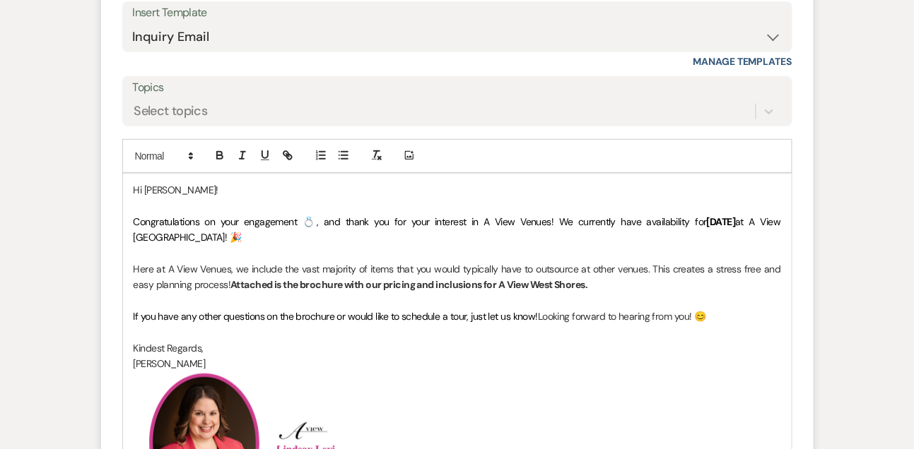
click at [239, 246] on p "Congratulations on your engagement 💍, and thank you for your interest in A View…" at bounding box center [457, 230] width 647 height 32
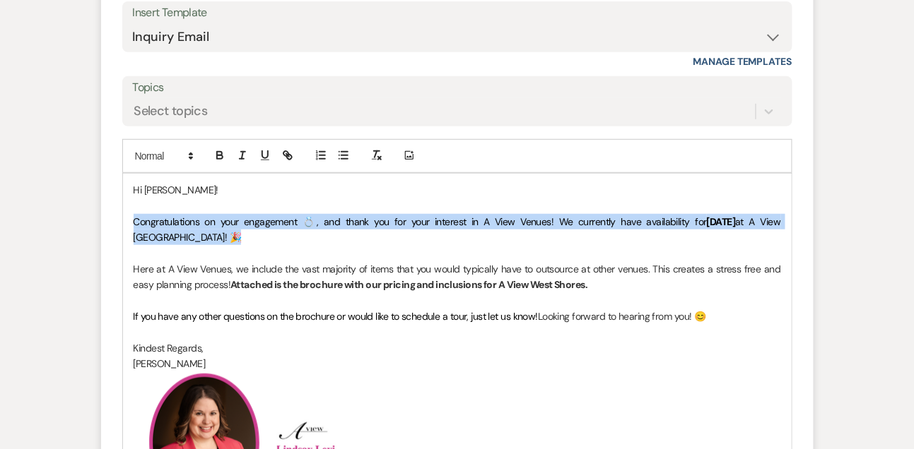
click at [239, 246] on p "Congratulations on your engagement 💍, and thank you for your interest in A View…" at bounding box center [457, 230] width 647 height 32
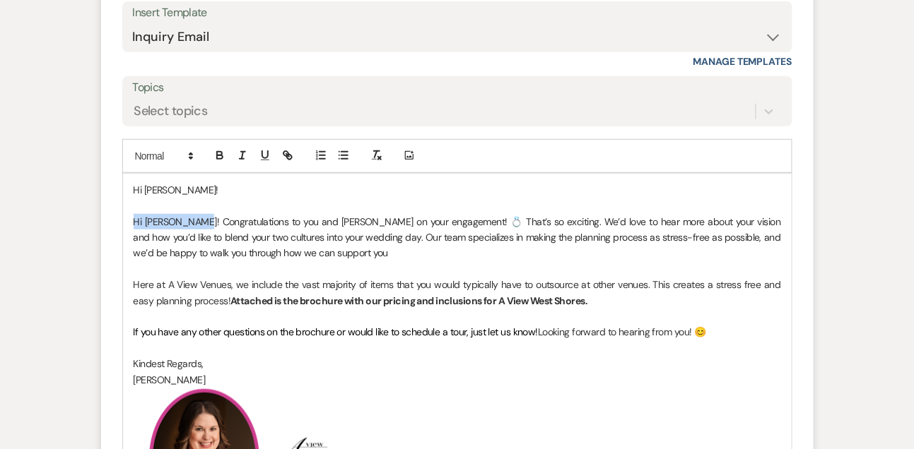
drag, startPoint x: 194, startPoint y: 233, endPoint x: 116, endPoint y: 237, distance: 78.5
click at [116, 237] on form "Reply X Saving draft... Recipients* Event Contacts ( [PERSON_NAME] ) Insert Tem…" at bounding box center [457, 272] width 712 height 772
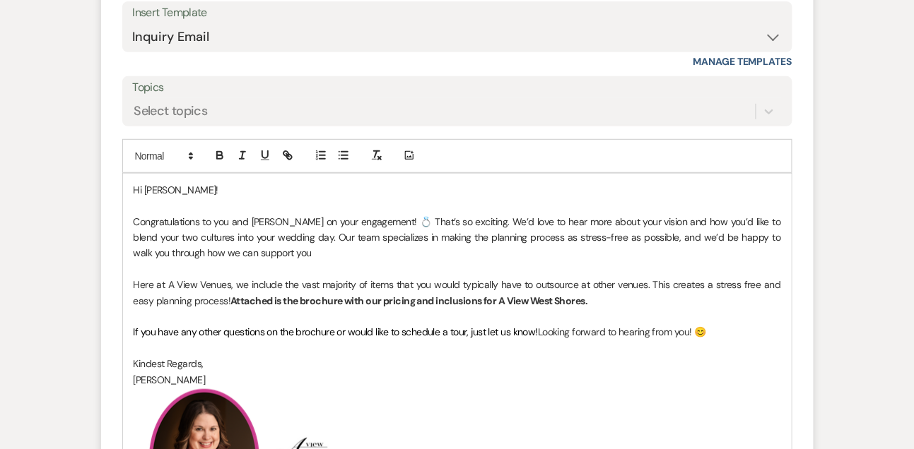
click at [160, 198] on p "Hi [PERSON_NAME]!" at bounding box center [457, 190] width 647 height 16
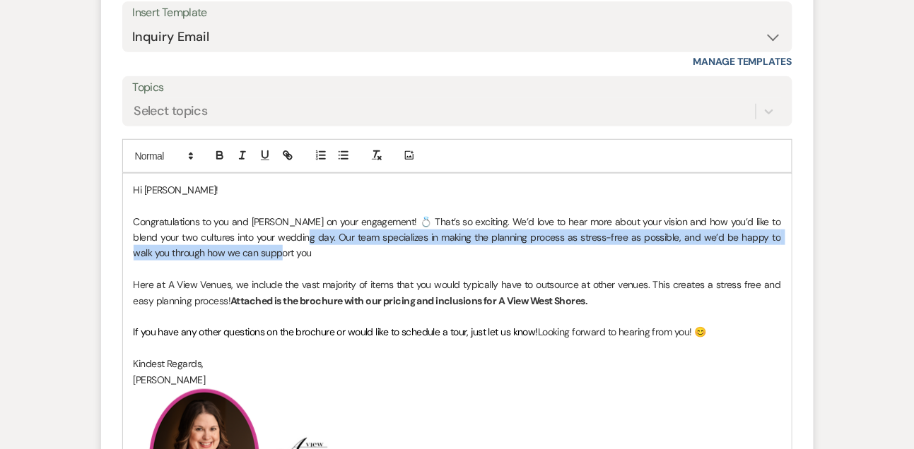
drag, startPoint x: 295, startPoint y: 256, endPoint x: 298, endPoint y: 271, distance: 15.9
click at [298, 261] on p "Congratulations to you and [PERSON_NAME] on your engagement! 💍 That’s so exciti…" at bounding box center [457, 237] width 647 height 47
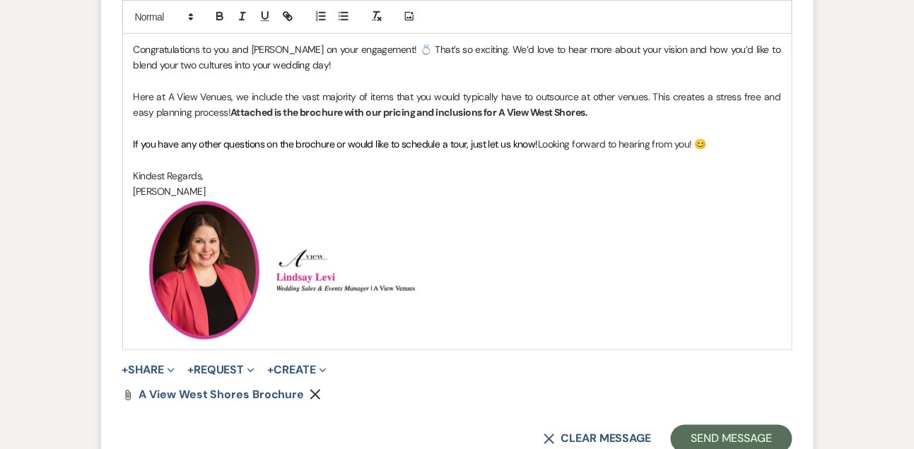
scroll to position [1936, 0]
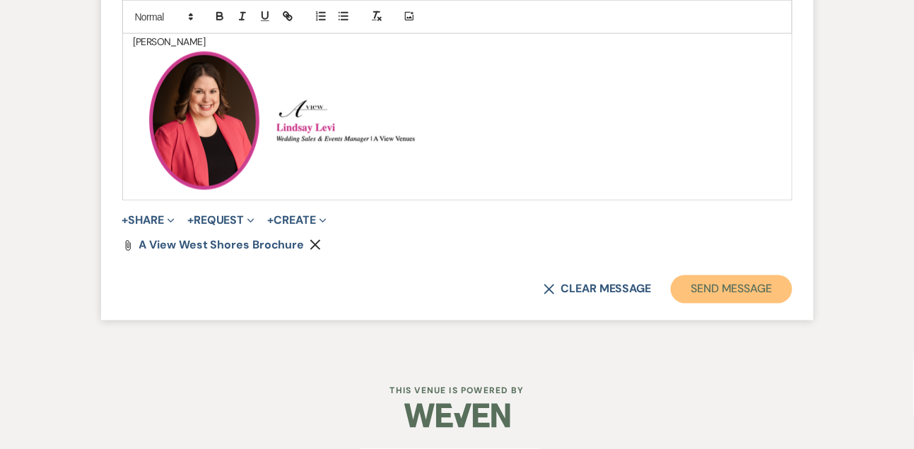
click at [702, 298] on button "Send Message" at bounding box center [731, 290] width 121 height 28
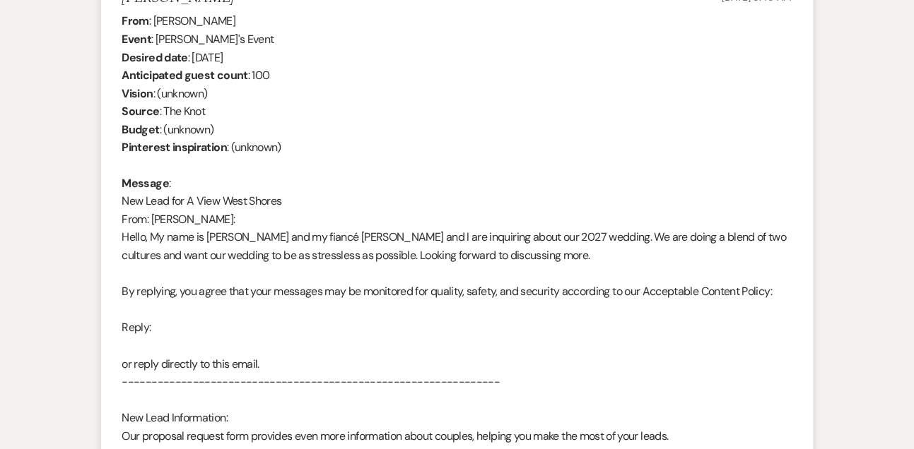
scroll to position [498, 0]
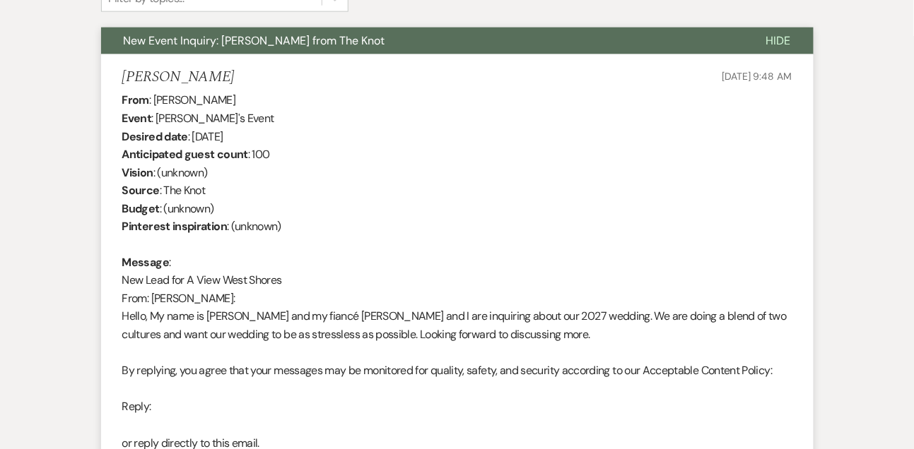
drag, startPoint x: 153, startPoint y: 300, endPoint x: 242, endPoint y: 298, distance: 89.1
click at [242, 298] on div "From : [PERSON_NAME] Event : [PERSON_NAME]'s Event Desired date : [DATE] Antici…" at bounding box center [457, 407] width 670 height 633
copy div "[PERSON_NAME]"
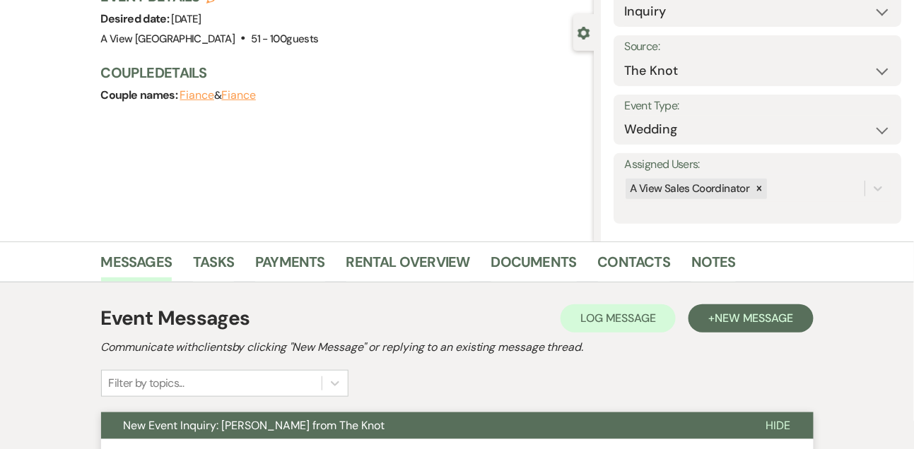
scroll to position [45, 0]
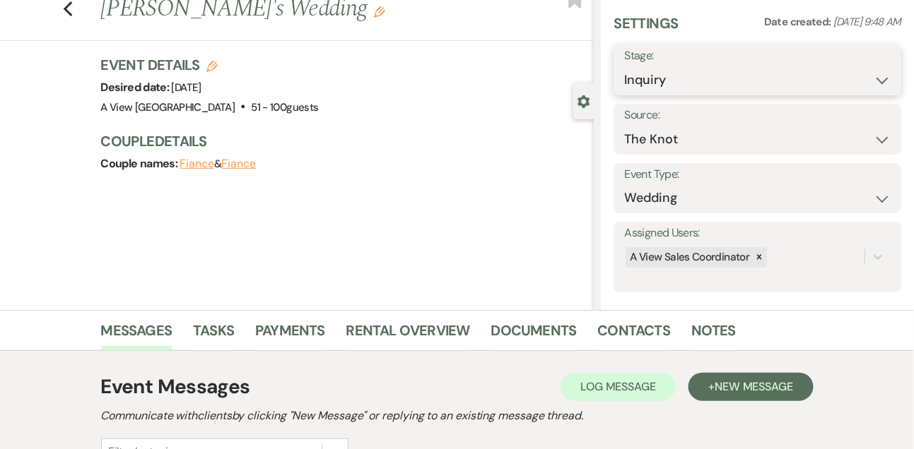
click at [647, 89] on select "Inquiry Follow Up Tour Requested Tour Confirmed Toured Proposal Sent Booked Lost" at bounding box center [757, 80] width 266 height 28
select select "9"
click at [624, 66] on select "Inquiry Follow Up Tour Requested Tour Confirmed Toured Proposal Sent Booked Lost" at bounding box center [757, 80] width 266 height 28
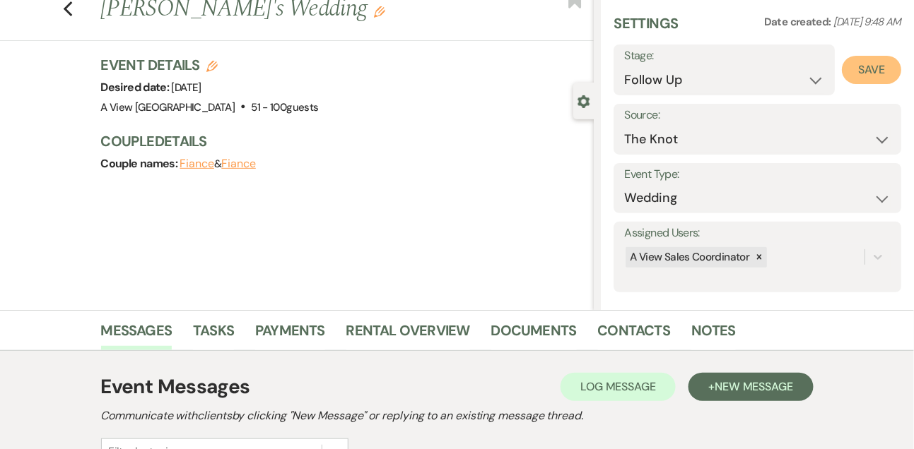
click at [856, 79] on button "Save" at bounding box center [871, 70] width 59 height 28
click at [206, 334] on link "Tasks" at bounding box center [213, 334] width 41 height 31
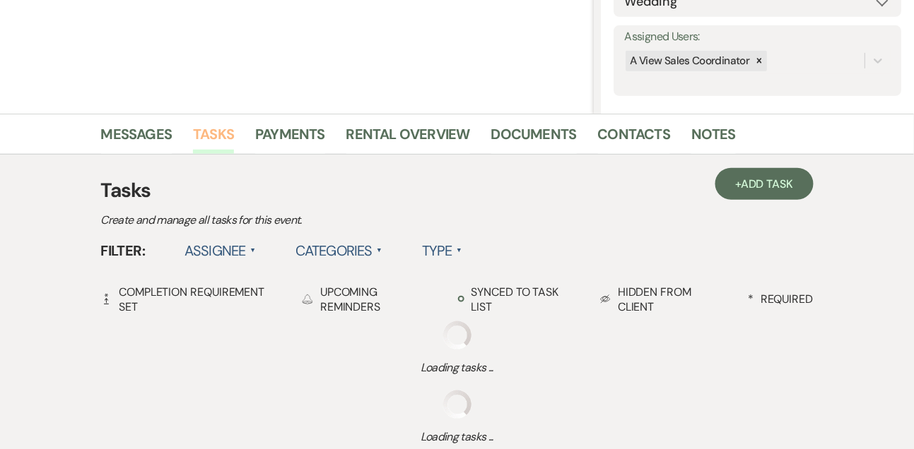
scroll to position [249, 0]
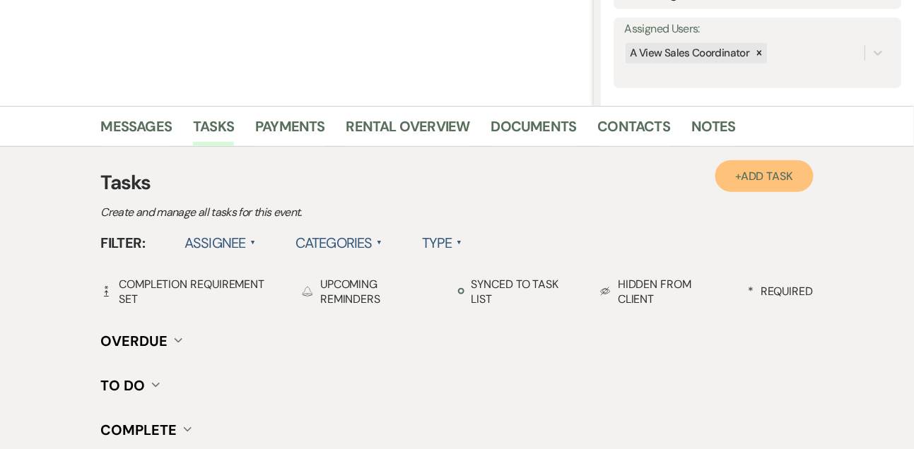
click at [771, 183] on span "Add Task" at bounding box center [767, 176] width 52 height 15
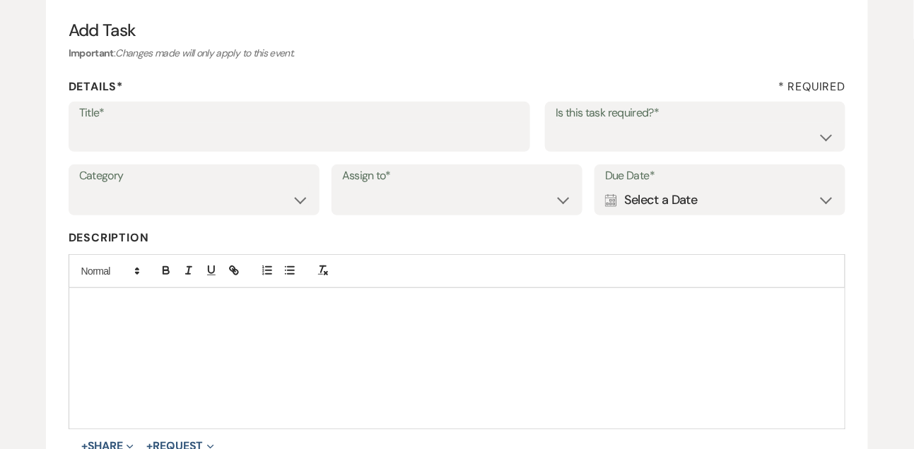
scroll to position [52, 0]
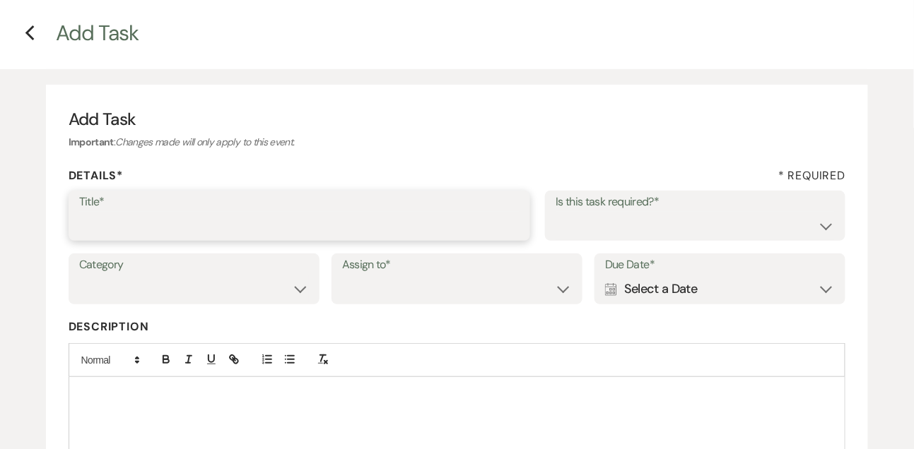
click at [314, 237] on input "Title*" at bounding box center [299, 226] width 441 height 28
type input "1st email follow up"
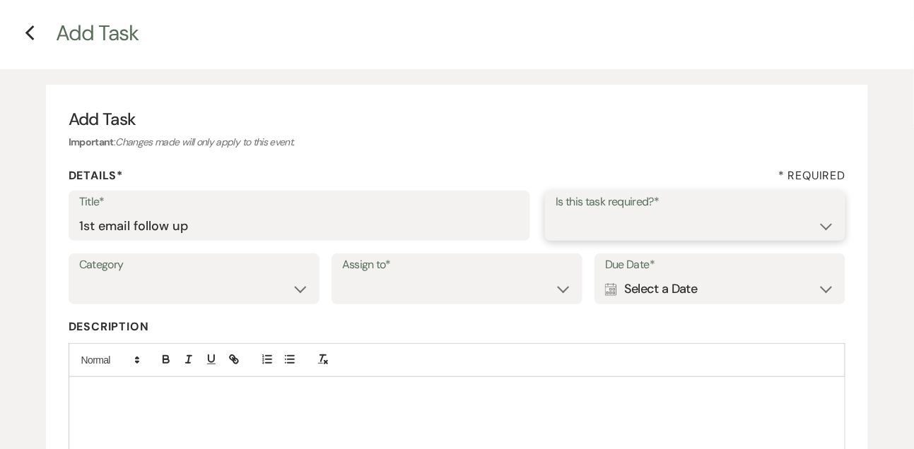
click at [575, 237] on select "Yes No" at bounding box center [694, 226] width 279 height 28
select select "true"
click at [555, 212] on select "Yes No" at bounding box center [694, 226] width 279 height 28
click at [229, 293] on select "Venue Vendors Guests Details Finalize & Share" at bounding box center [194, 290] width 230 height 28
select select "31"
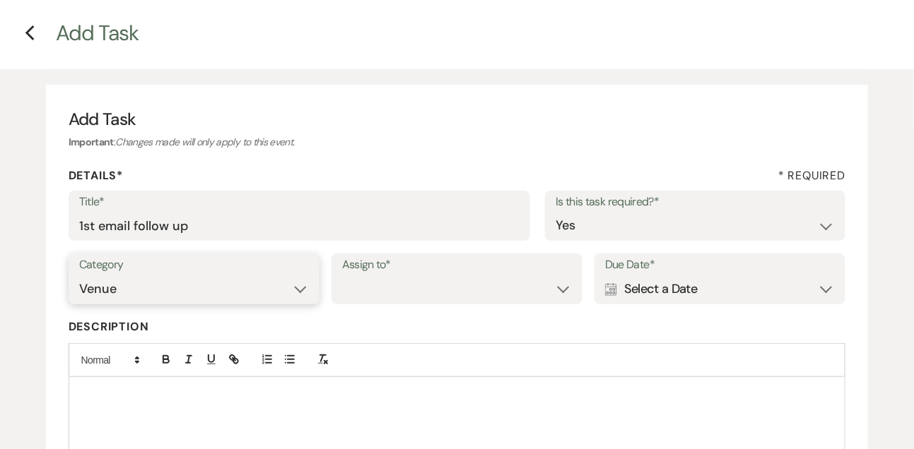
click at [79, 276] on select "Venue Vendors Guests Details Finalize & Share" at bounding box center [194, 290] width 230 height 28
click at [362, 302] on select "Venue Client" at bounding box center [457, 290] width 230 height 28
select select "venueHost"
click at [342, 276] on select "Venue Client" at bounding box center [457, 290] width 230 height 28
click at [671, 293] on div "Calendar Select a Date Expand" at bounding box center [720, 290] width 230 height 28
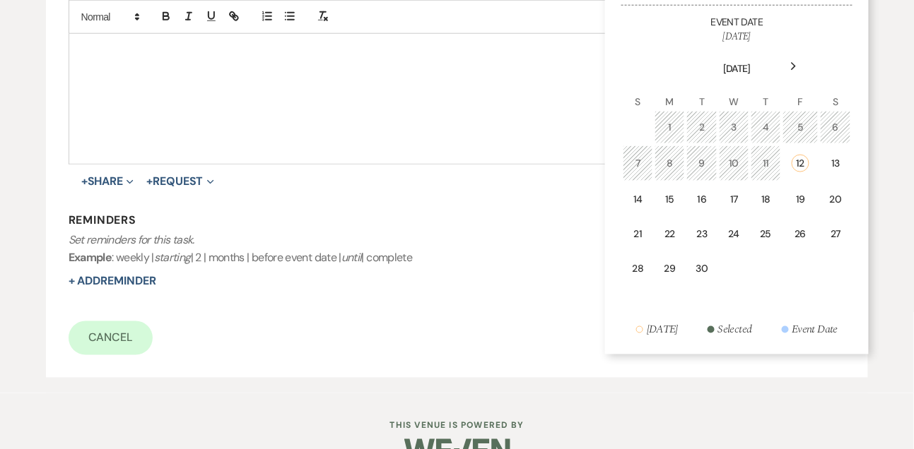
scroll to position [420, 0]
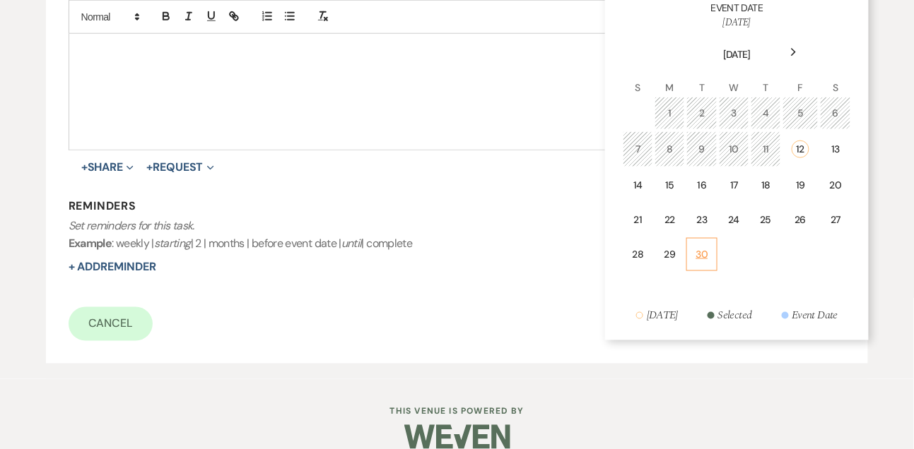
click at [701, 252] on div "30" at bounding box center [701, 254] width 13 height 15
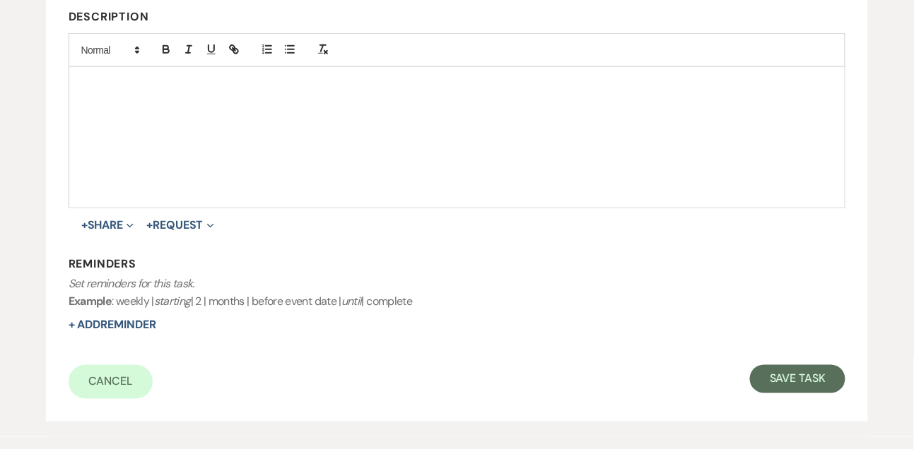
scroll to position [370, 0]
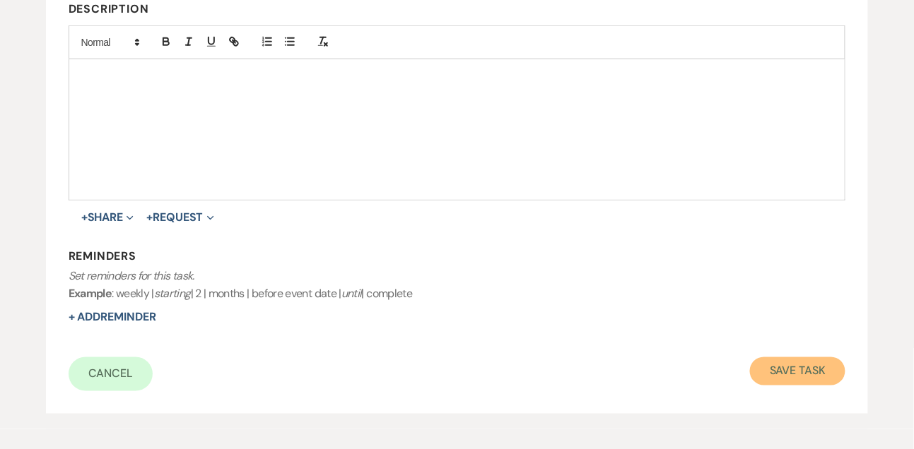
click at [784, 373] on button "Save Task" at bounding box center [797, 372] width 95 height 28
select select "9"
select select "2"
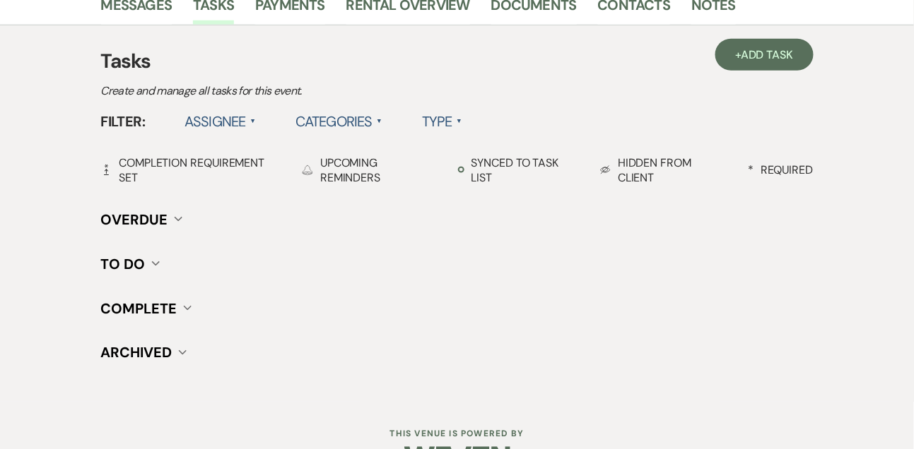
scroll to position [249, 0]
